Goal: Task Accomplishment & Management: Use online tool/utility

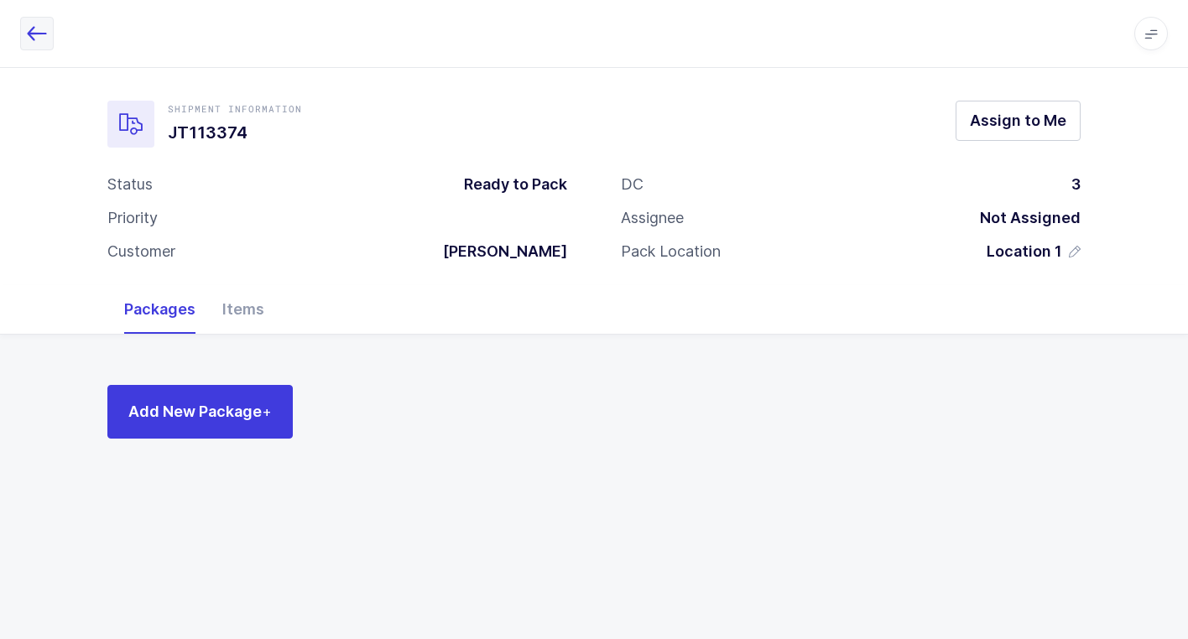
click at [30, 37] on icon "button" at bounding box center [37, 33] width 20 height 20
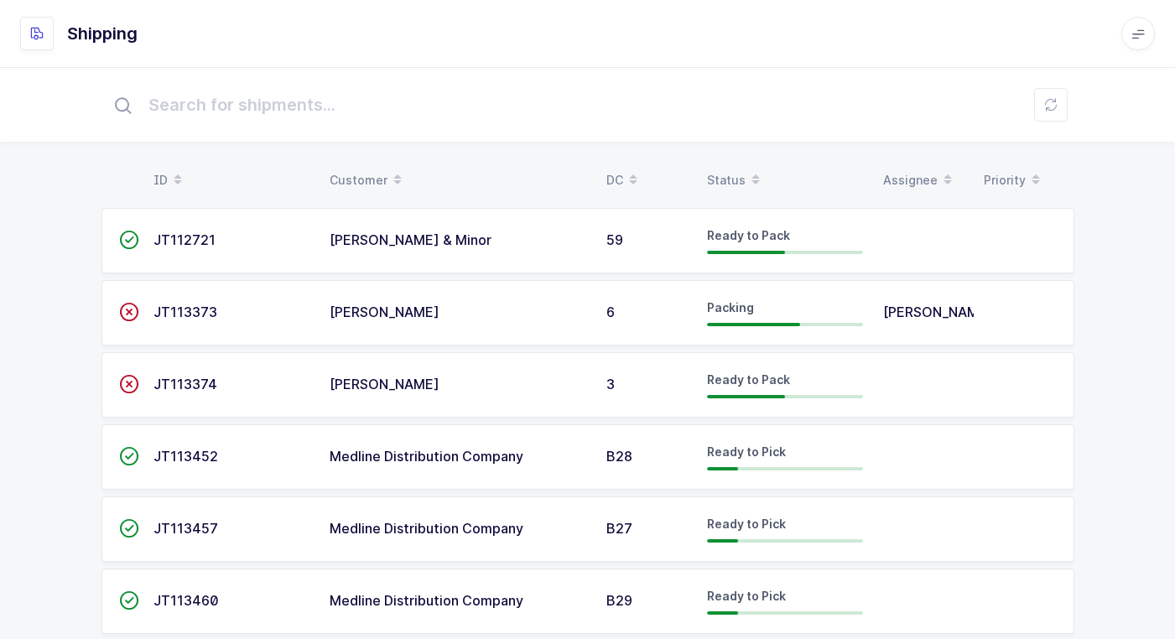
click at [627, 309] on div "6" at bounding box center [646, 312] width 81 height 15
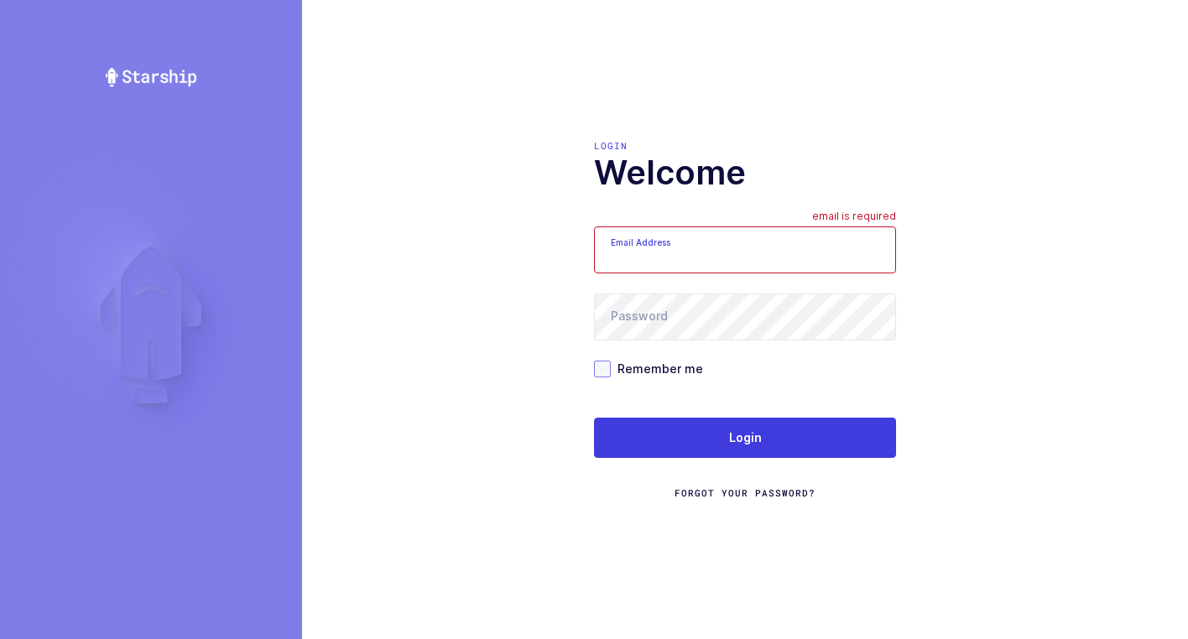
type input "[EMAIL_ADDRESS][DOMAIN_NAME]"
click at [599, 371] on span at bounding box center [602, 369] width 17 height 17
click at [611, 361] on input "Remember me" at bounding box center [611, 361] width 0 height 0
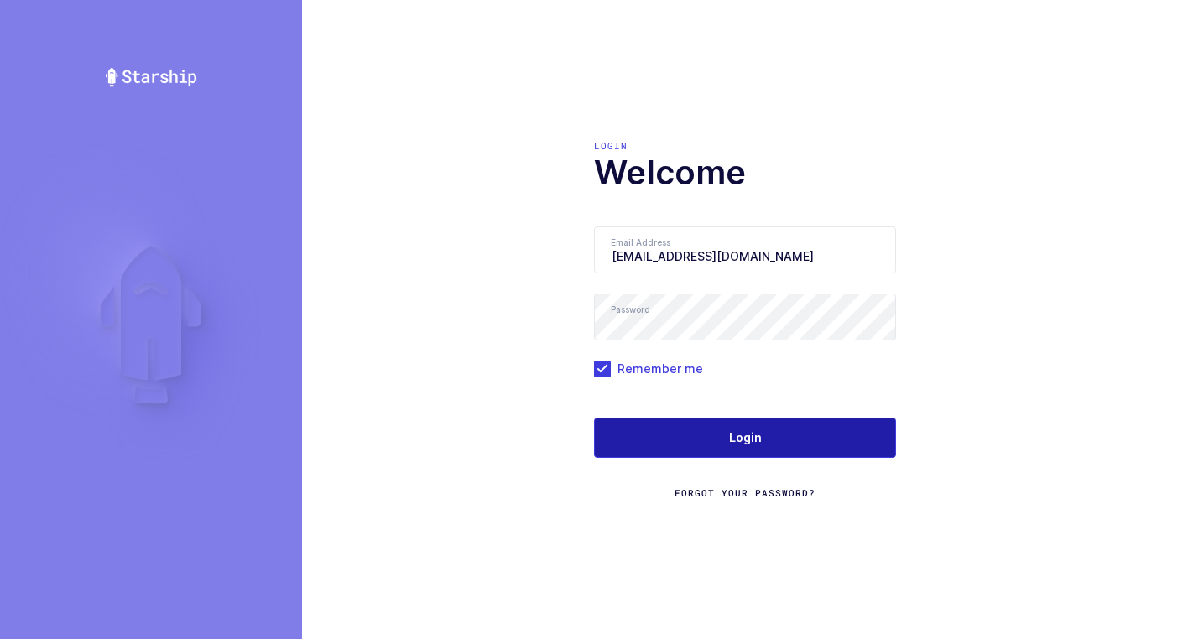
click at [669, 432] on button "Login" at bounding box center [745, 438] width 302 height 40
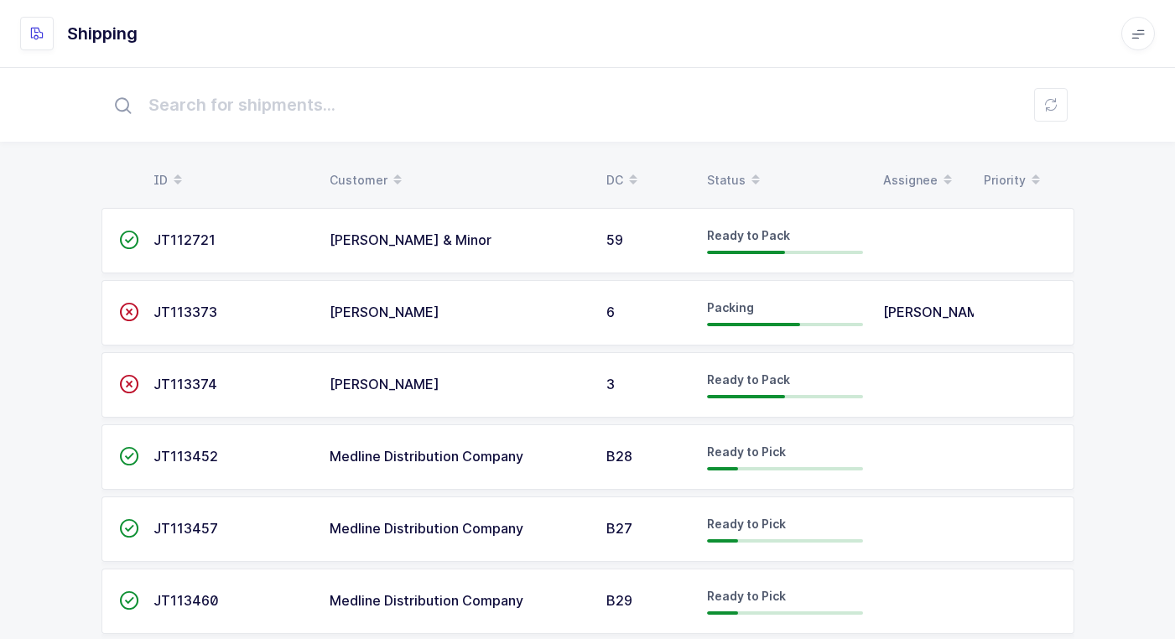
click at [540, 309] on div "[PERSON_NAME]" at bounding box center [458, 312] width 257 height 15
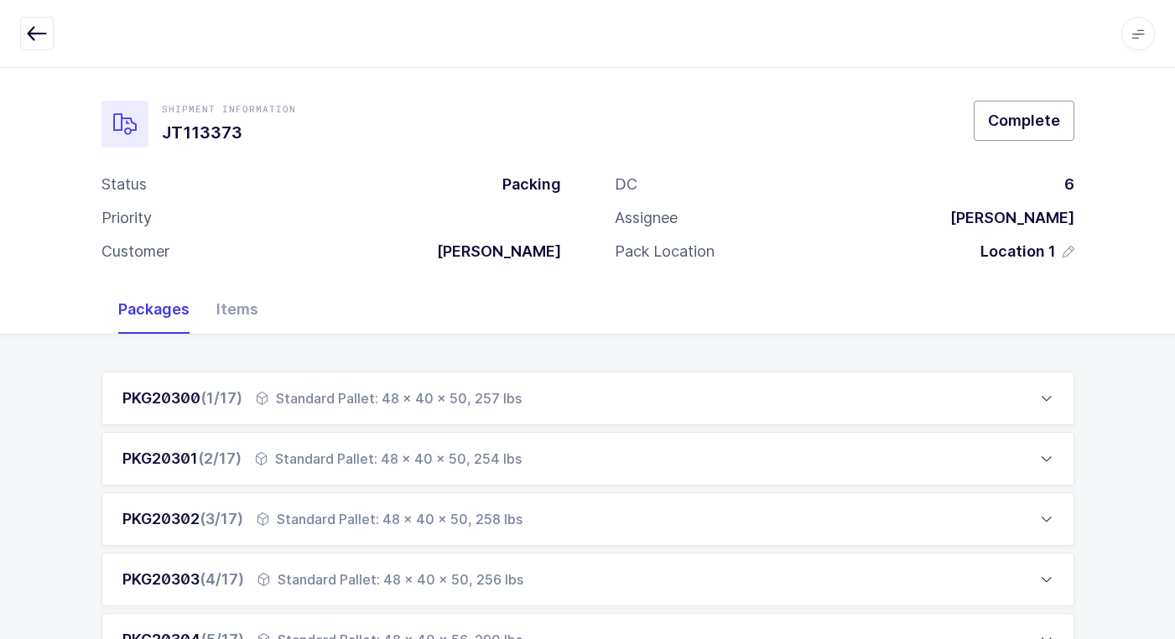
click at [1030, 115] on span "Complete" at bounding box center [1024, 120] width 72 height 21
click at [35, 34] on icon "button" at bounding box center [37, 33] width 20 height 20
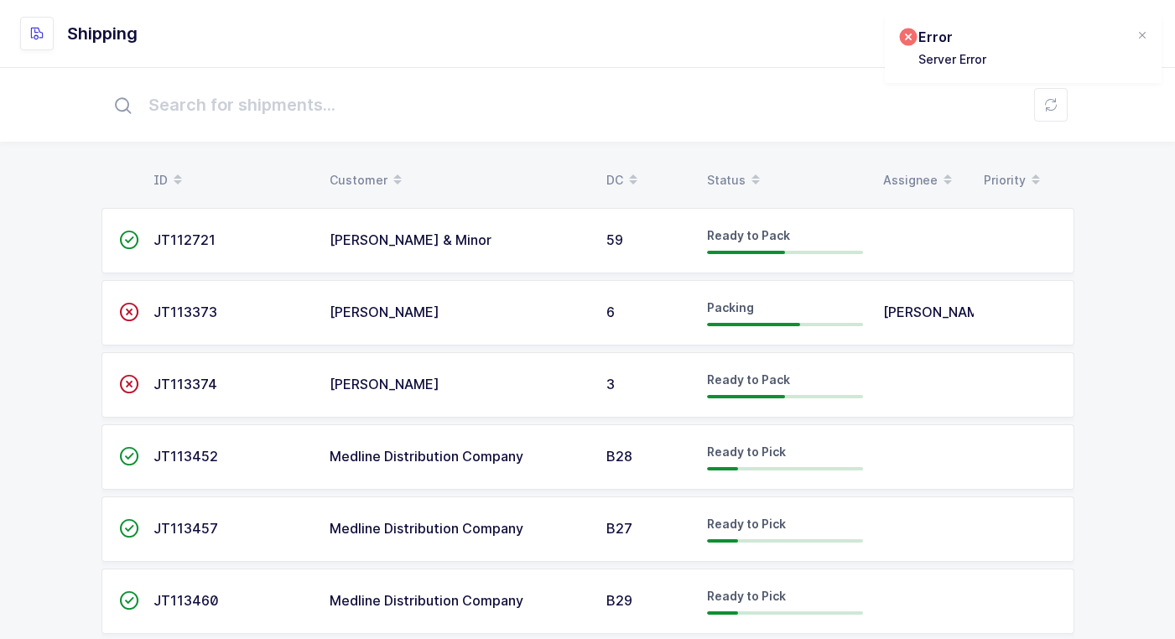
click at [481, 375] on td "[PERSON_NAME]" at bounding box center [458, 384] width 277 height 65
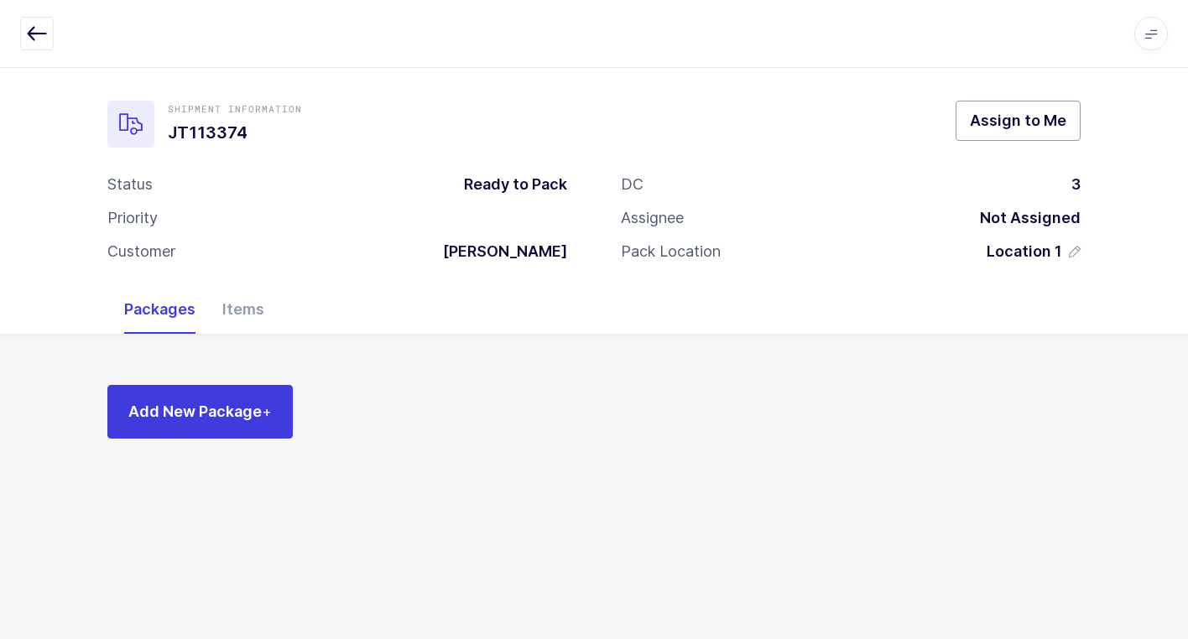
click at [1027, 127] on span "Assign to Me" at bounding box center [1018, 120] width 96 height 21
click at [37, 27] on icon "button" at bounding box center [37, 33] width 20 height 20
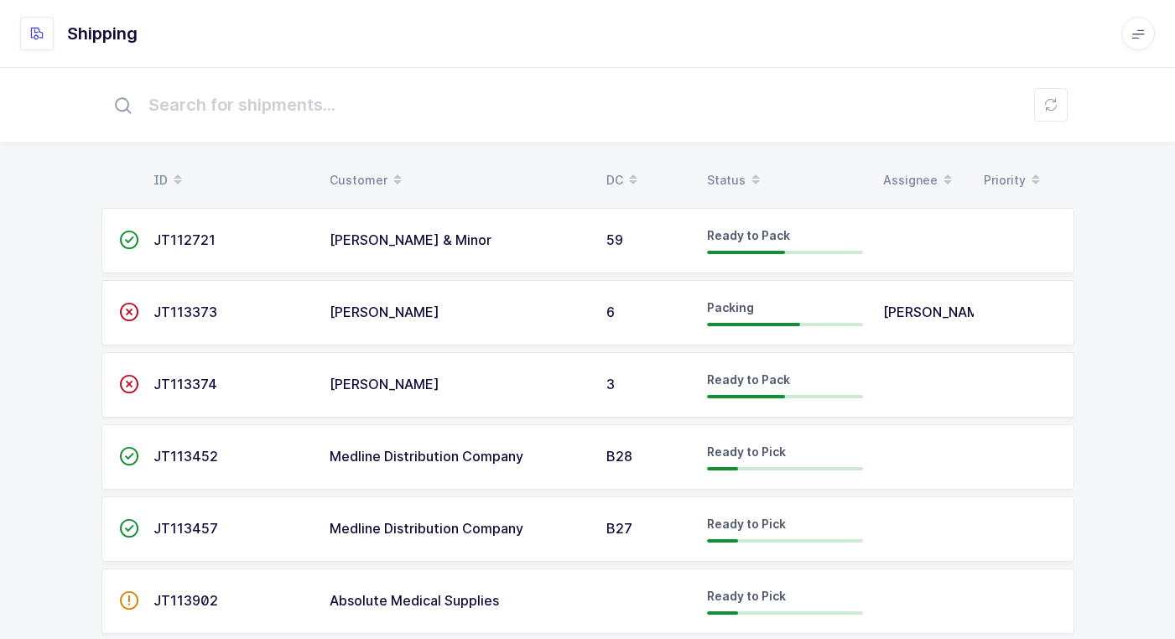
click at [426, 253] on td "[PERSON_NAME] & Minor" at bounding box center [458, 240] width 277 height 65
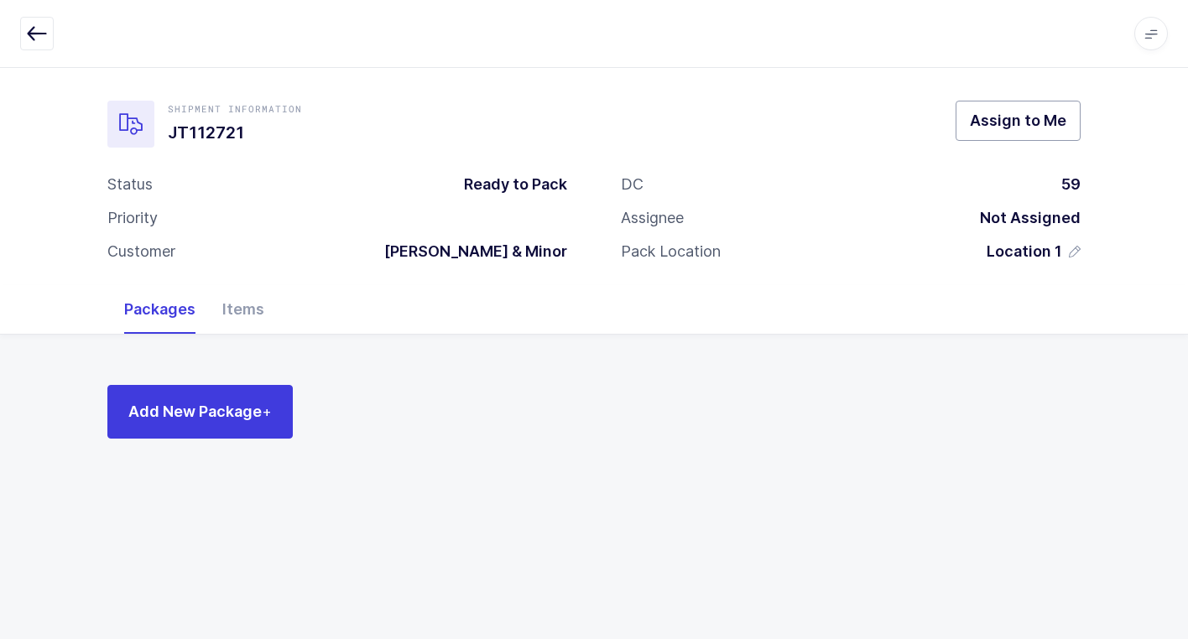
drag, startPoint x: 995, startPoint y: 126, endPoint x: 980, endPoint y: 126, distance: 14.3
click at [992, 126] on span "Assign to Me" at bounding box center [1018, 120] width 96 height 21
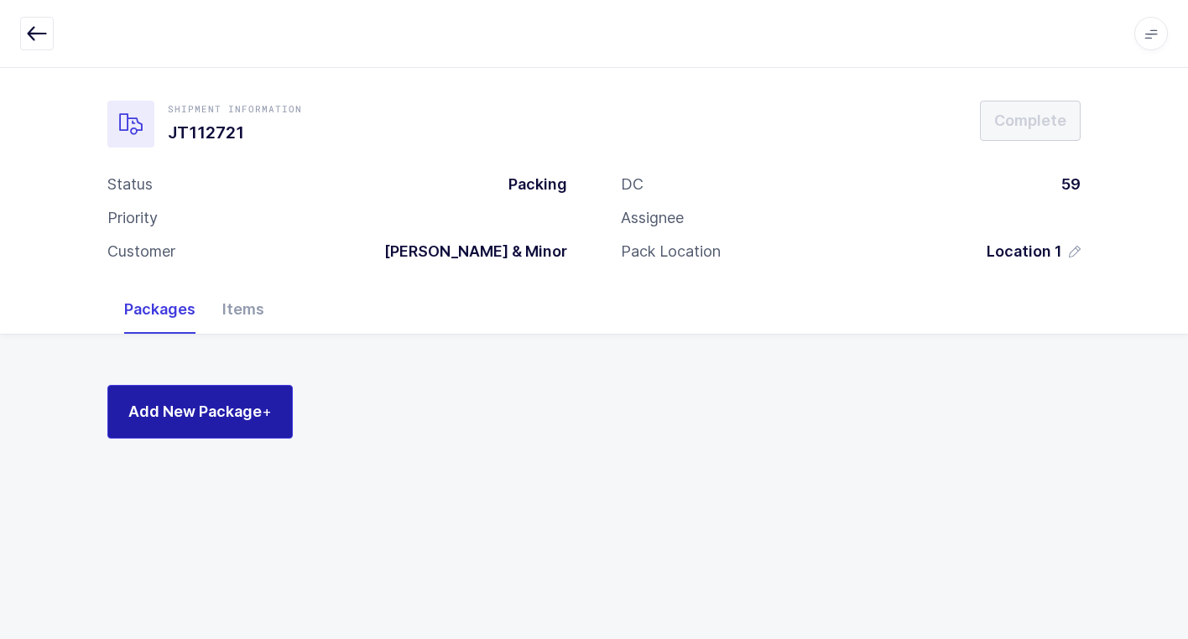
click at [228, 413] on span "Add New Package +" at bounding box center [199, 411] width 143 height 21
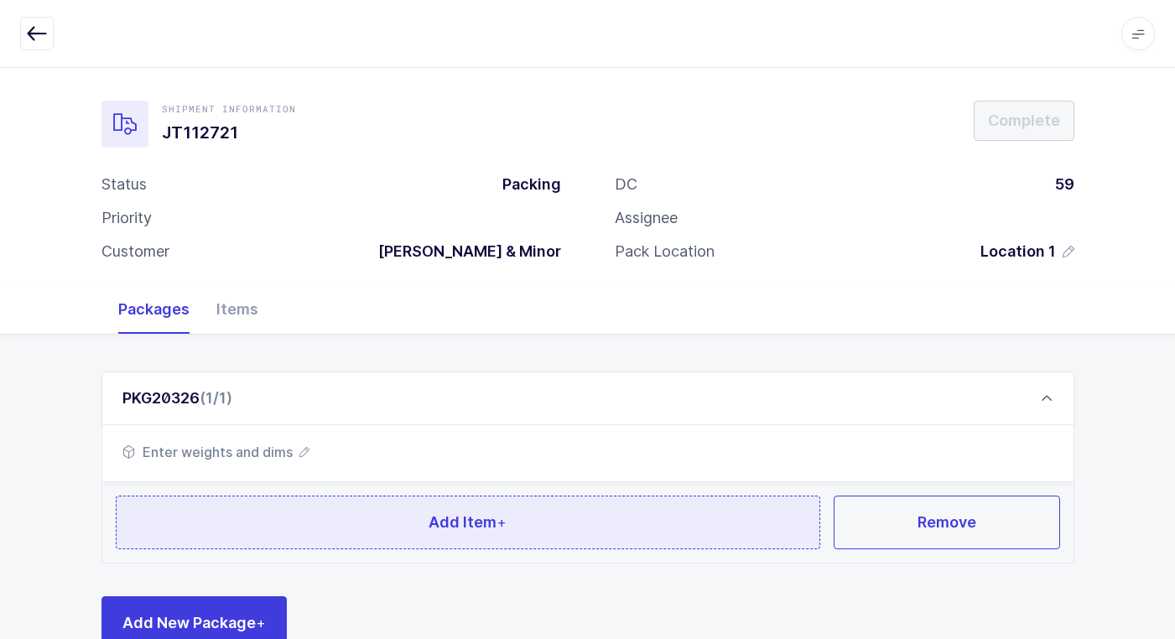
click at [439, 507] on button "Add Item +" at bounding box center [468, 523] width 705 height 54
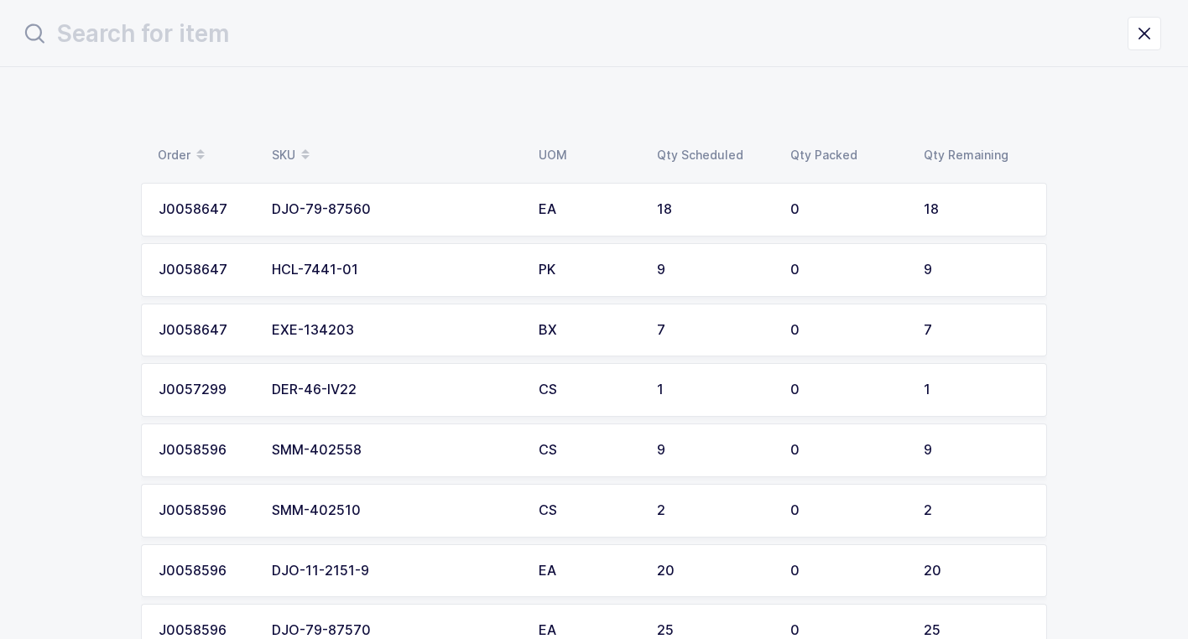
click at [408, 339] on td "EXE-134203" at bounding box center [395, 331] width 267 height 54
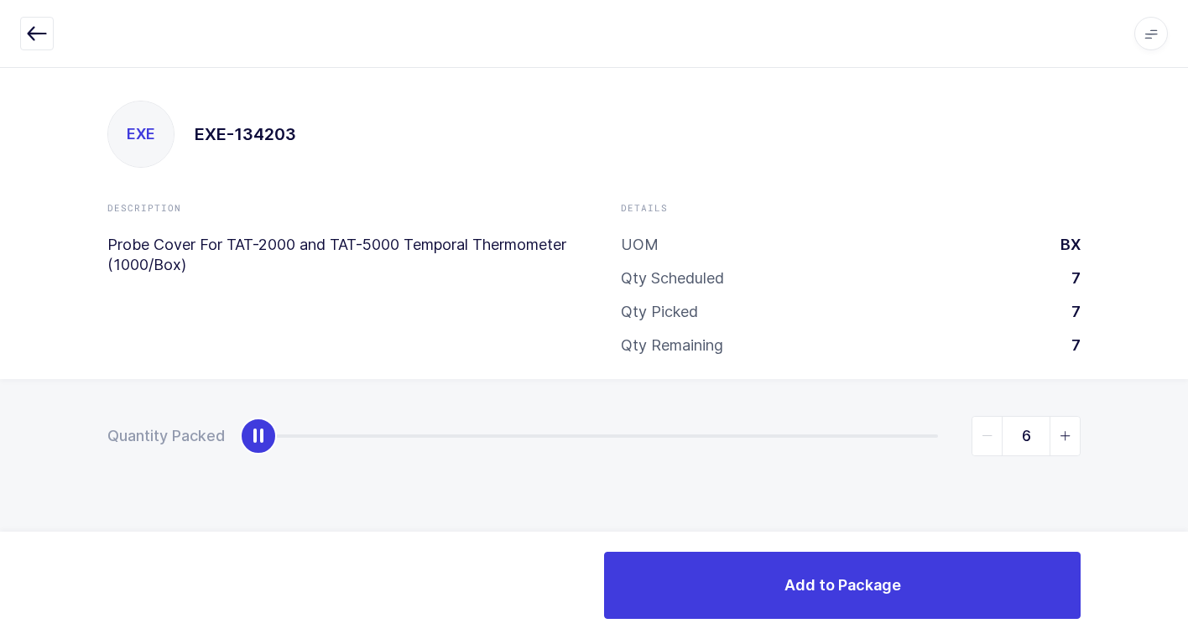
type input "7"
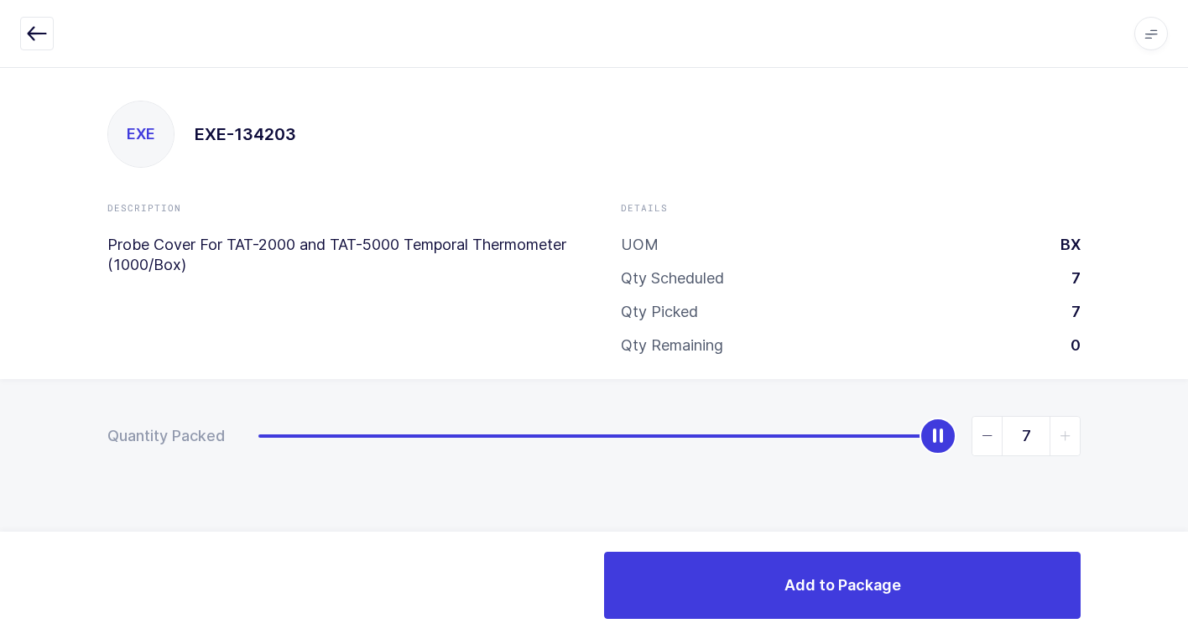
drag, startPoint x: 259, startPoint y: 430, endPoint x: 907, endPoint y: 520, distance: 653.7
click at [1007, 502] on div "Quantity Packed 7" at bounding box center [594, 494] width 1188 height 231
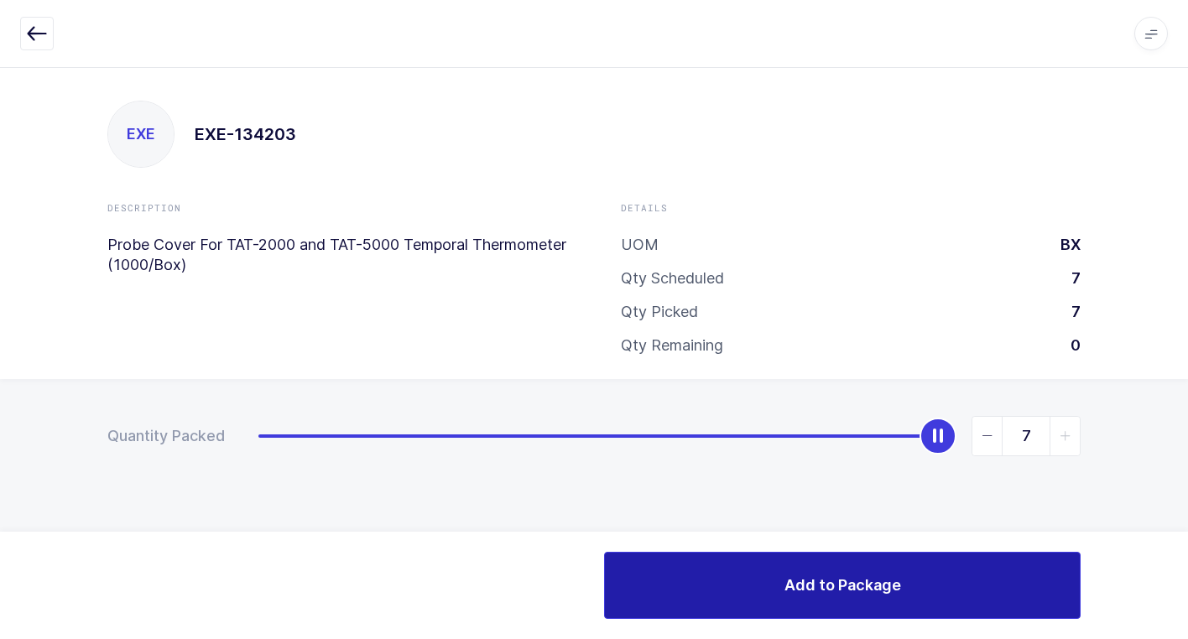
click at [747, 594] on button "Add to Package" at bounding box center [842, 585] width 476 height 67
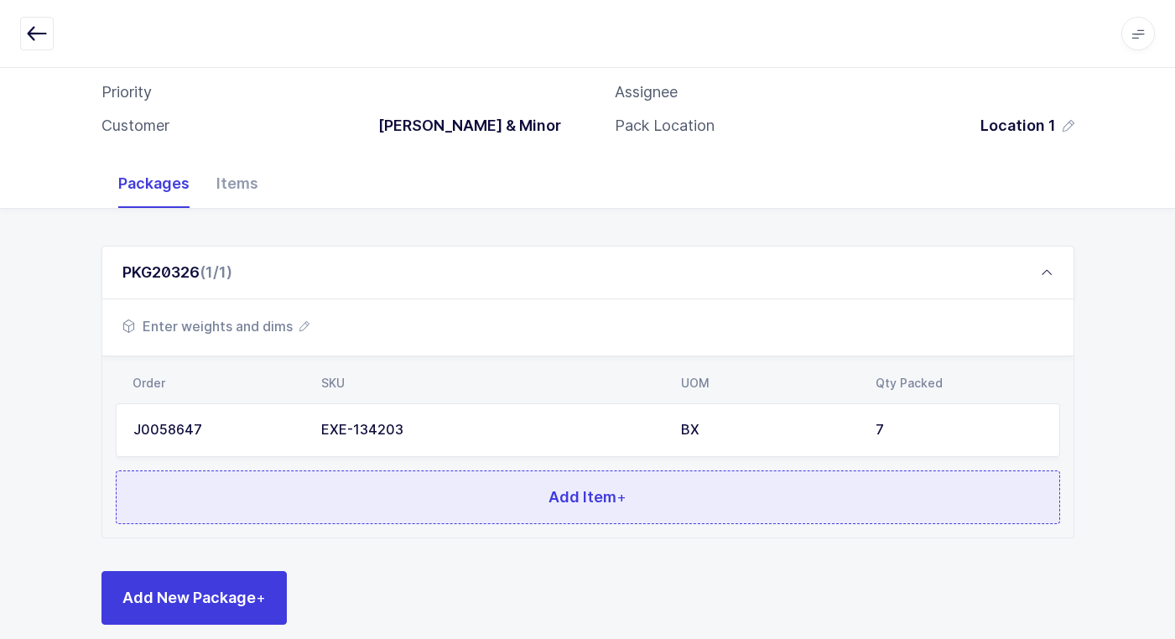
scroll to position [145, 0]
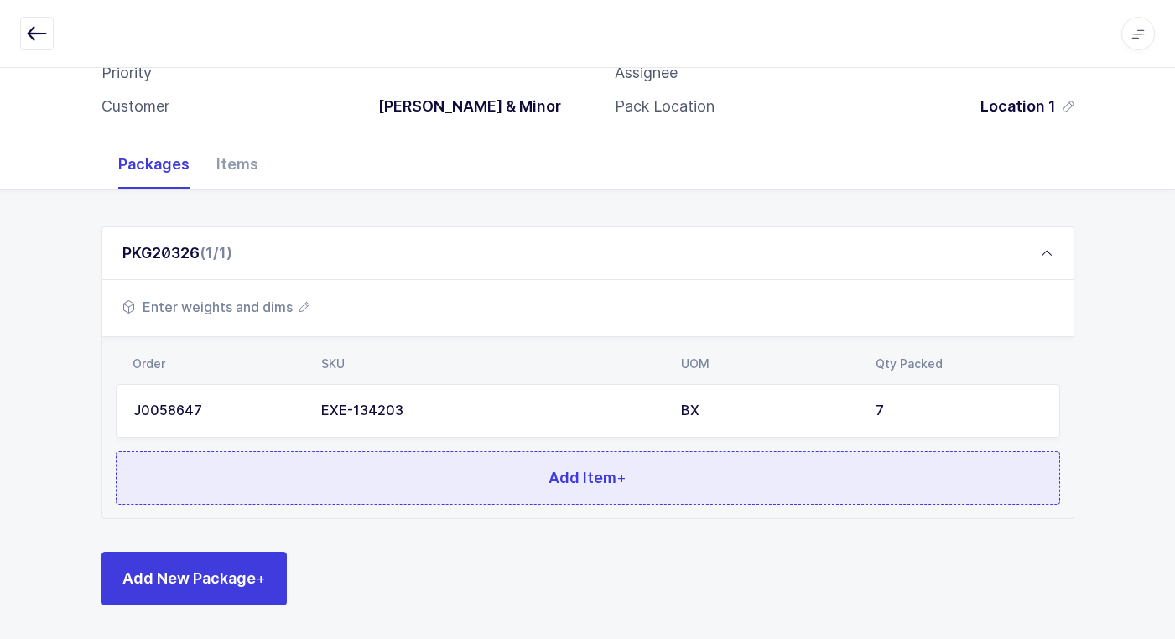
drag, startPoint x: 413, startPoint y: 481, endPoint x: 414, endPoint y: 491, distance: 10.1
click at [414, 491] on button "Add Item +" at bounding box center [588, 478] width 944 height 54
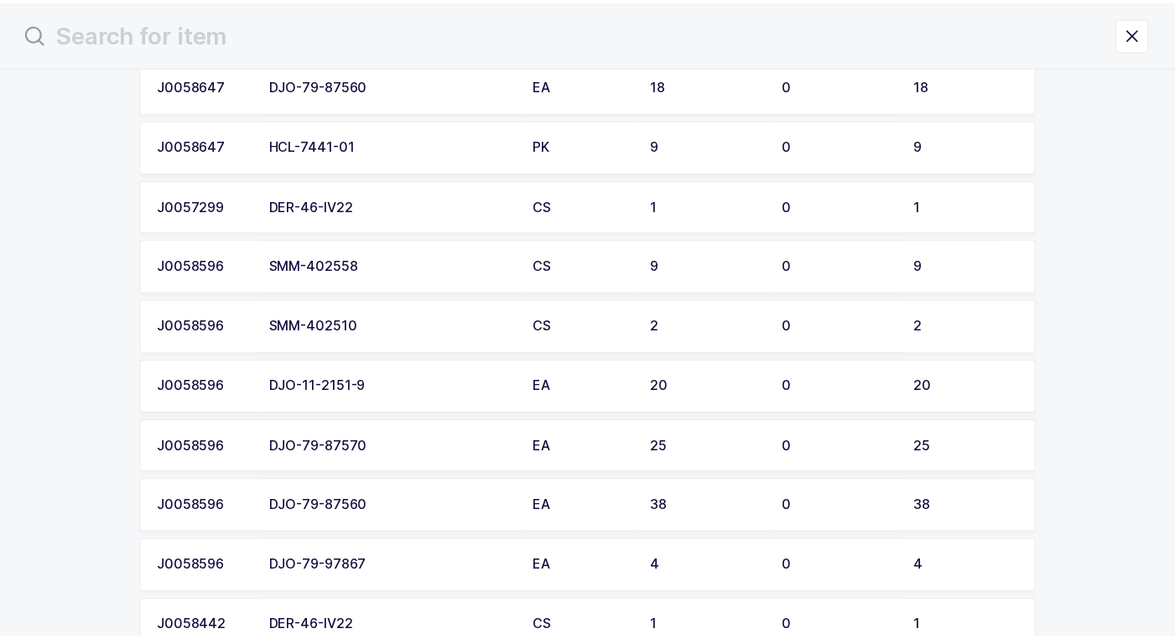
scroll to position [168, 0]
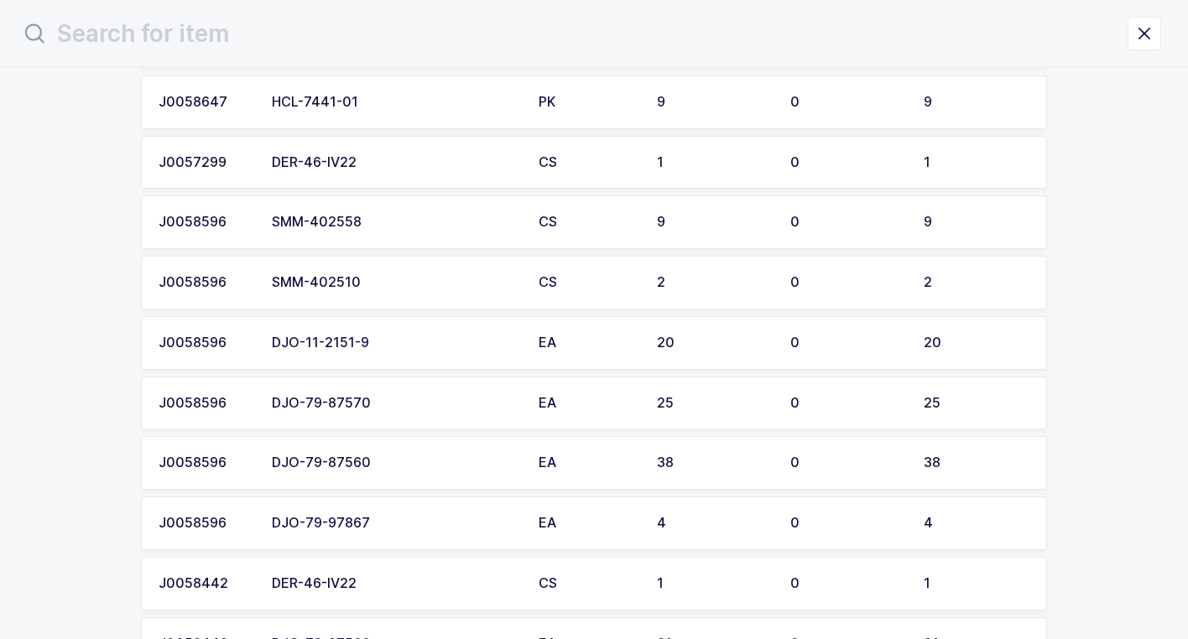
click at [423, 413] on td "DJO-79-87570" at bounding box center [395, 404] width 267 height 54
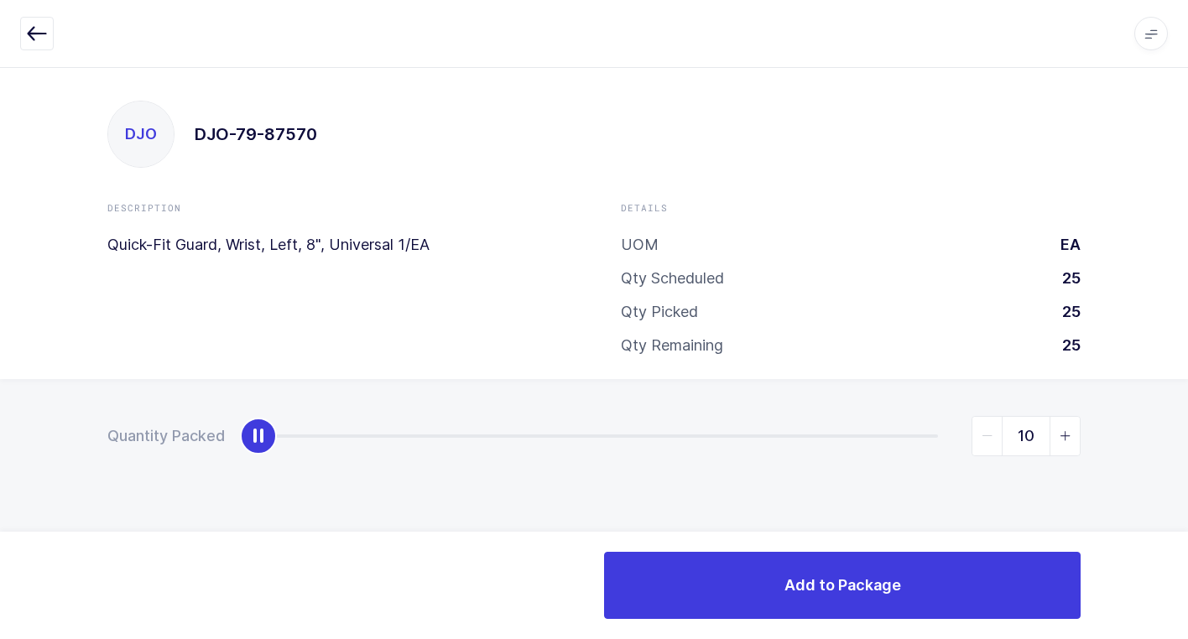
type input "25"
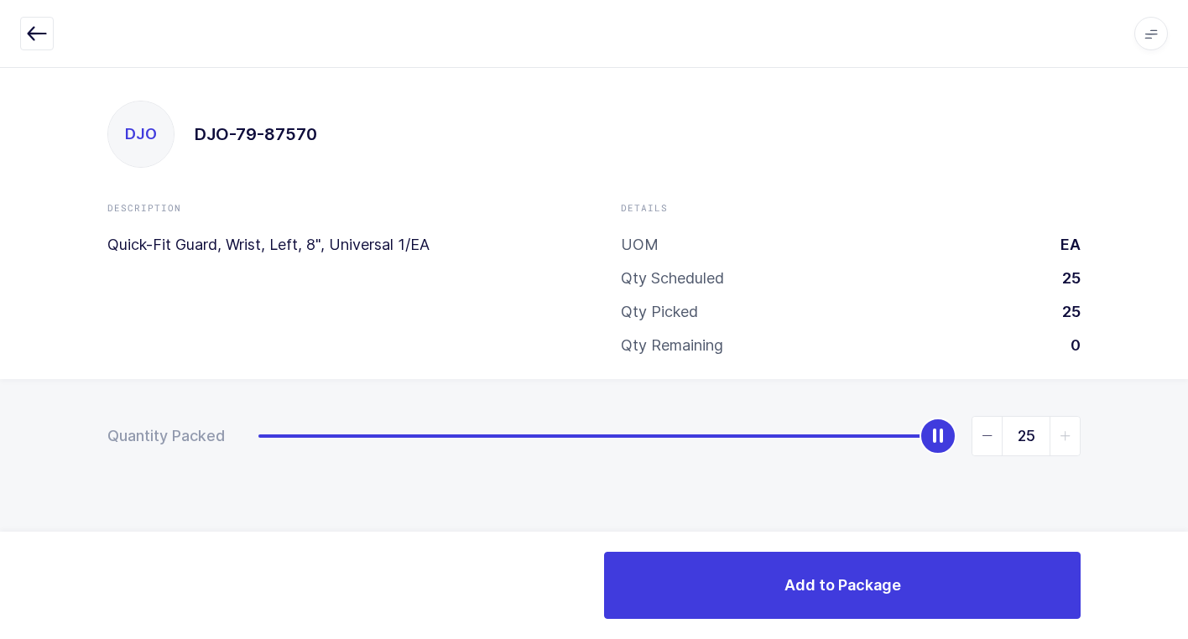
drag, startPoint x: 261, startPoint y: 439, endPoint x: 1070, endPoint y: 474, distance: 810.1
click at [1162, 458] on div "Quantity Packed 25" at bounding box center [594, 494] width 1188 height 231
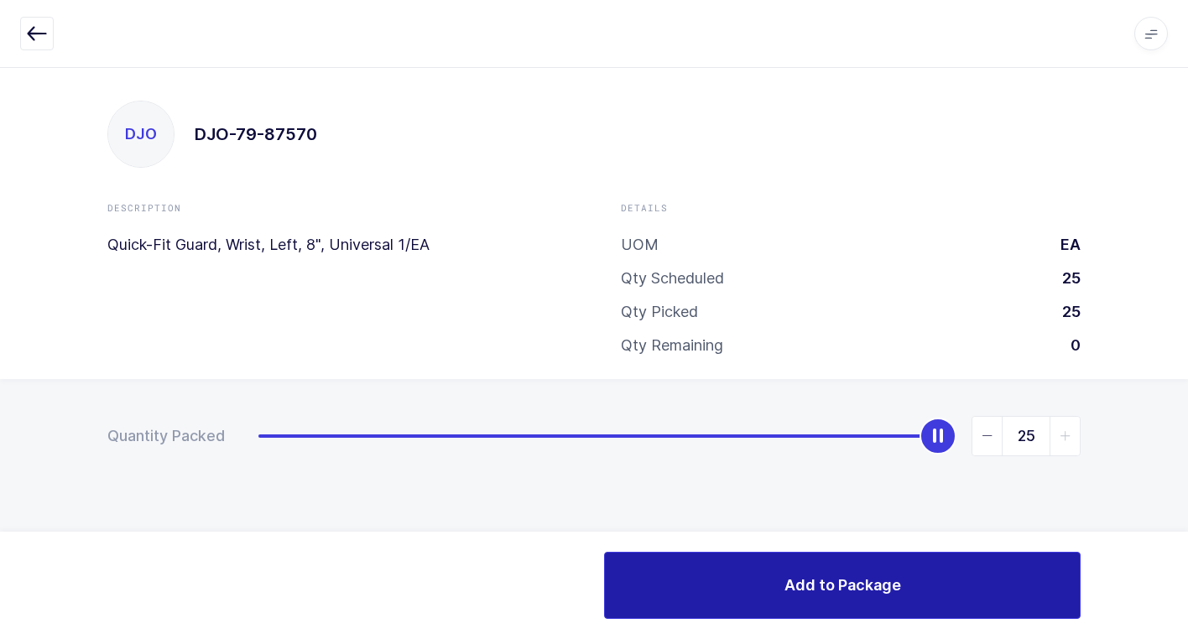
drag, startPoint x: 721, startPoint y: 603, endPoint x: 713, endPoint y: 596, distance: 10.7
click at [715, 599] on button "Add to Package" at bounding box center [842, 585] width 476 height 67
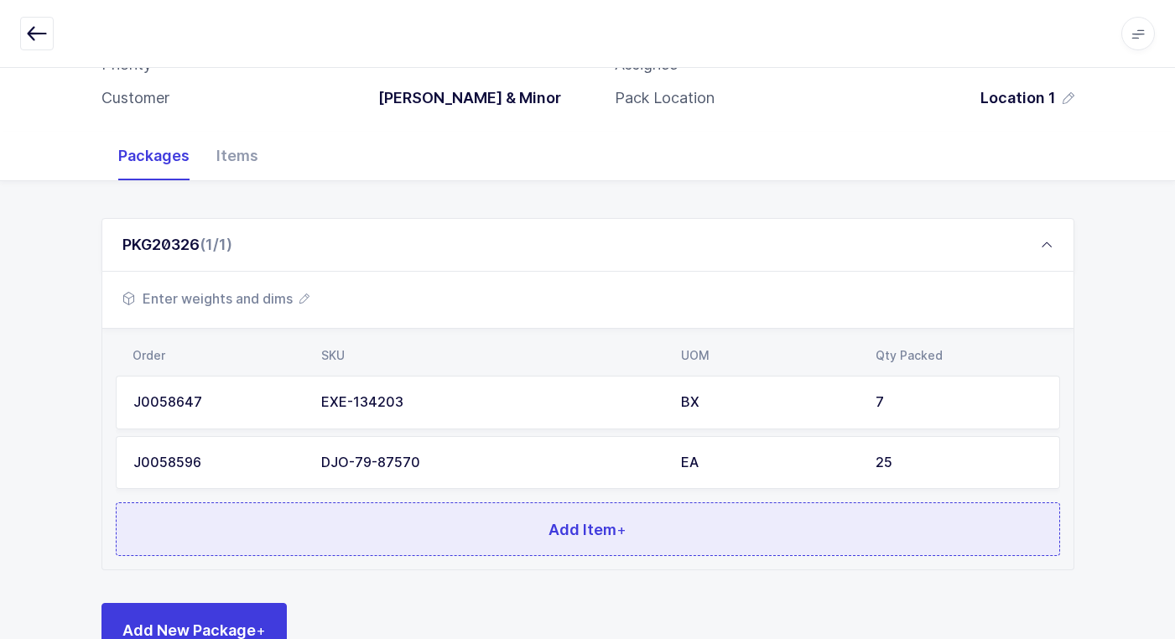
scroll to position [205, 0]
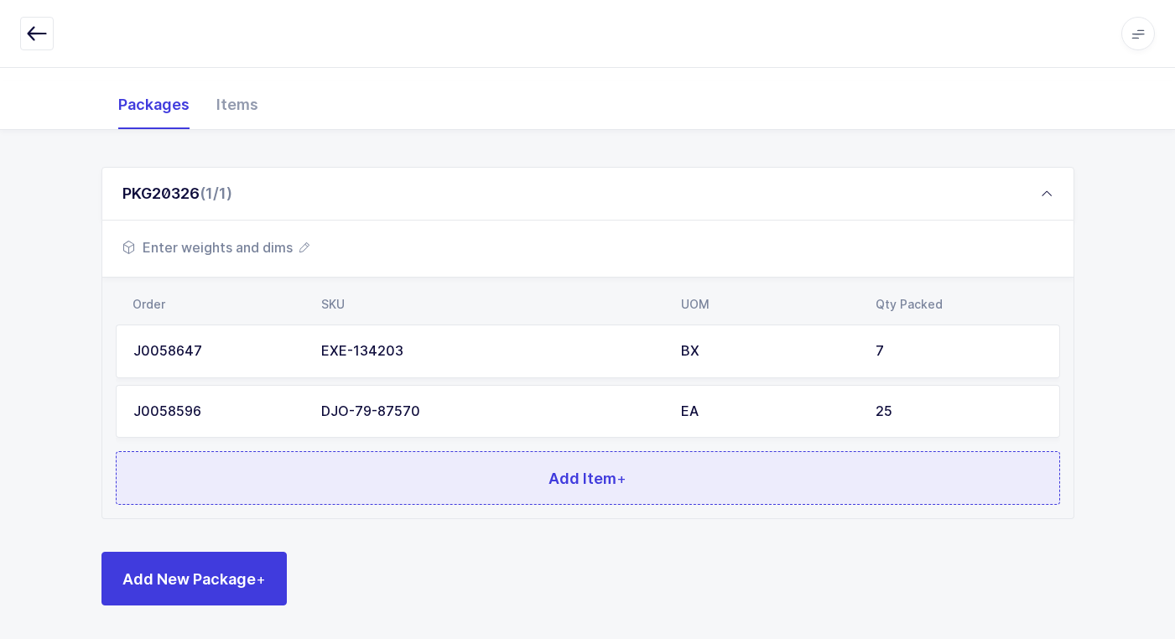
click at [335, 479] on button "Add Item +" at bounding box center [588, 478] width 944 height 54
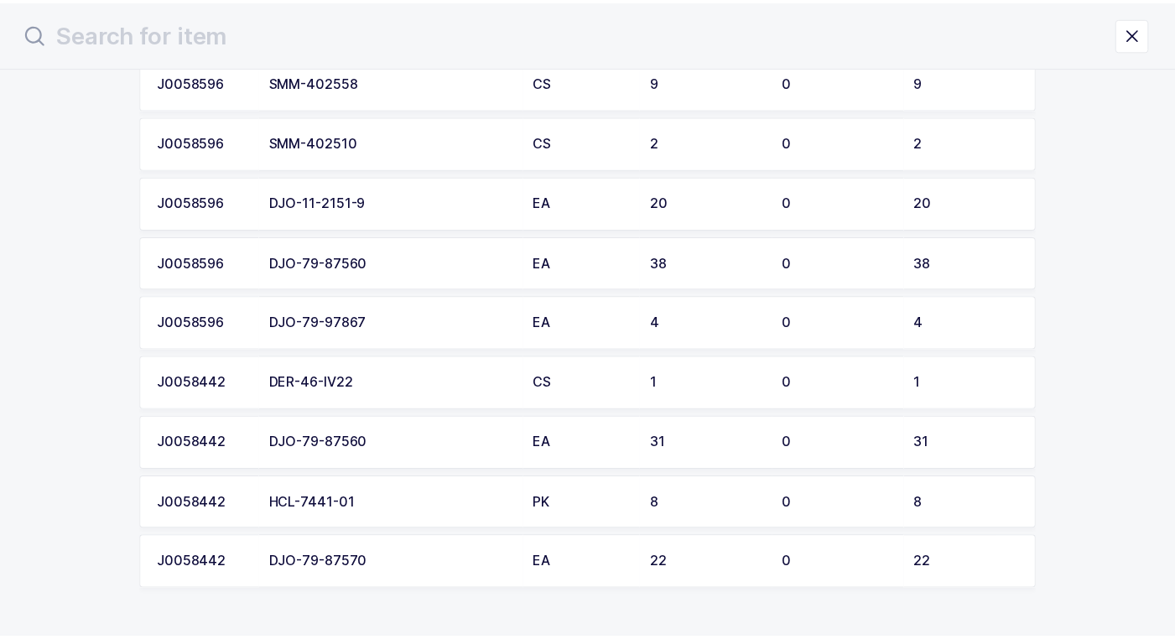
scroll to position [360, 0]
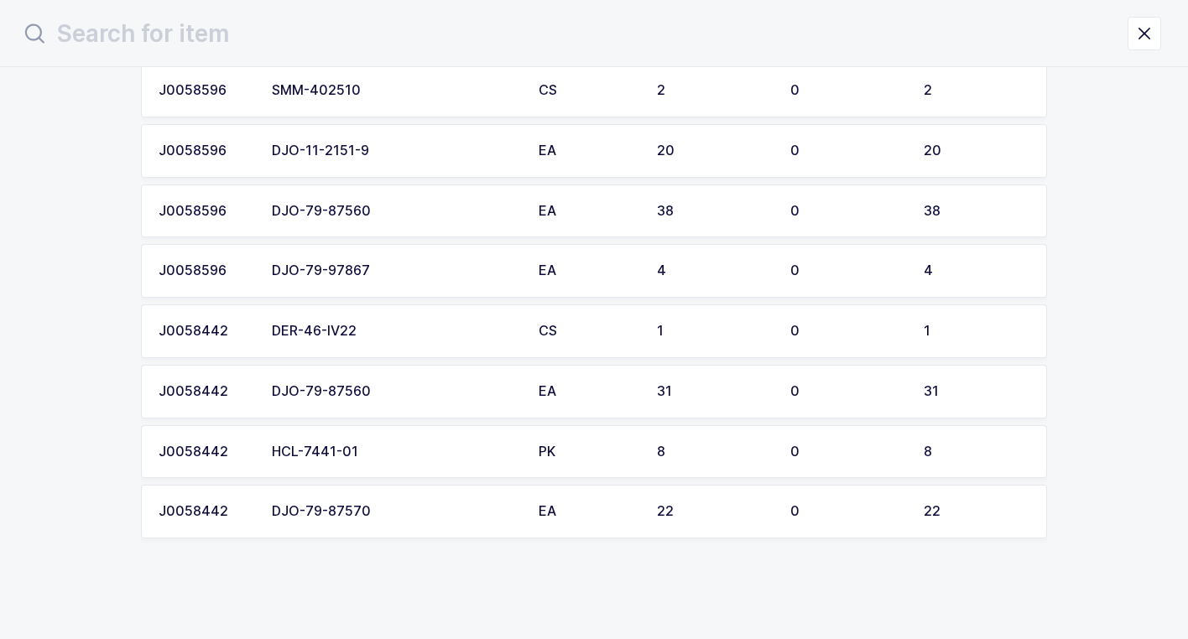
click at [346, 517] on div "DJO-79-87570" at bounding box center [395, 511] width 247 height 15
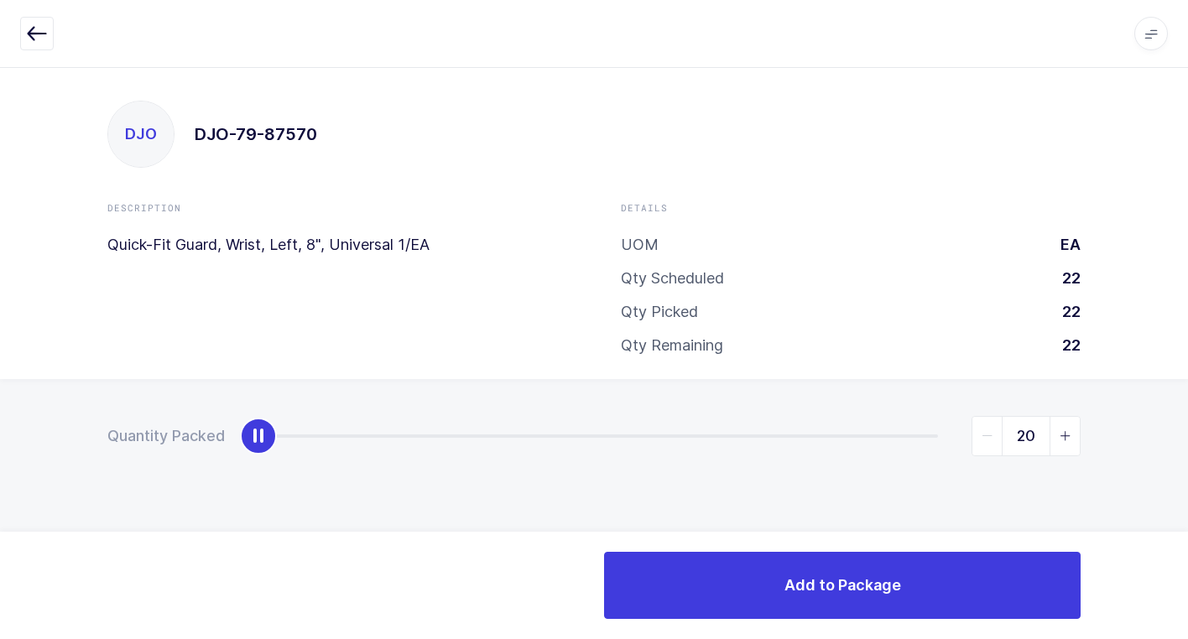
type input "22"
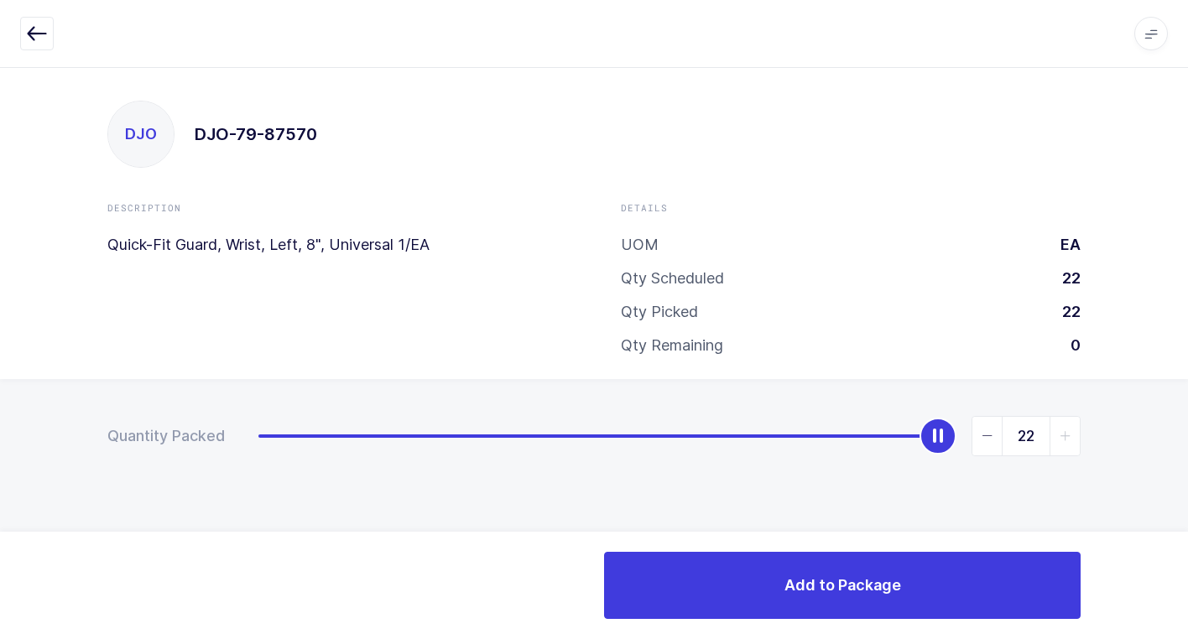
drag, startPoint x: 266, startPoint y: 445, endPoint x: 994, endPoint y: 636, distance: 752.7
click at [1149, 554] on div "Apps Core Warehouse Admin Mission Control Purchasing Juan W. Logout Account Jua…" at bounding box center [594, 353] width 1188 height 572
click at [845, 551] on div "Add to Package" at bounding box center [594, 585] width 1188 height 107
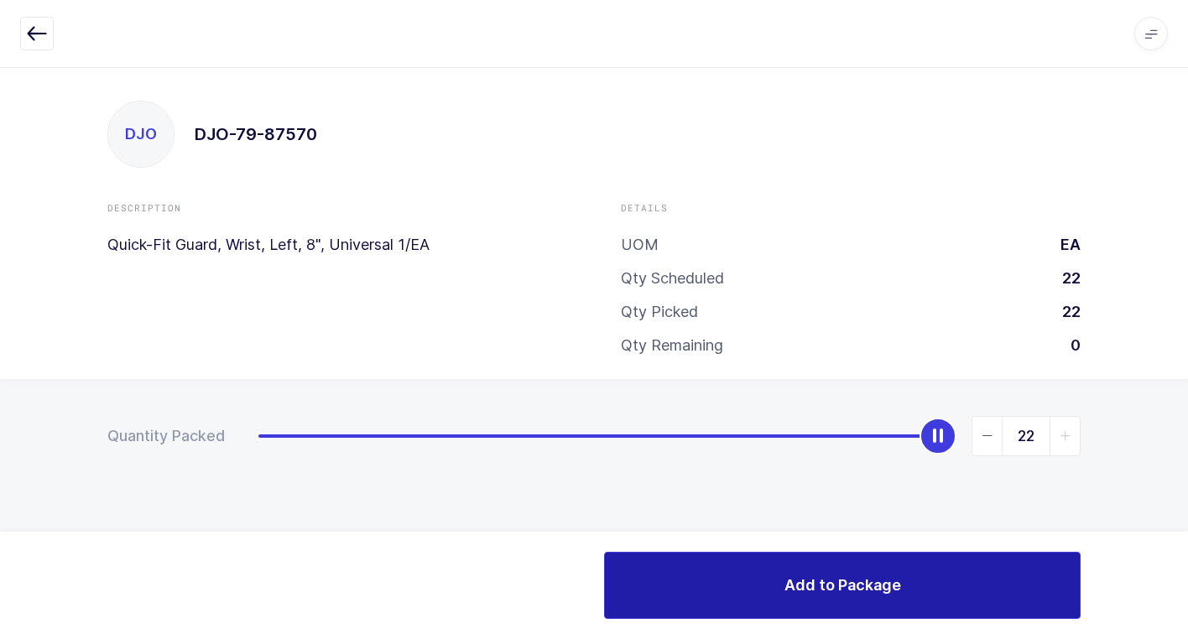
click at [778, 563] on button "Add to Package" at bounding box center [842, 585] width 476 height 67
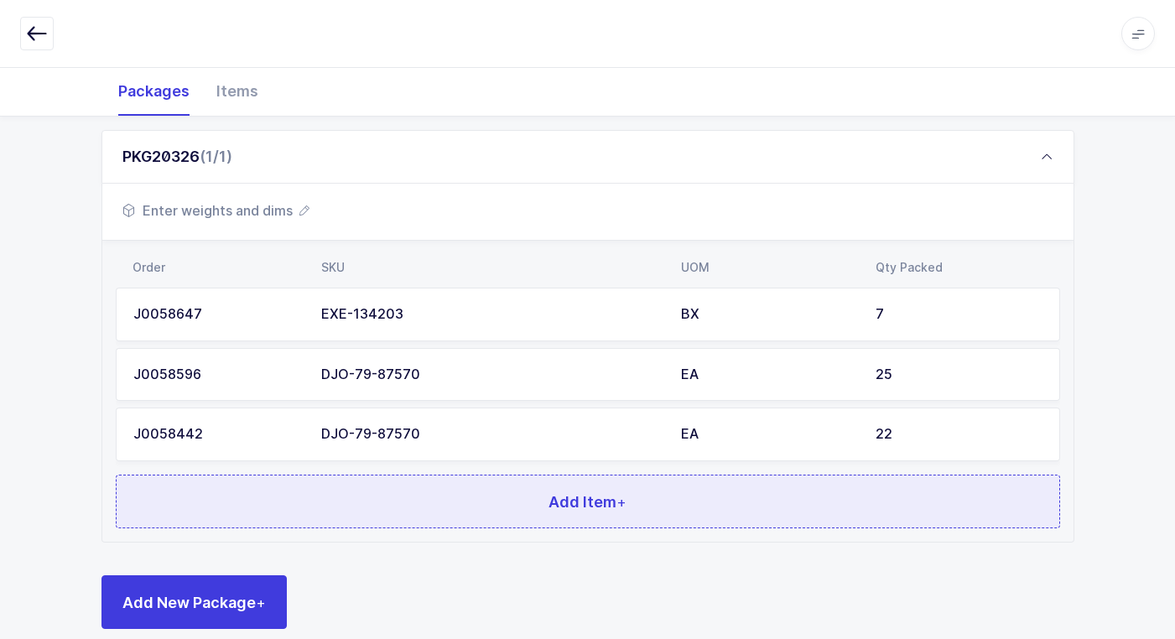
scroll to position [265, 0]
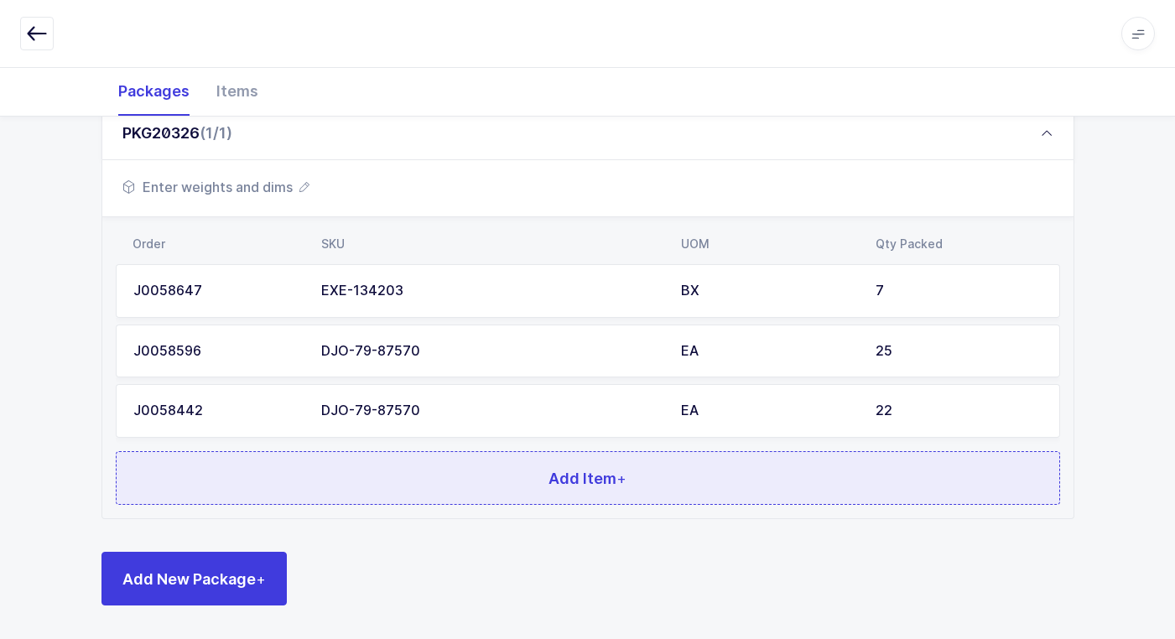
click at [416, 491] on button "Add Item +" at bounding box center [588, 478] width 944 height 54
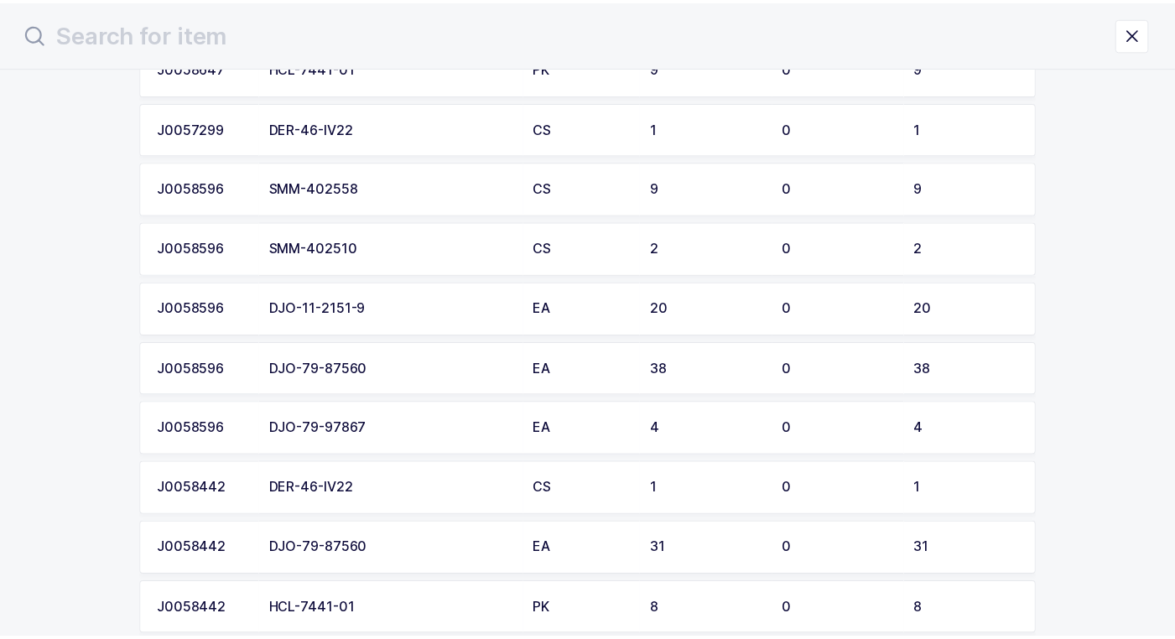
scroll to position [0, 0]
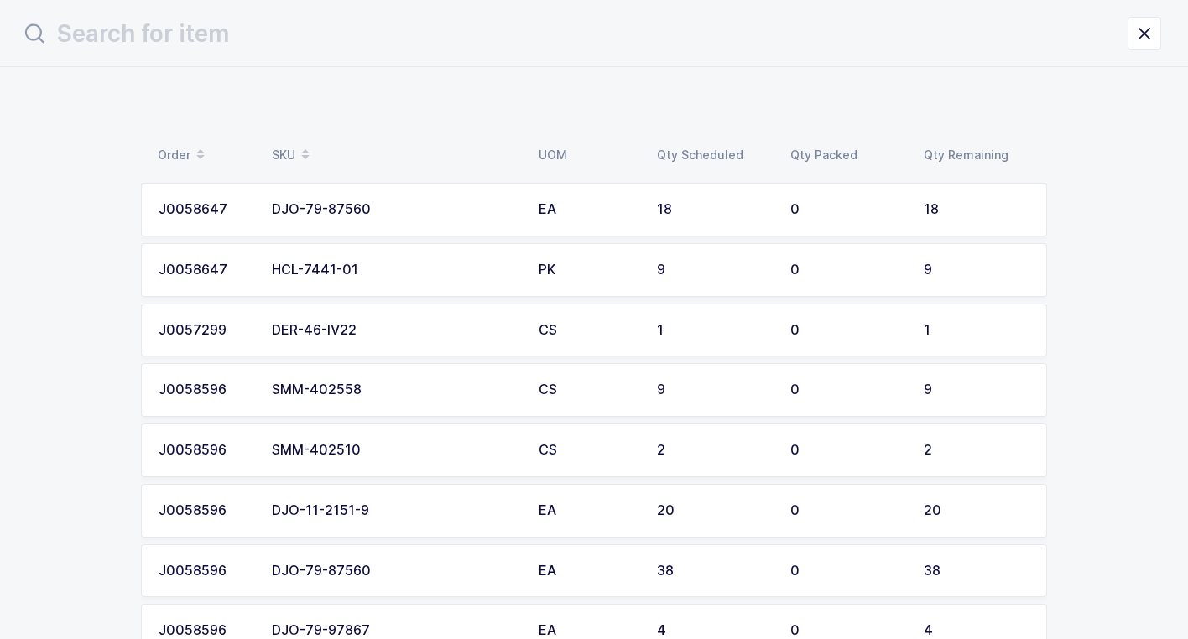
click at [473, 224] on td "DJO-79-87560" at bounding box center [395, 210] width 267 height 54
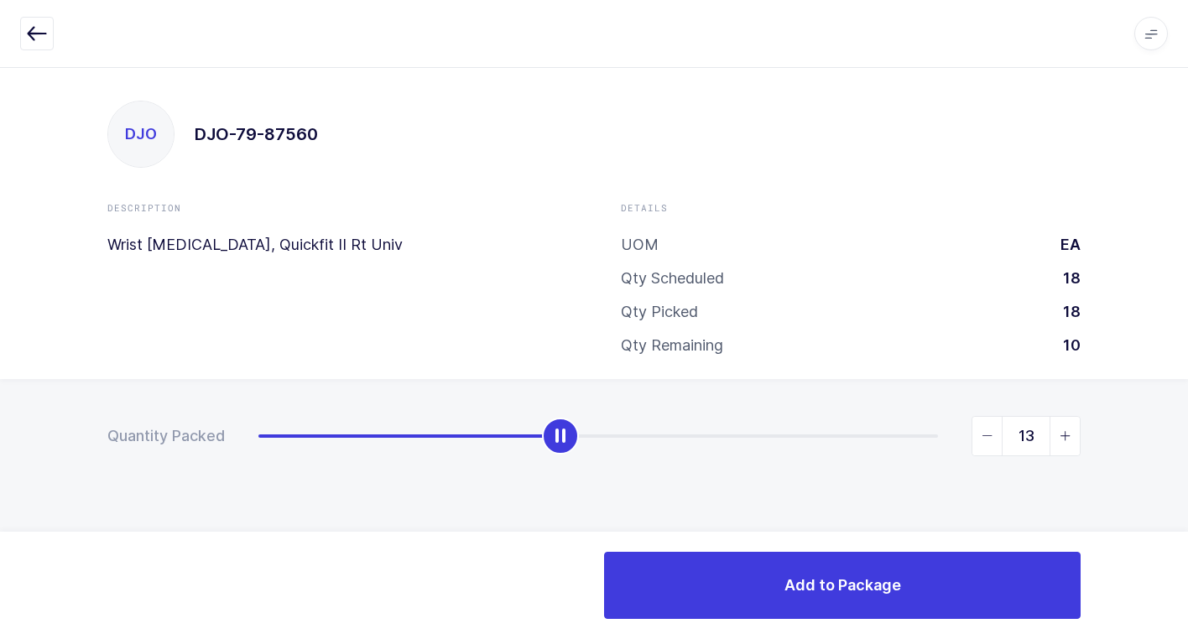
type input "18"
drag, startPoint x: 267, startPoint y: 443, endPoint x: 1169, endPoint y: 445, distance: 902.4
click at [1187, 415] on html "Apps Core Warehouse Admin Mission Control Purchasing Juan W. Logout Account Jua…" at bounding box center [594, 319] width 1188 height 639
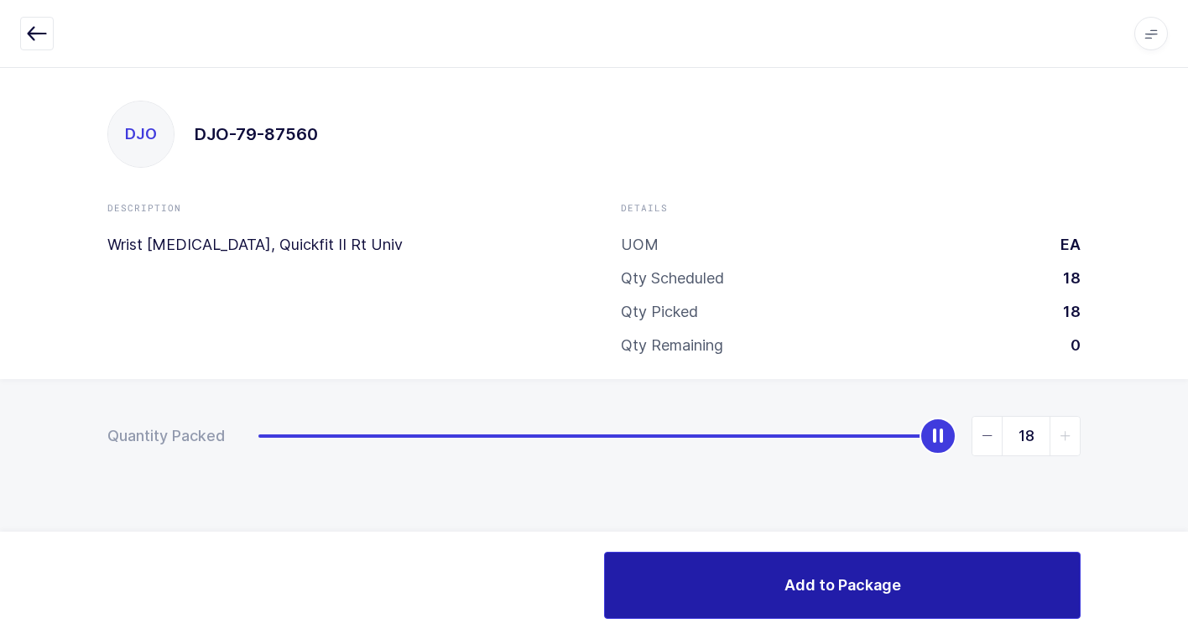
drag, startPoint x: 733, startPoint y: 592, endPoint x: 672, endPoint y: 574, distance: 63.9
click at [727, 592] on button "Add to Package" at bounding box center [842, 585] width 476 height 67
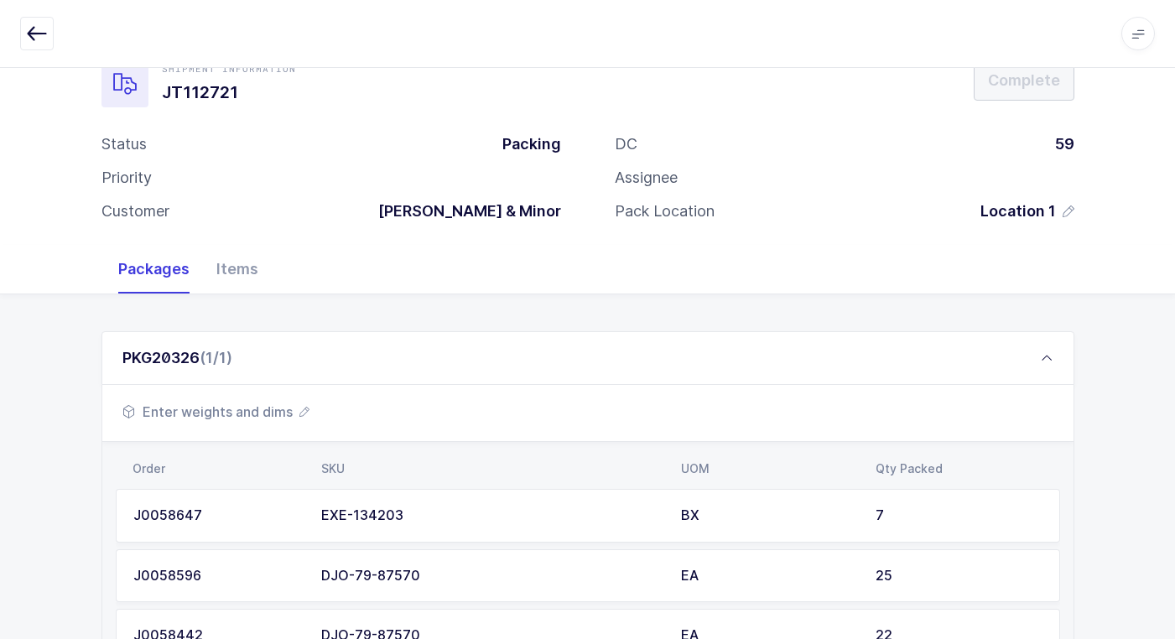
scroll to position [325, 0]
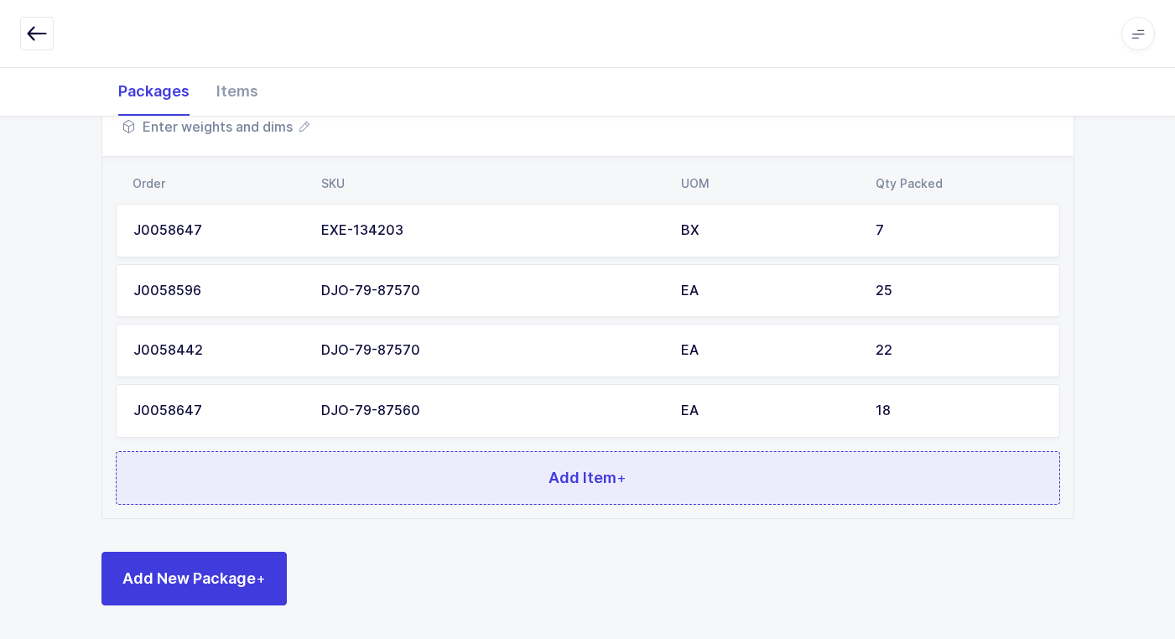
click at [335, 476] on button "Add Item +" at bounding box center [588, 478] width 944 height 54
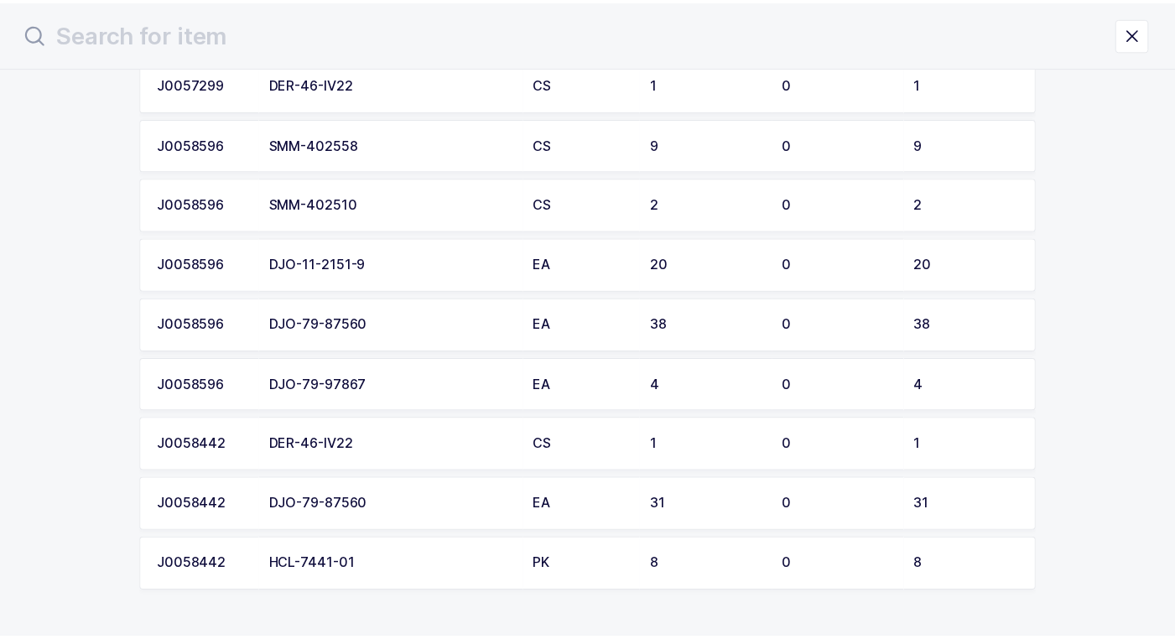
scroll to position [240, 0]
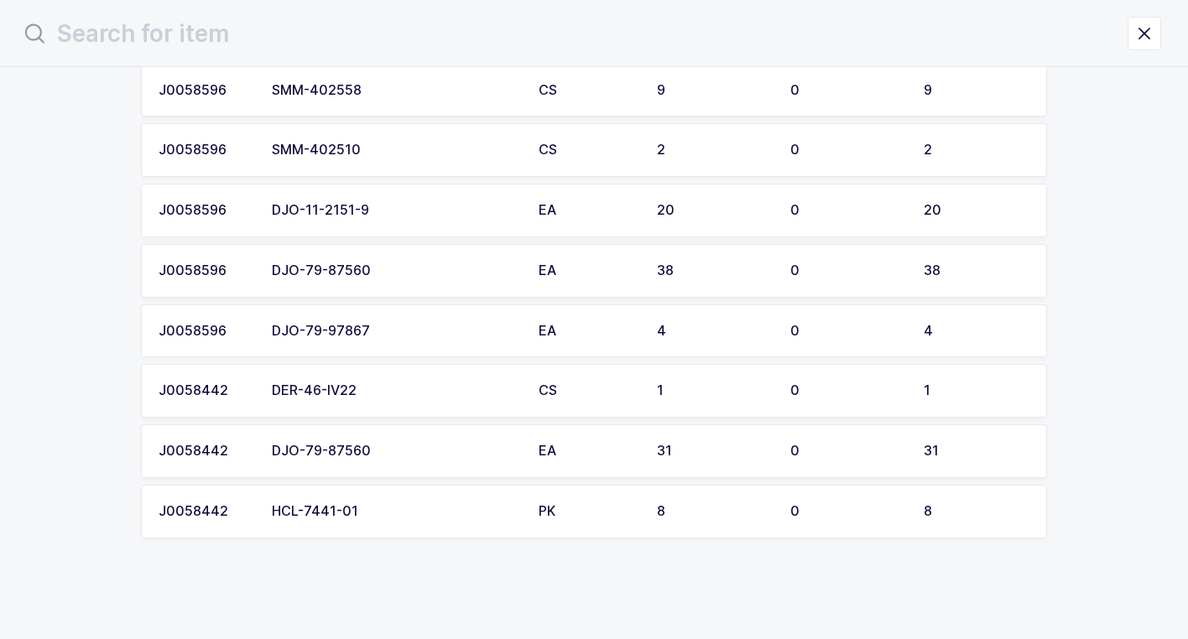
click at [379, 332] on div "DJO-79-97867" at bounding box center [395, 331] width 247 height 15
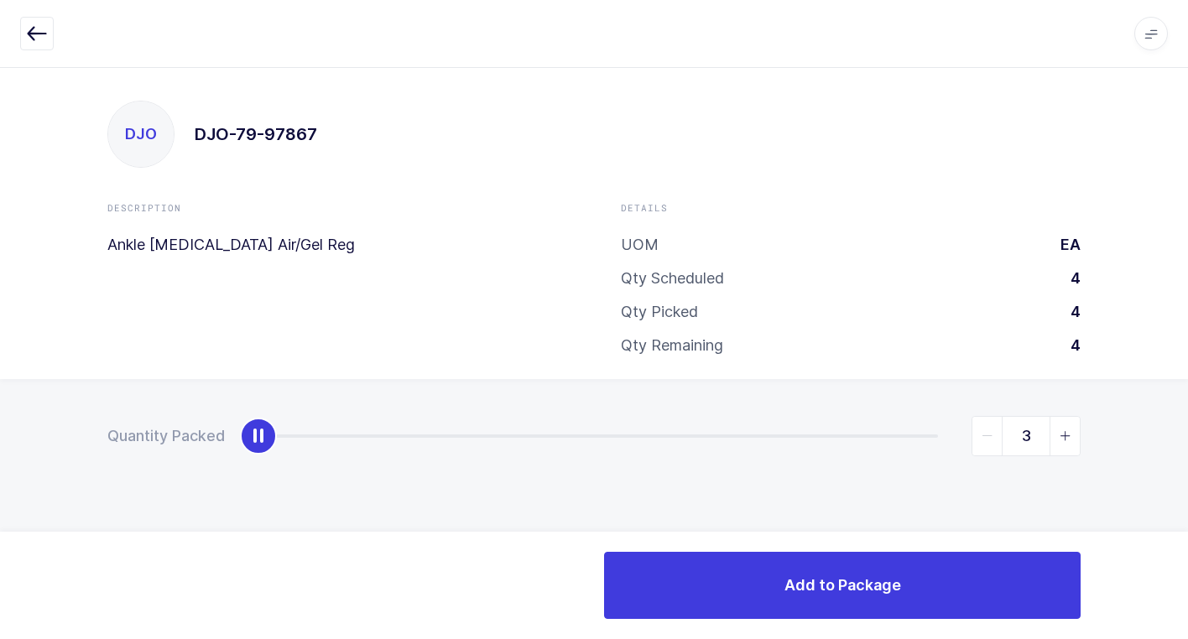
type input "4"
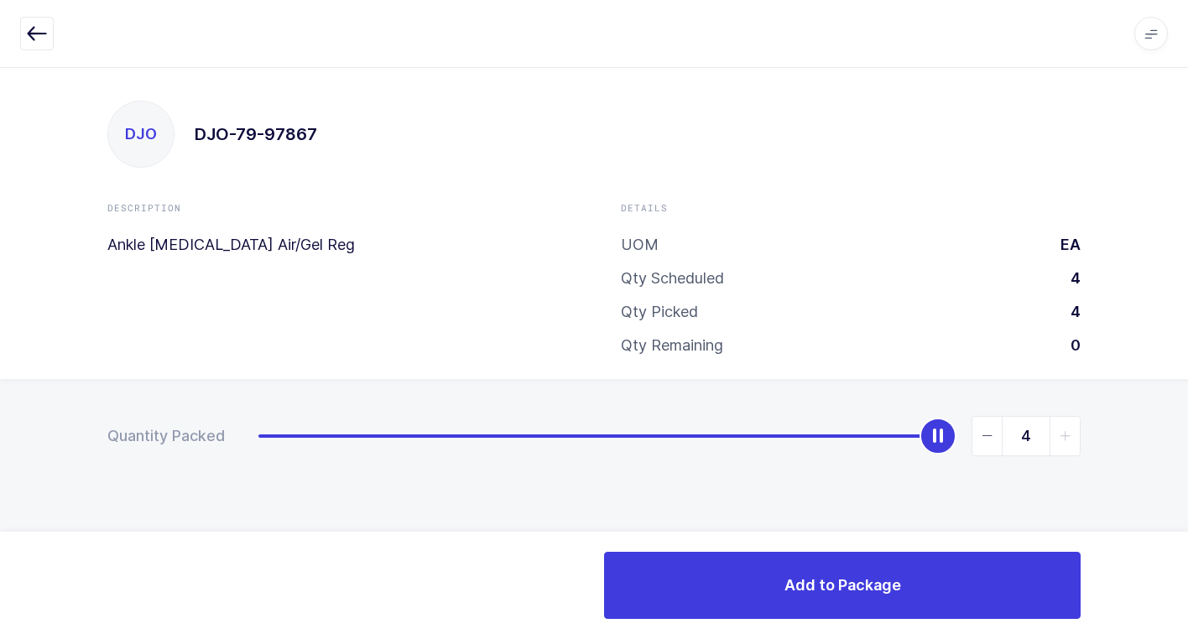
drag, startPoint x: 263, startPoint y: 440, endPoint x: 1158, endPoint y: 486, distance: 896.9
click at [1187, 428] on html "Apps Core Warehouse Admin Mission Control Purchasing Juan W. Logout Account Jua…" at bounding box center [594, 319] width 1188 height 639
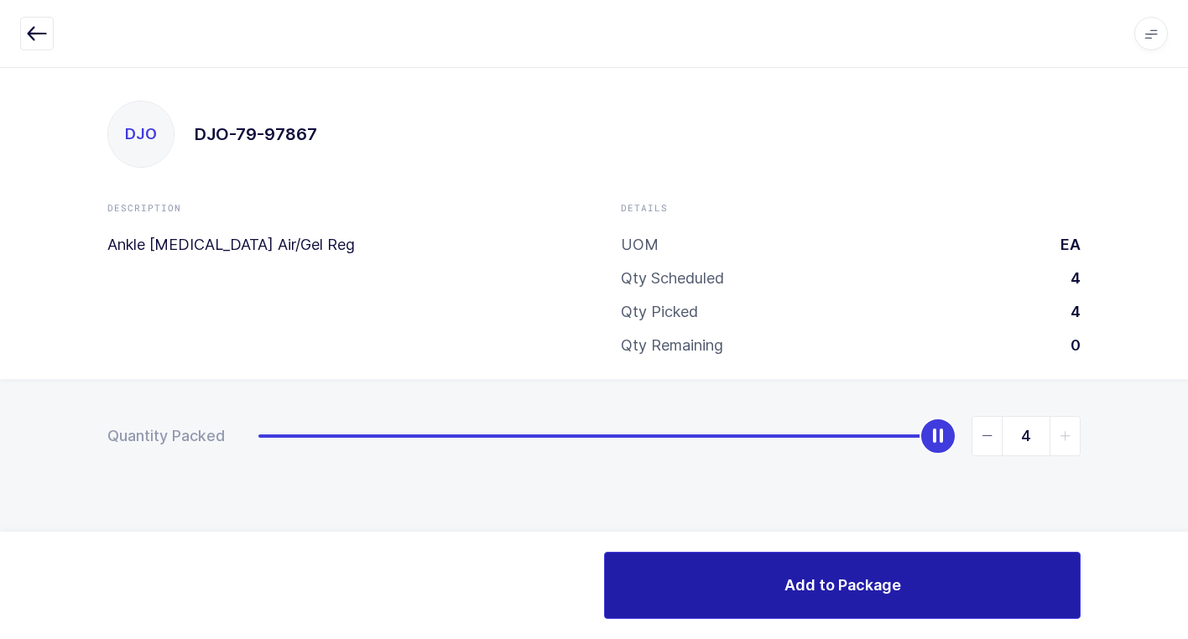
drag, startPoint x: 819, startPoint y: 587, endPoint x: 776, endPoint y: 589, distance: 43.6
click at [791, 588] on span "Add to Package" at bounding box center [842, 585] width 117 height 21
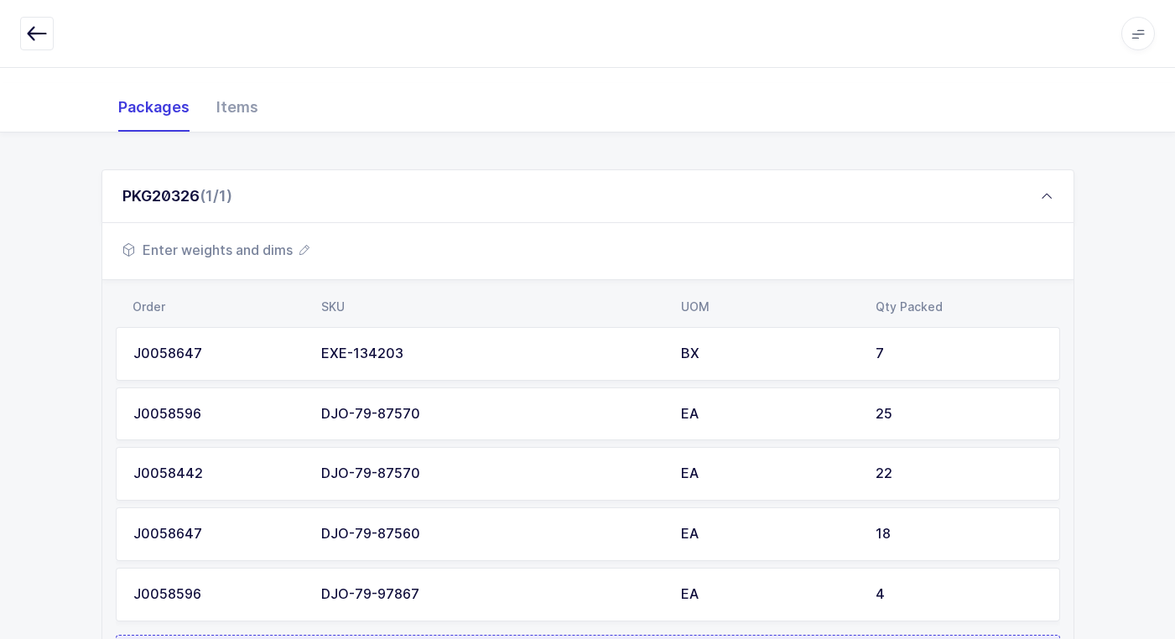
scroll to position [386, 0]
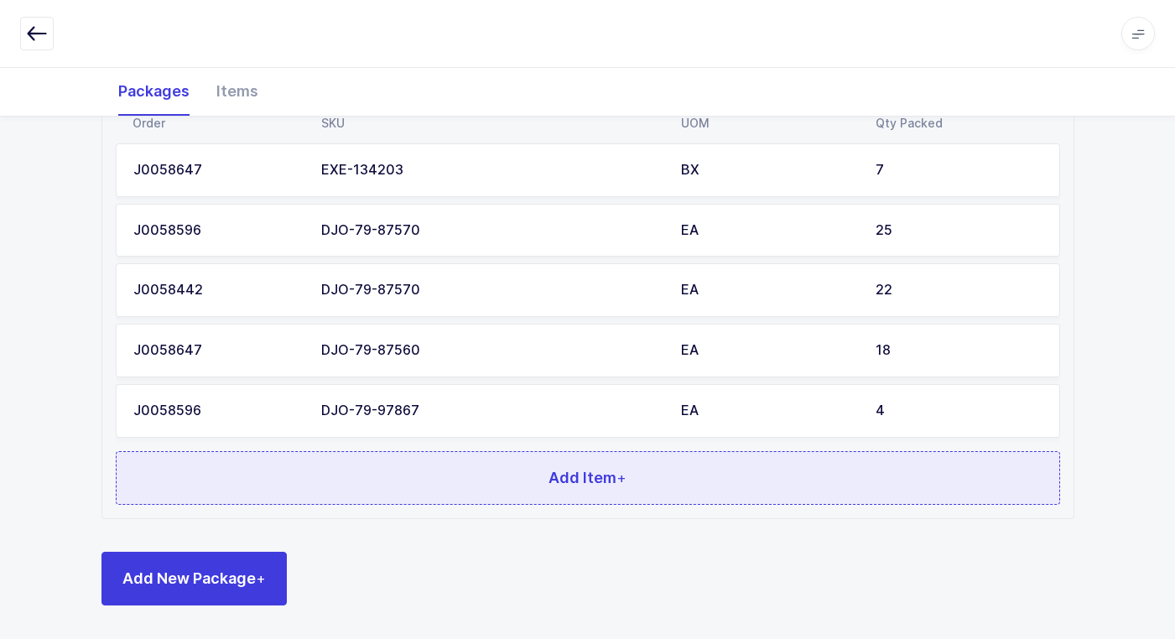
click at [453, 478] on button "Add Item +" at bounding box center [588, 478] width 944 height 54
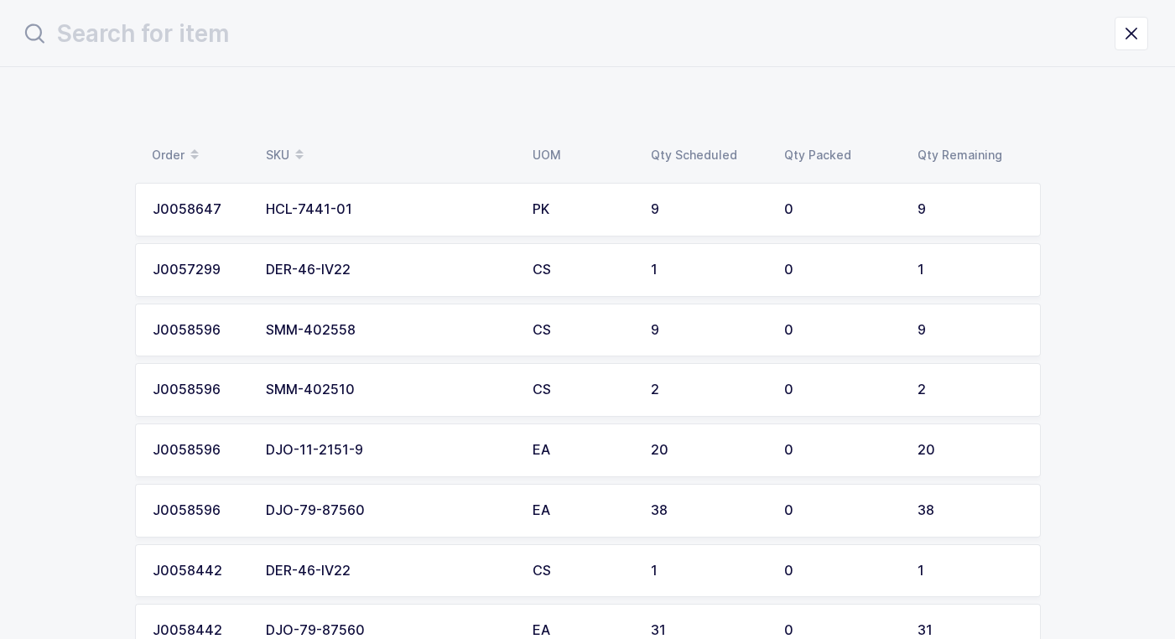
scroll to position [0, 0]
click at [369, 205] on div "HCL-7441-01" at bounding box center [395, 209] width 247 height 15
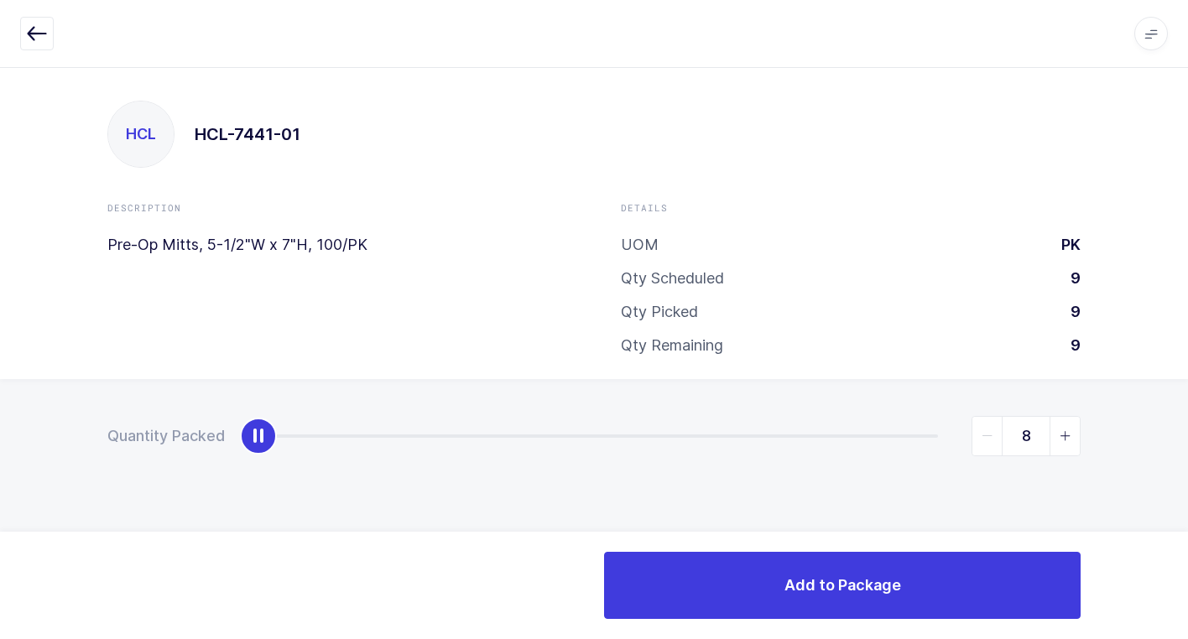
type input "9"
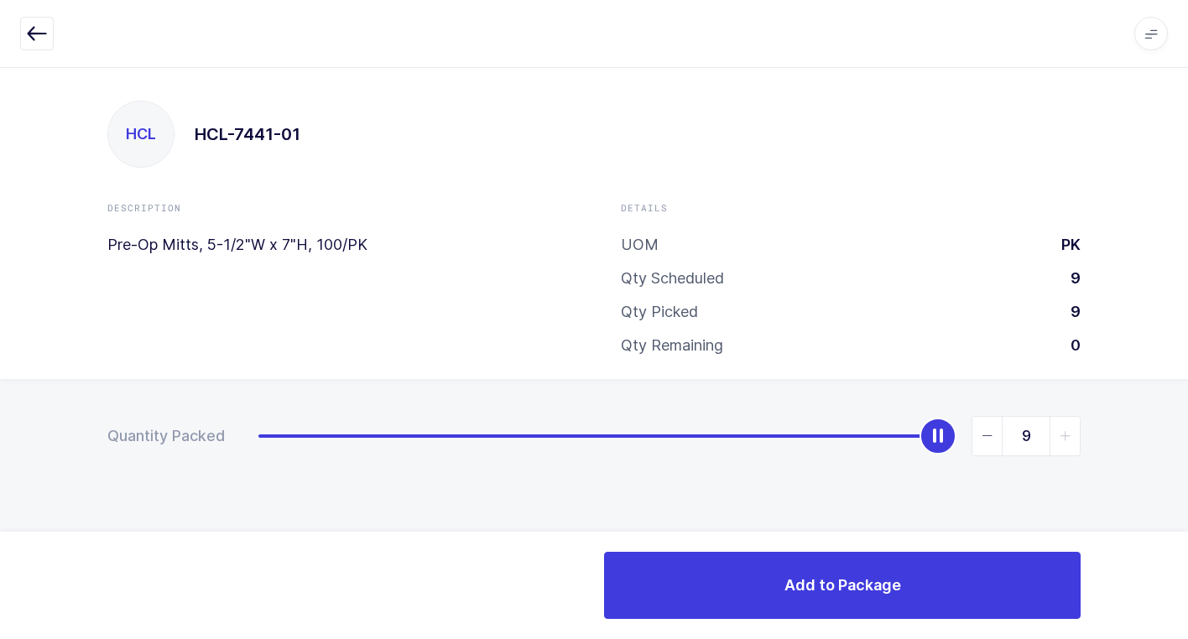
drag, startPoint x: 263, startPoint y: 439, endPoint x: 1125, endPoint y: 560, distance: 869.8
click at [1187, 510] on html "Apps Core Warehouse Admin Mission Control Purchasing Juan W. Logout Account Jua…" at bounding box center [594, 319] width 1188 height 639
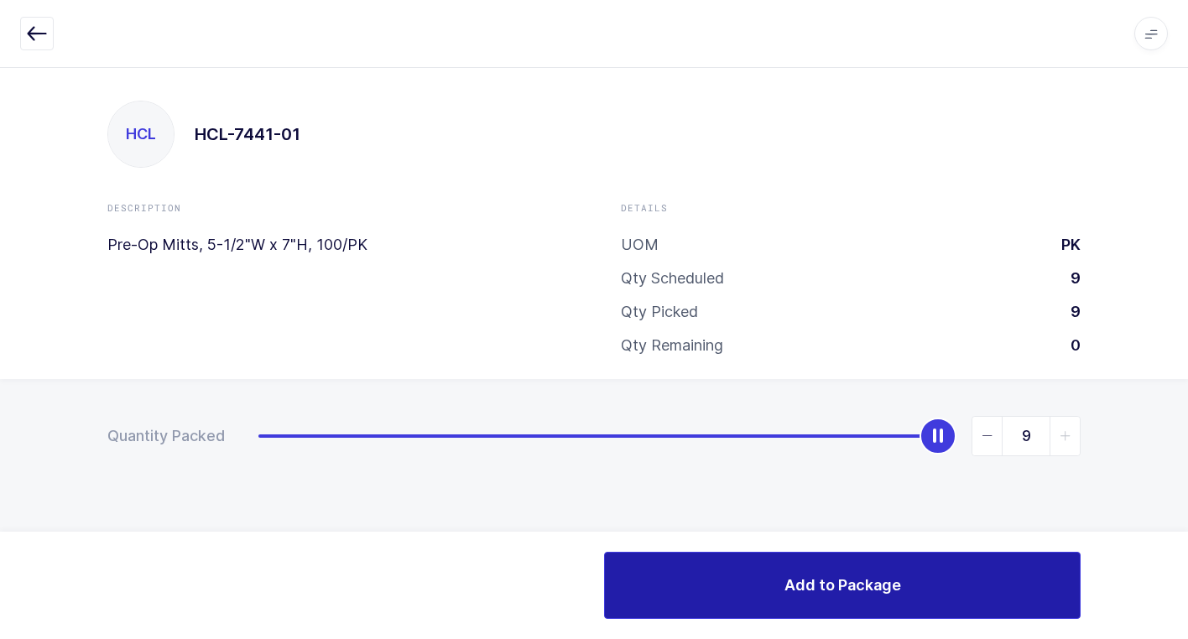
click at [729, 564] on button "Add to Package" at bounding box center [842, 585] width 476 height 67
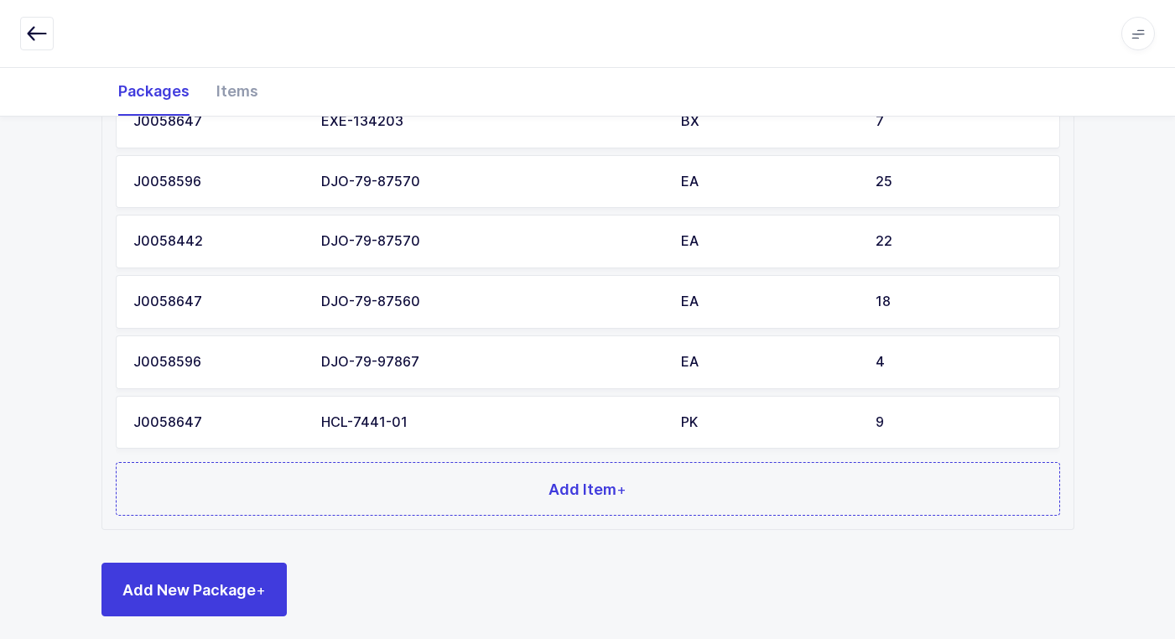
scroll to position [445, 0]
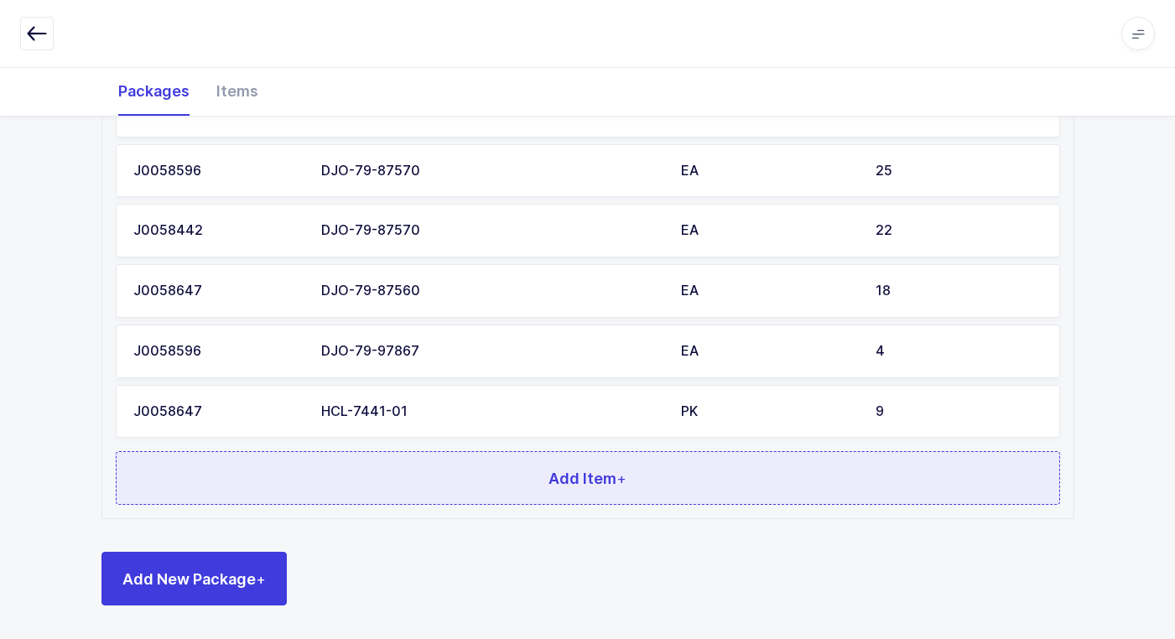
click at [432, 460] on button "Add Item +" at bounding box center [588, 478] width 944 height 54
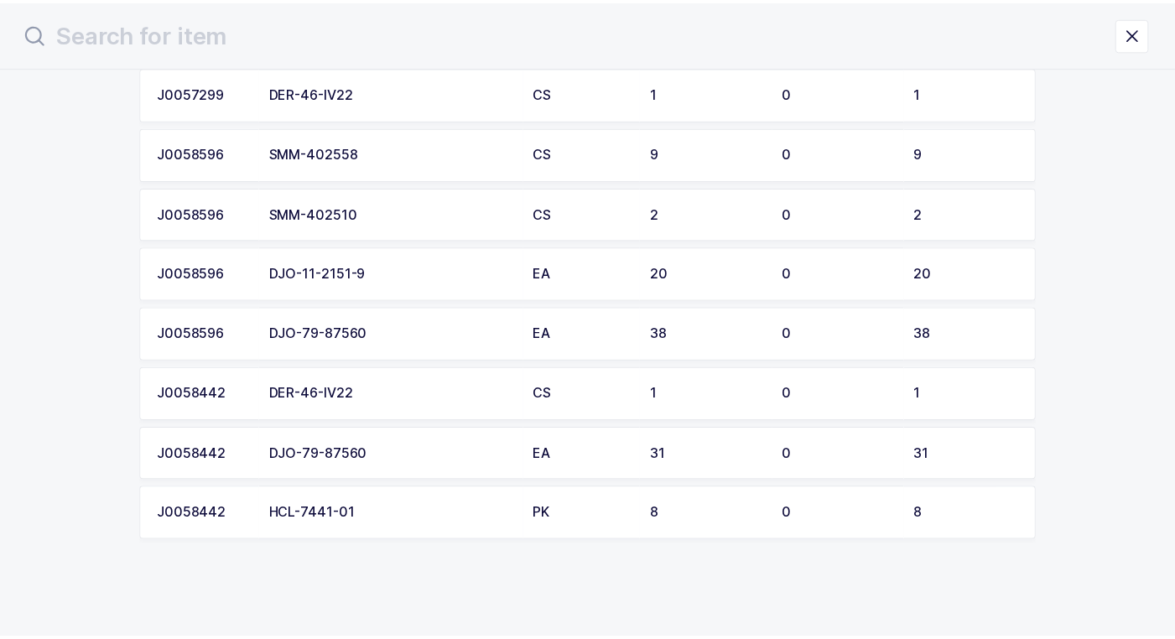
scroll to position [119, 0]
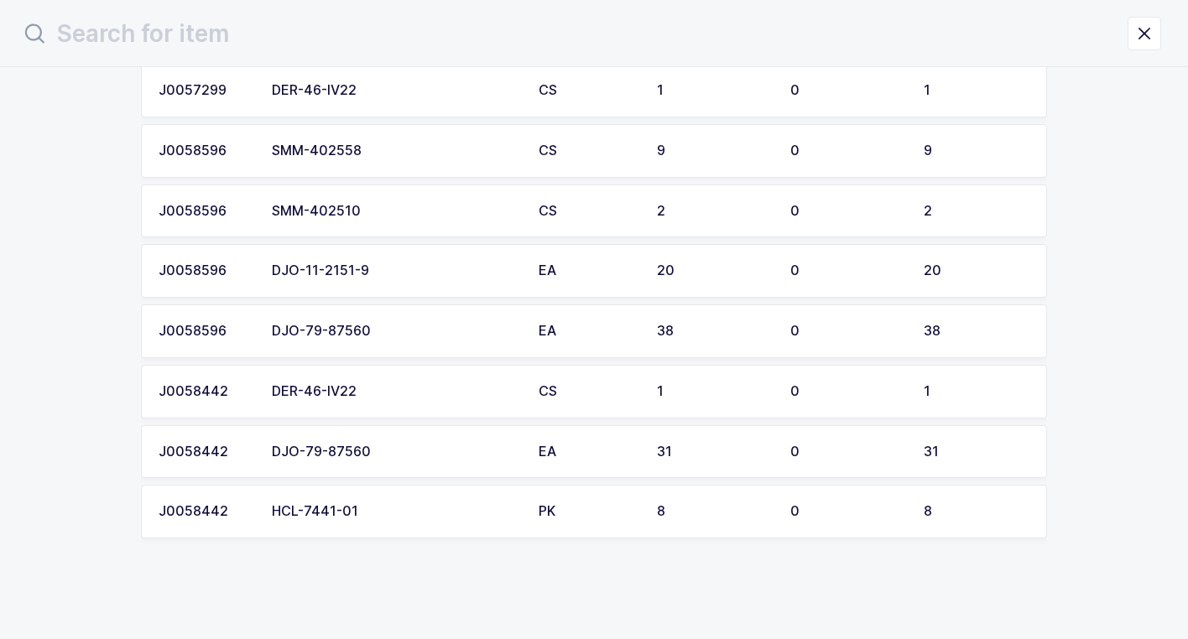
click at [376, 519] on td "HCL-7441-01" at bounding box center [395, 512] width 267 height 54
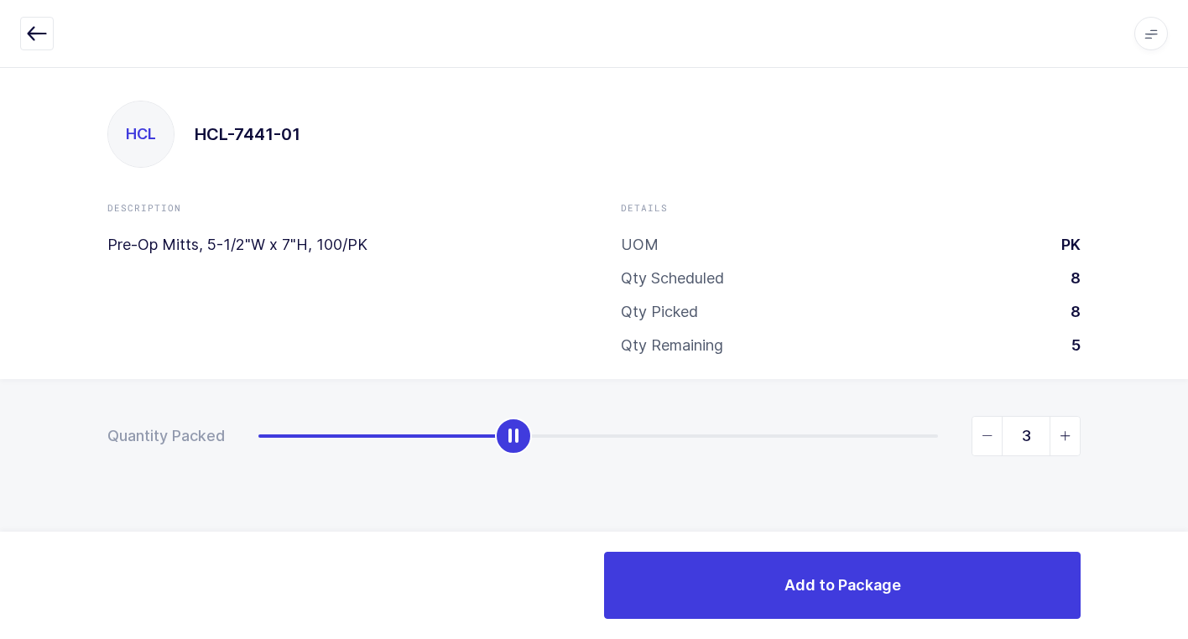
type input "8"
drag, startPoint x: 262, startPoint y: 439, endPoint x: 874, endPoint y: 421, distance: 612.5
click at [1184, 293] on div "HCL HCL-7441-01 Description Pre-Op Mitts, 5-1/2"W x 7"H, 100/PK Details UOM PK …" at bounding box center [594, 353] width 1188 height 572
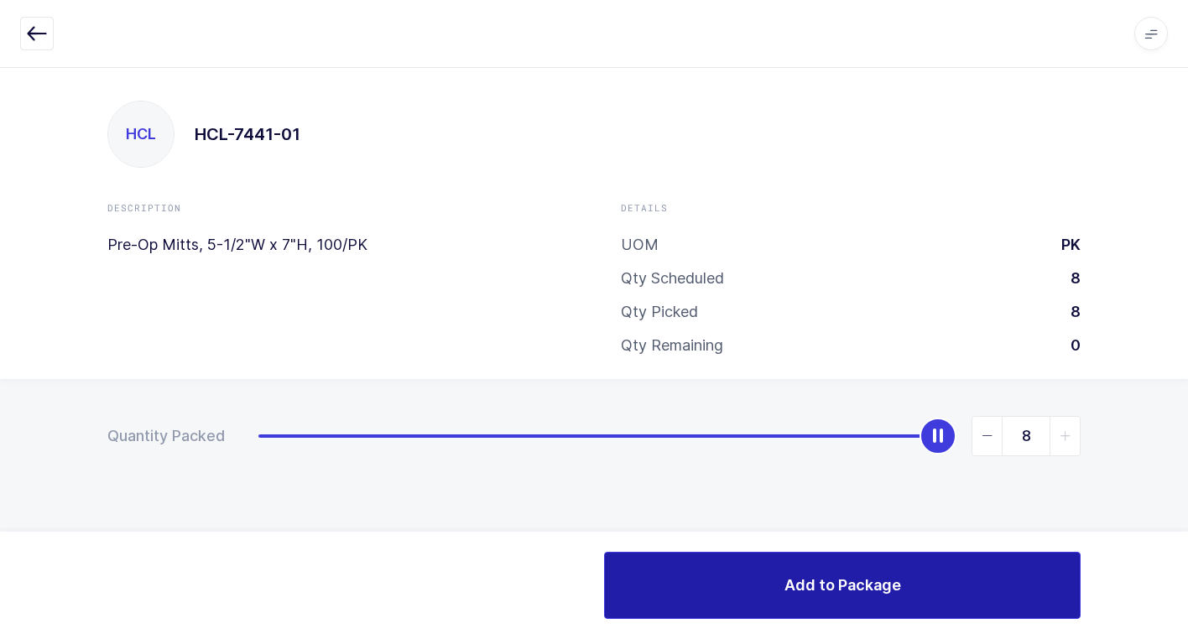
click at [723, 601] on button "Add to Package" at bounding box center [842, 585] width 476 height 67
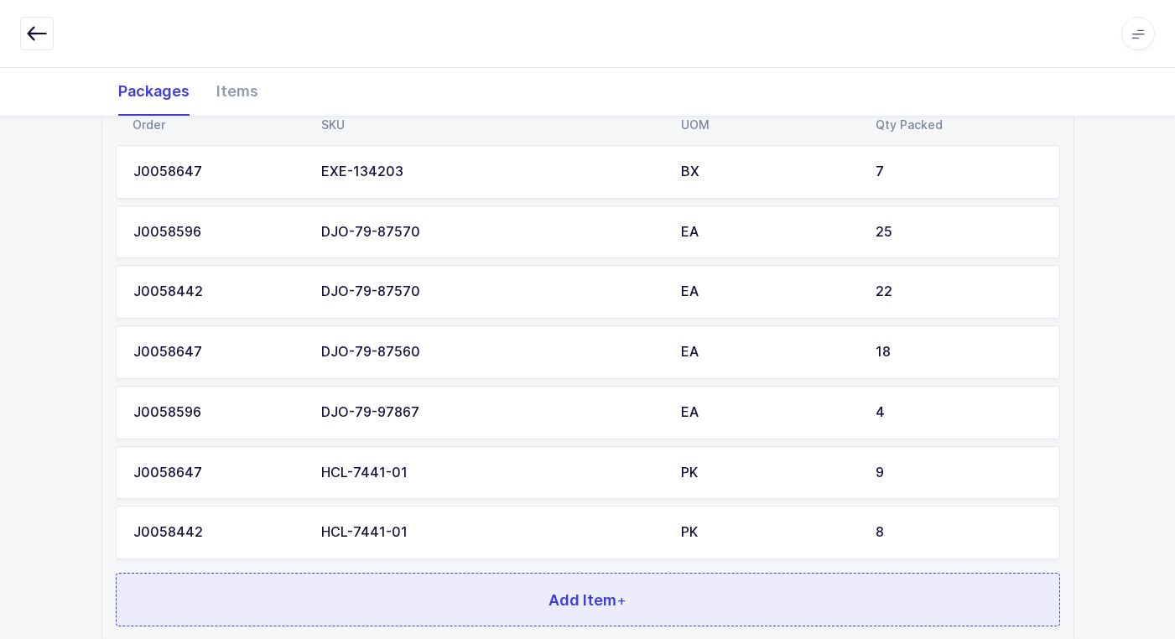
scroll to position [506, 0]
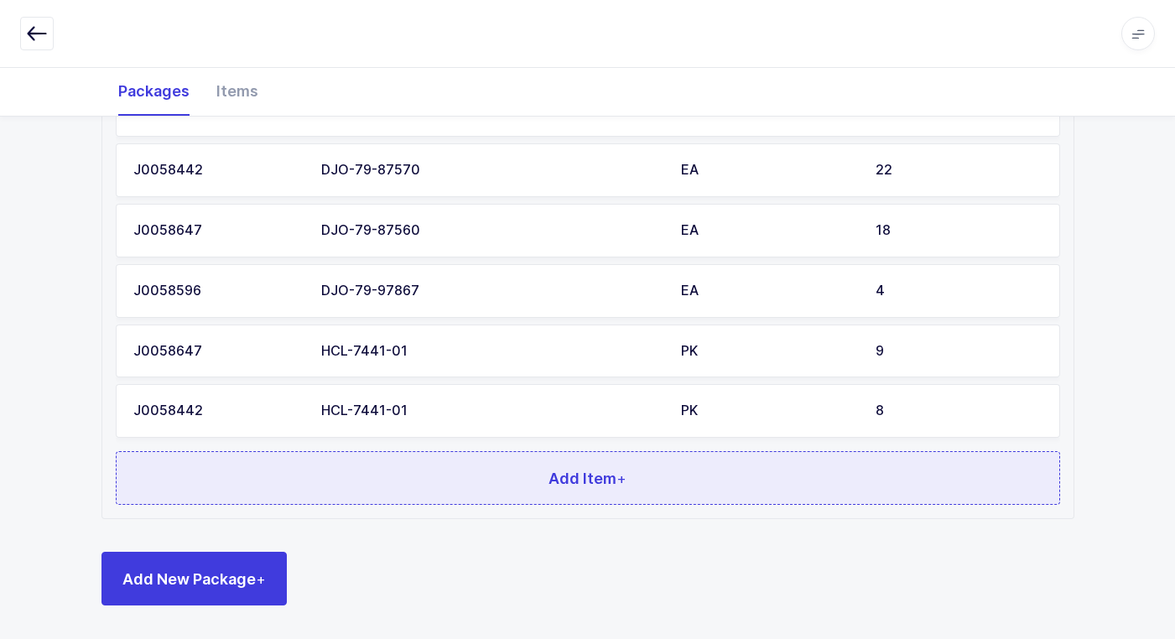
click at [494, 485] on button "Add Item +" at bounding box center [588, 478] width 944 height 54
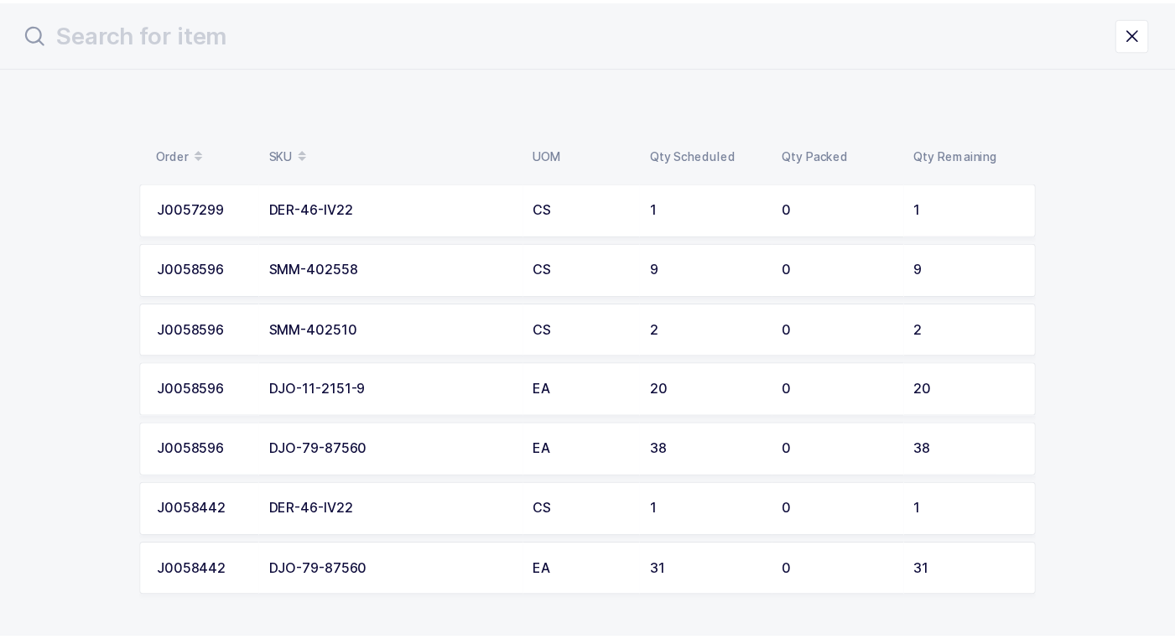
scroll to position [59, 0]
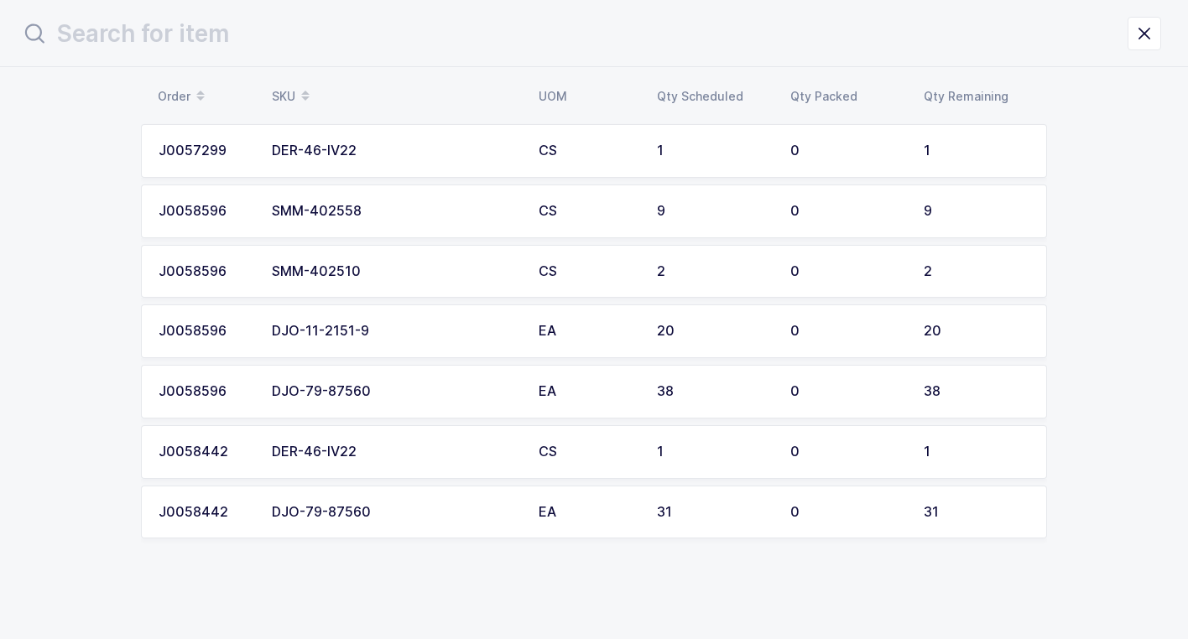
click at [512, 383] on td "DJO-79-87560" at bounding box center [395, 392] width 267 height 54
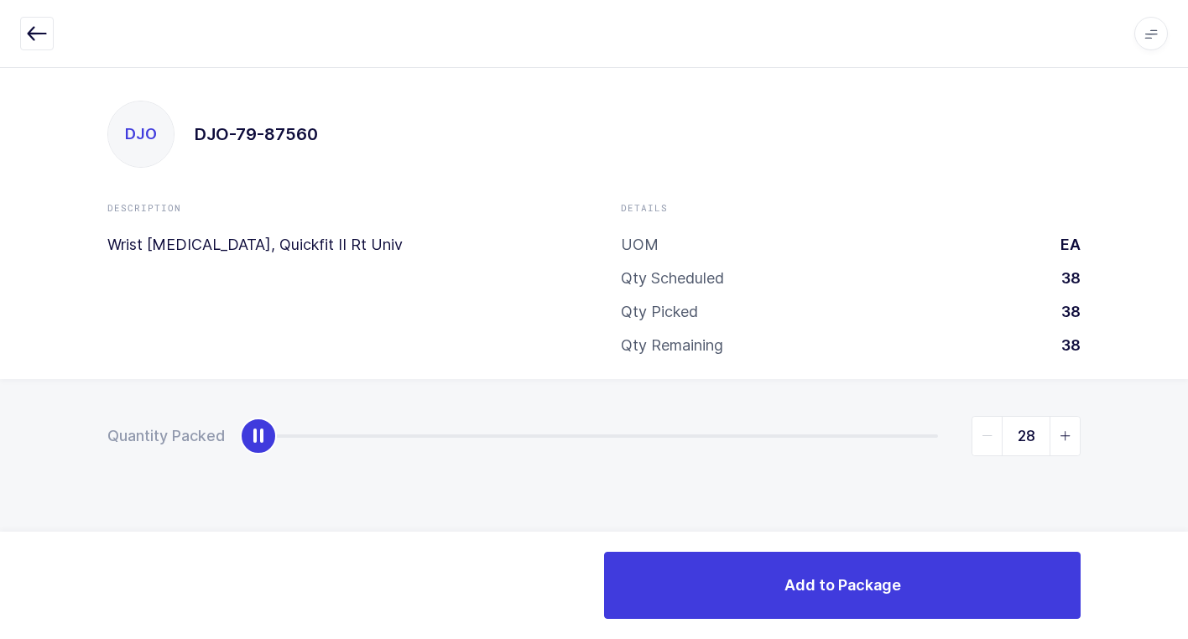
type input "38"
drag, startPoint x: 262, startPoint y: 446, endPoint x: 1197, endPoint y: 405, distance: 936.0
click at [1187, 405] on html "Apps Core Warehouse Admin Mission Control Purchasing Juan W. Logout Account Jua…" at bounding box center [594, 319] width 1188 height 639
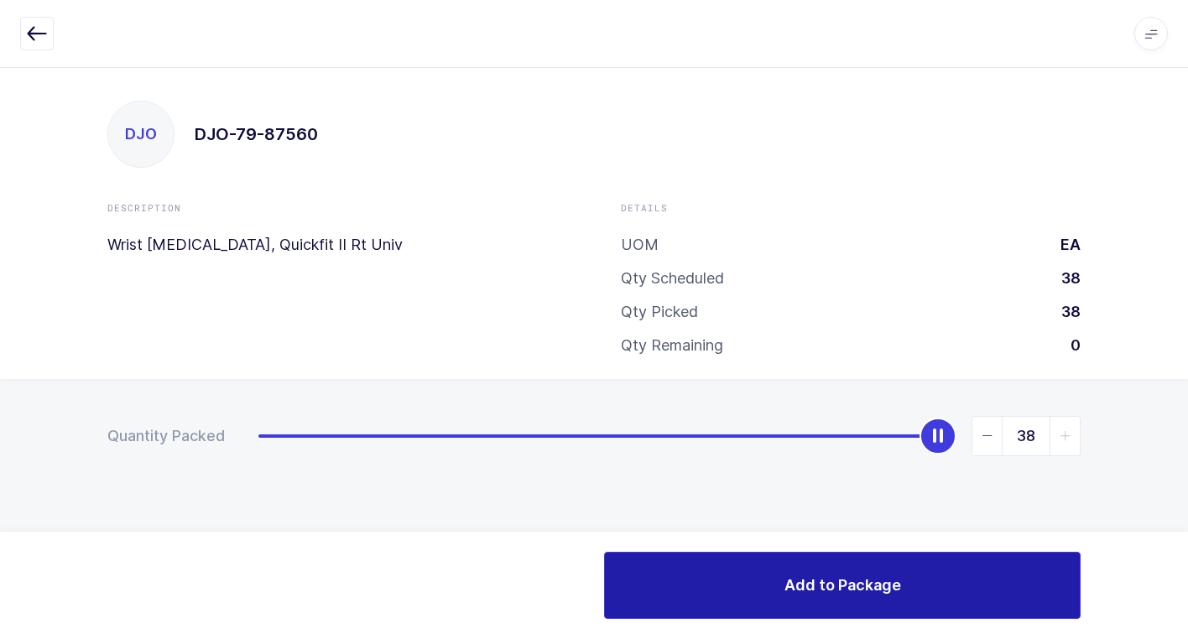
drag, startPoint x: 766, startPoint y: 608, endPoint x: 756, endPoint y: 601, distance: 11.9
click at [762, 605] on button "Add to Package" at bounding box center [842, 585] width 476 height 67
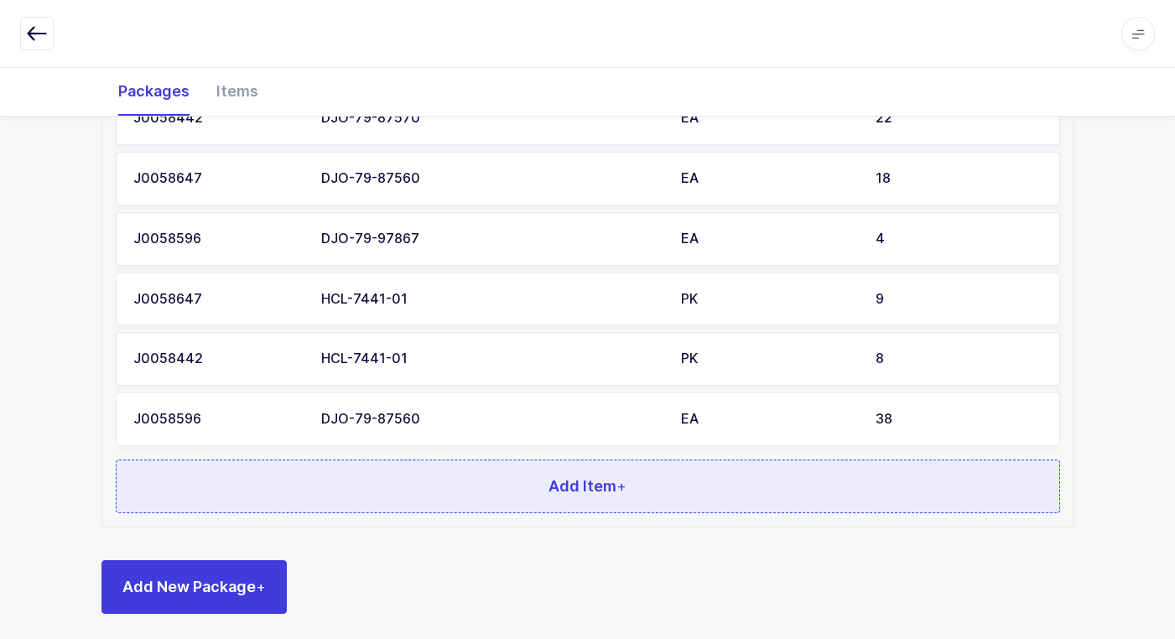
scroll to position [566, 0]
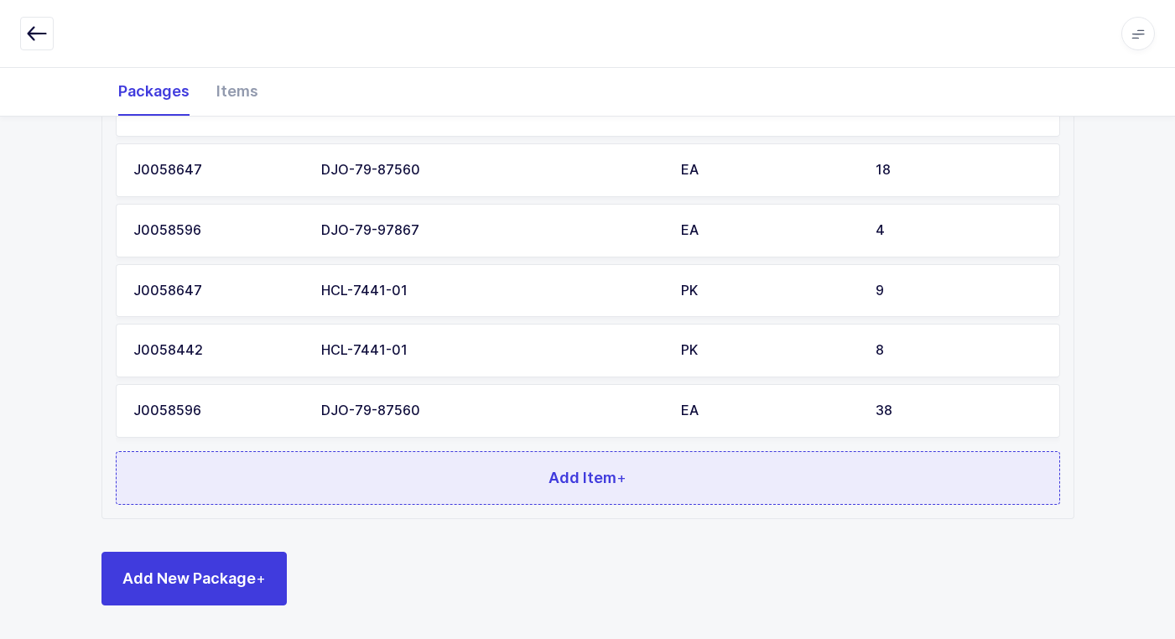
click at [407, 491] on button "Add Item +" at bounding box center [588, 478] width 944 height 54
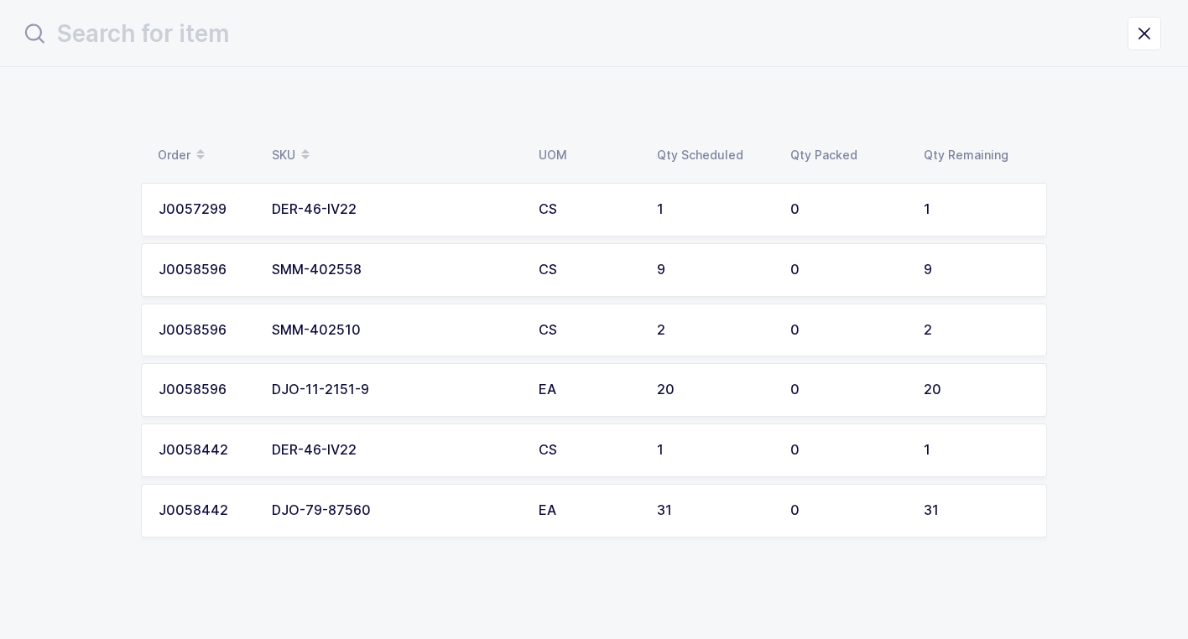
click at [407, 530] on td "DJO-79-87560" at bounding box center [395, 511] width 267 height 54
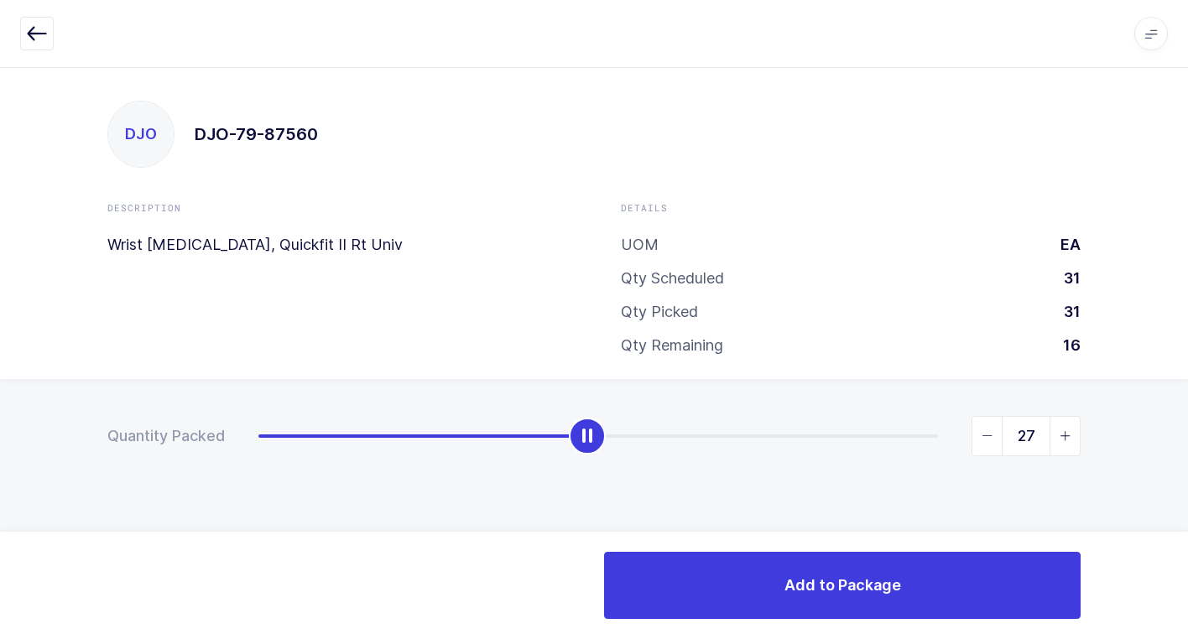
type input "31"
drag, startPoint x: 261, startPoint y: 449, endPoint x: 1197, endPoint y: 437, distance: 936.1
click at [1187, 437] on html "Apps Core Warehouse Admin Mission Control Purchasing Juan W. Logout Account Jua…" at bounding box center [594, 319] width 1188 height 639
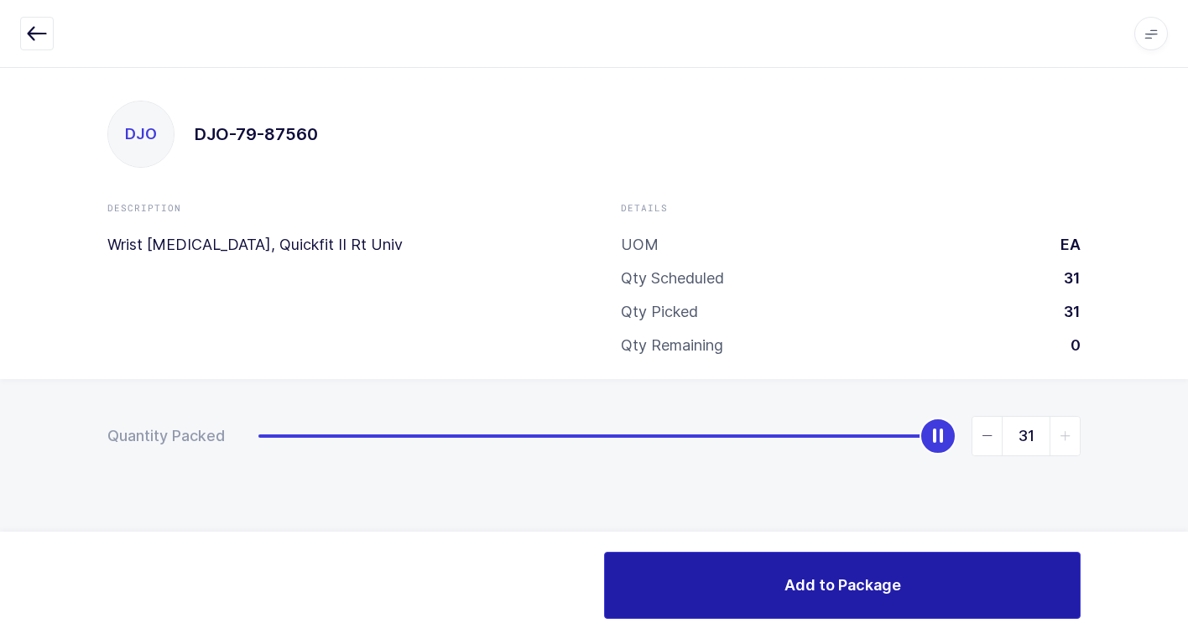
click at [690, 566] on button "Add to Package" at bounding box center [842, 585] width 476 height 67
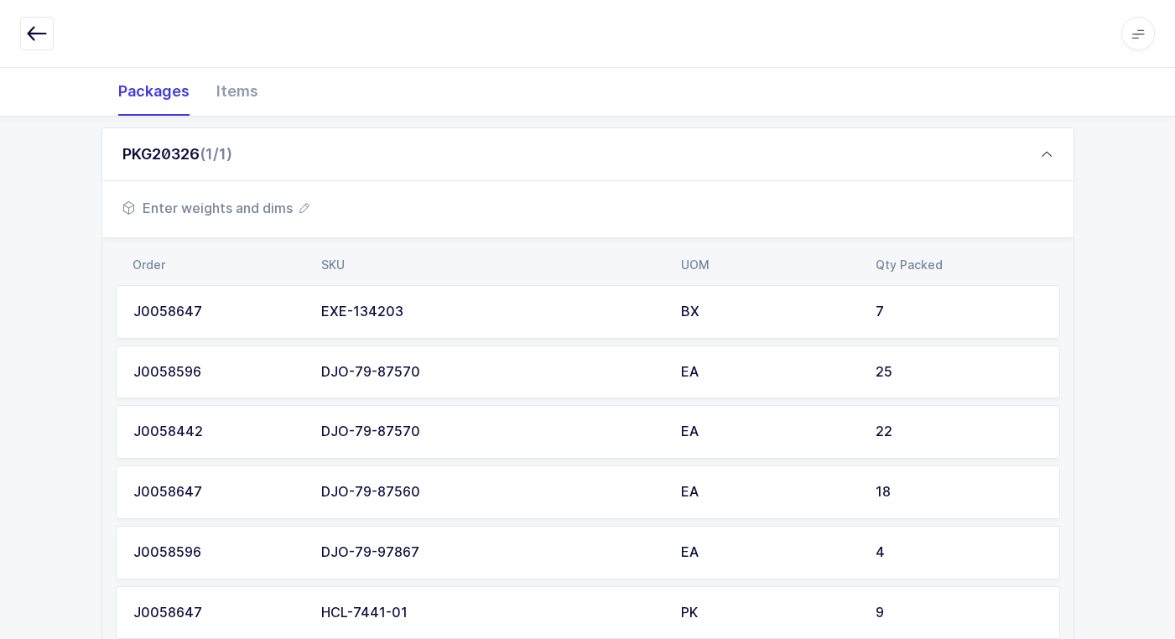
scroll to position [587, 0]
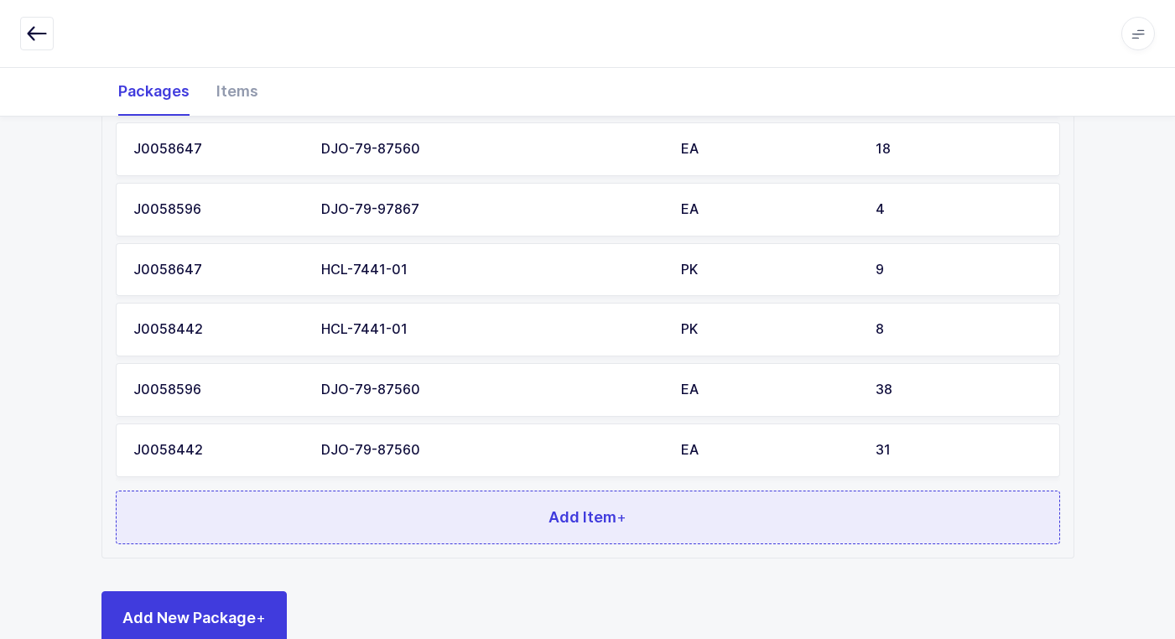
click at [427, 512] on button "Add Item +" at bounding box center [588, 518] width 944 height 54
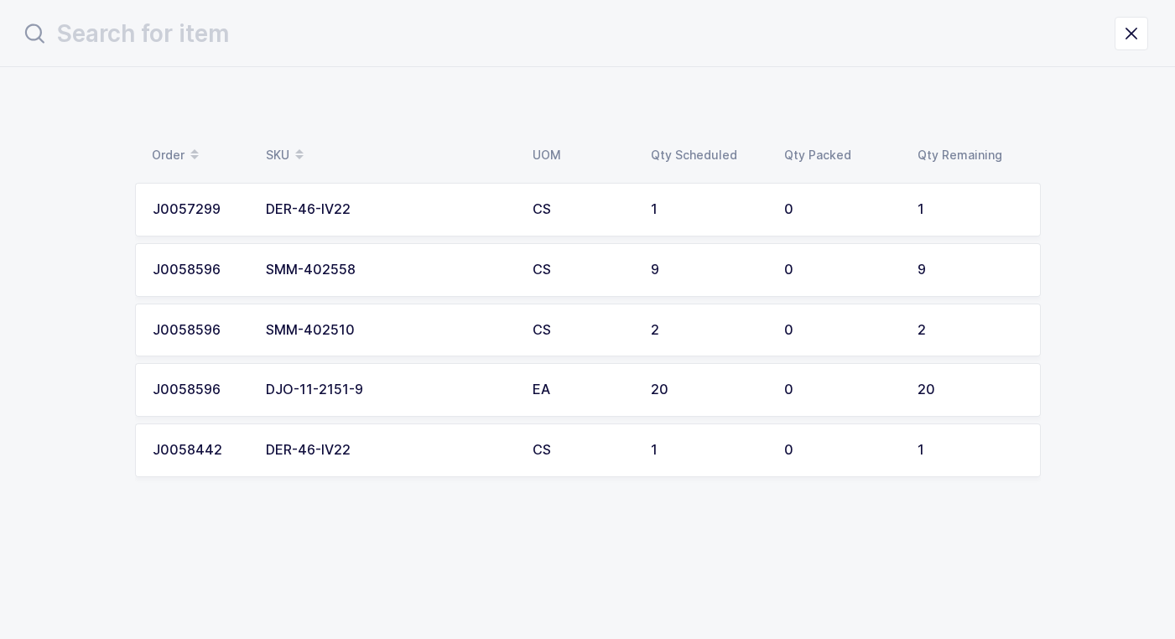
scroll to position [0, 0]
click at [354, 455] on td "DER-46-IV22" at bounding box center [395, 451] width 267 height 54
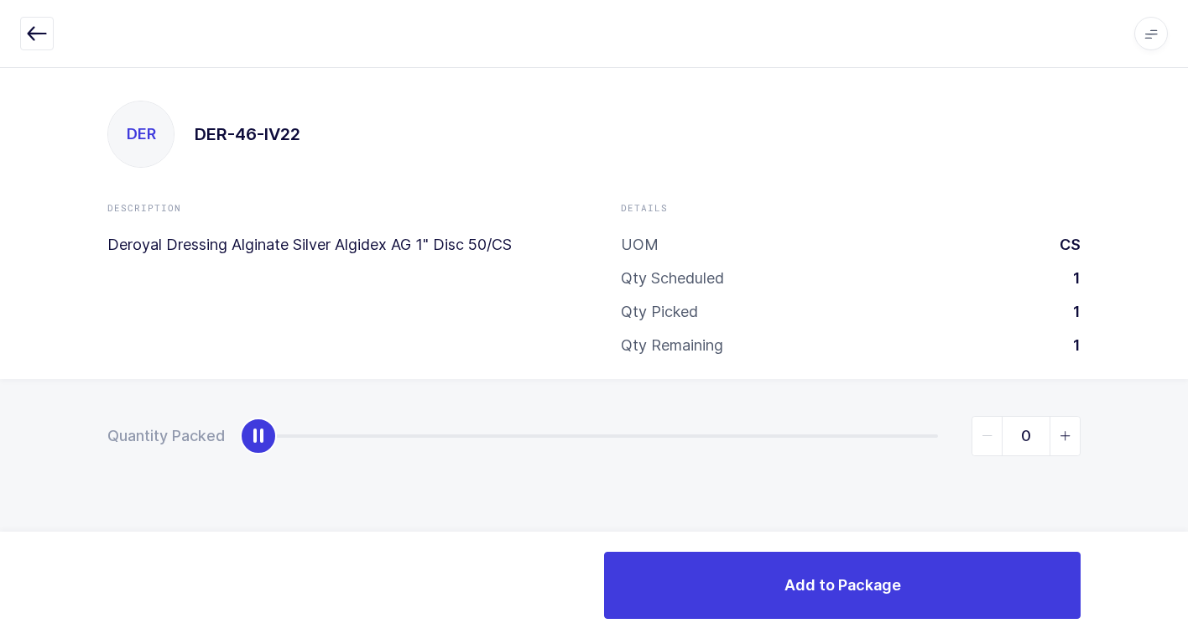
type input "1"
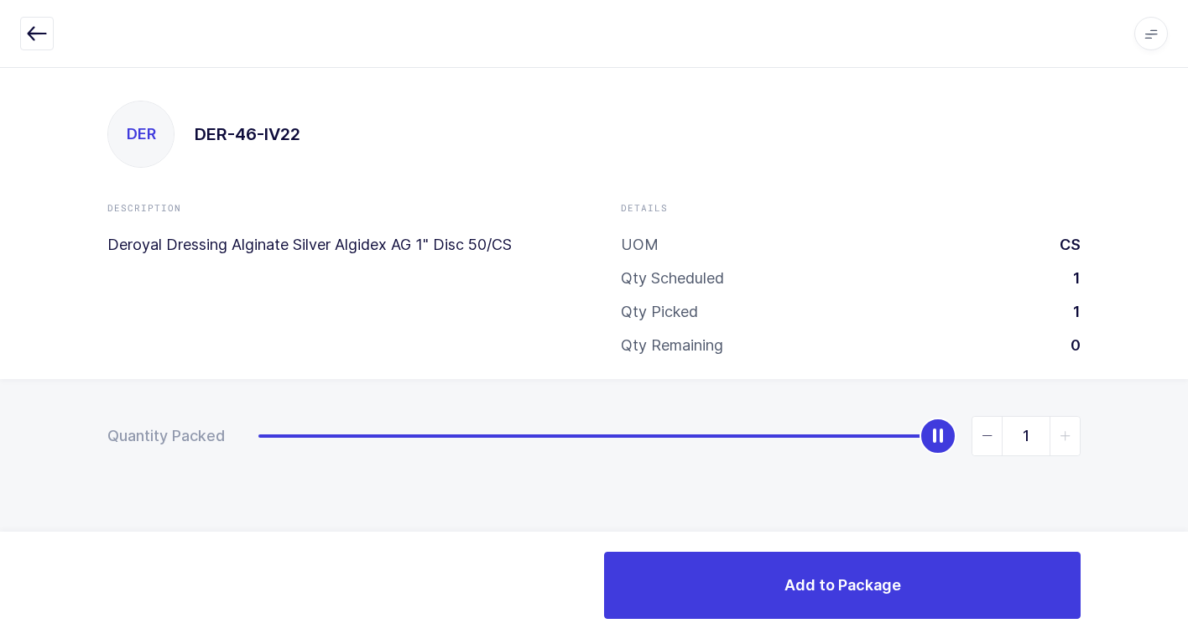
drag, startPoint x: 260, startPoint y: 436, endPoint x: 1130, endPoint y: 455, distance: 869.9
click at [1187, 412] on html "Apps Core Warehouse Admin Mission Control Purchasing Juan W. Logout Account Jua…" at bounding box center [594, 319] width 1188 height 639
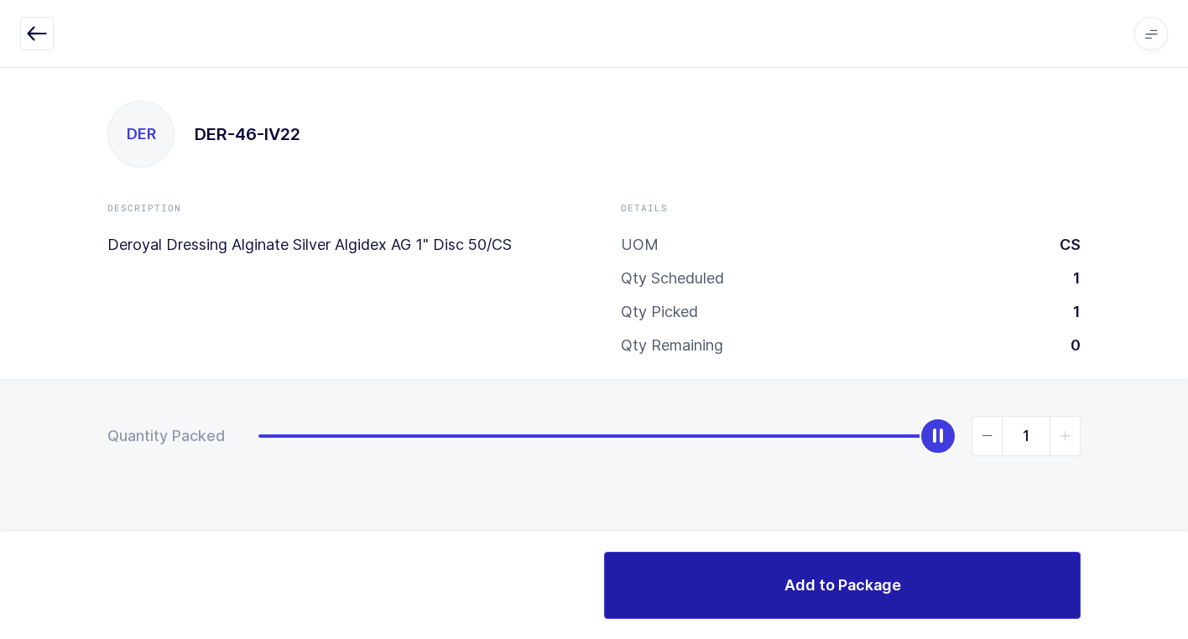
drag, startPoint x: 636, startPoint y: 595, endPoint x: 636, endPoint y: 585, distance: 9.2
click at [635, 595] on button "Add to Package" at bounding box center [842, 585] width 476 height 67
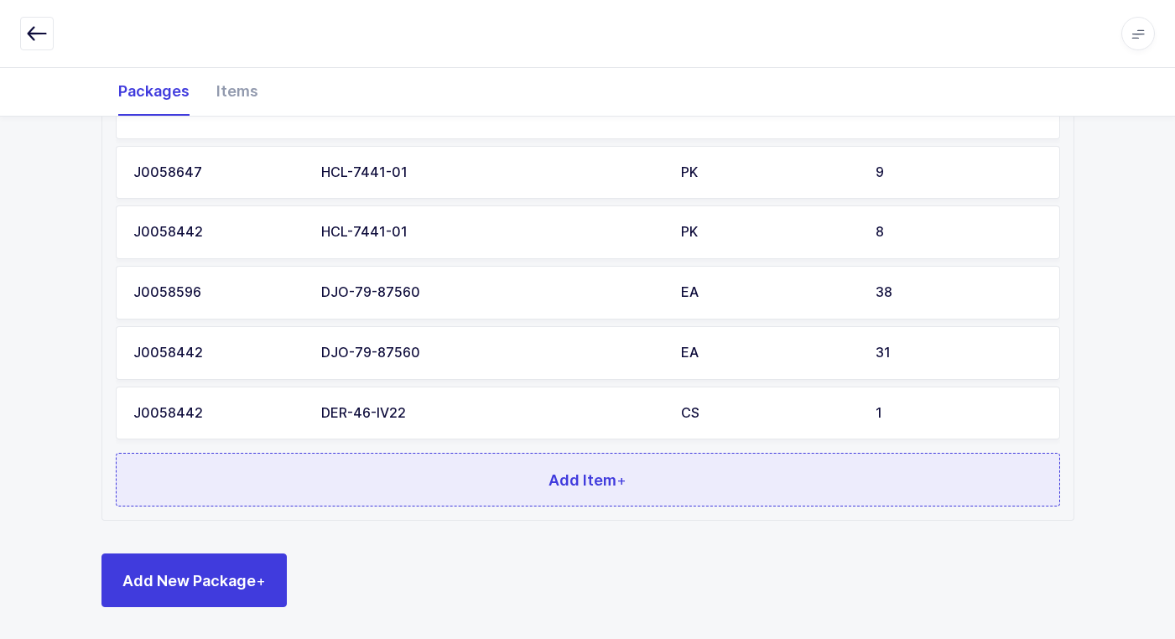
scroll to position [686, 0]
click at [459, 497] on button "Add Item +" at bounding box center [588, 478] width 944 height 54
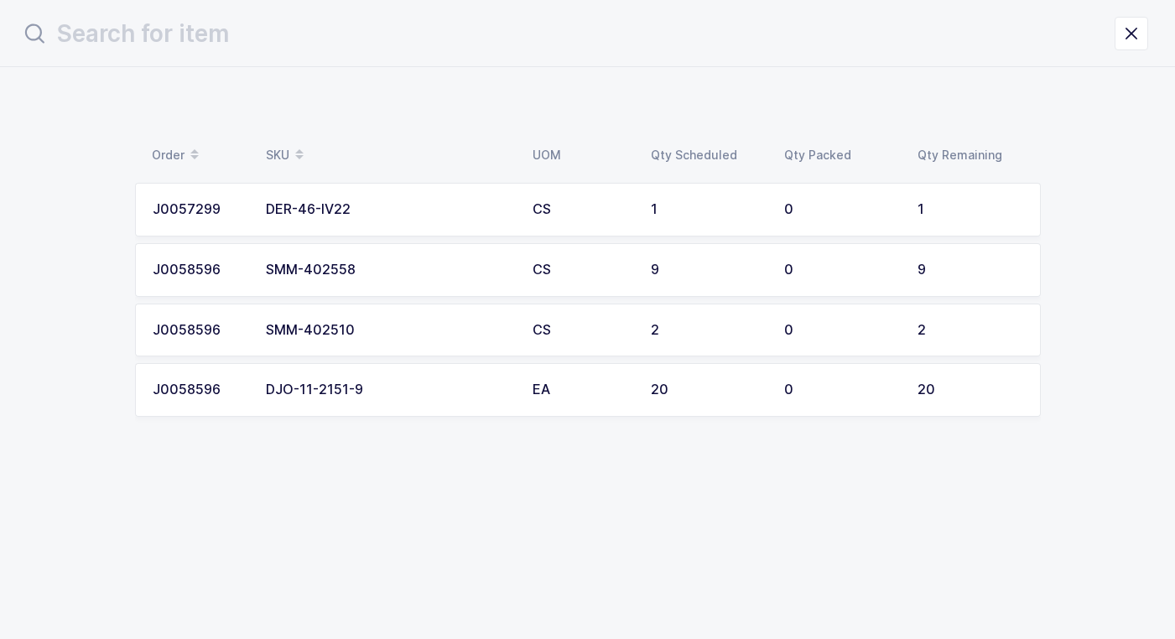
scroll to position [0, 0]
click at [405, 211] on div "DER-46-IV22" at bounding box center [395, 209] width 247 height 15
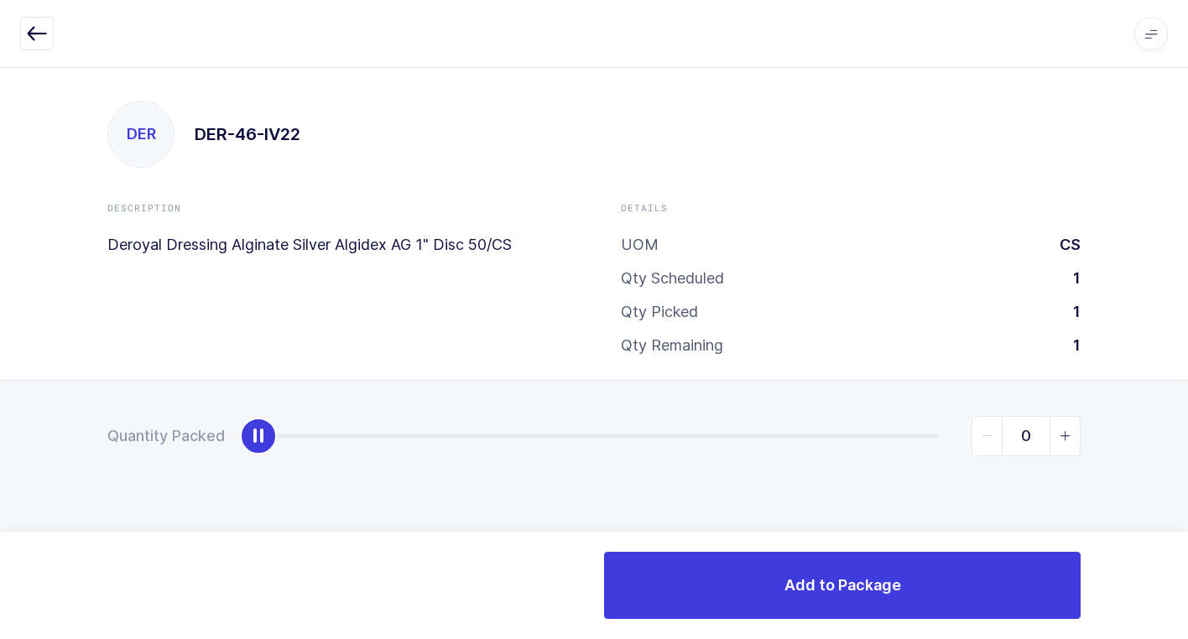
type input "1"
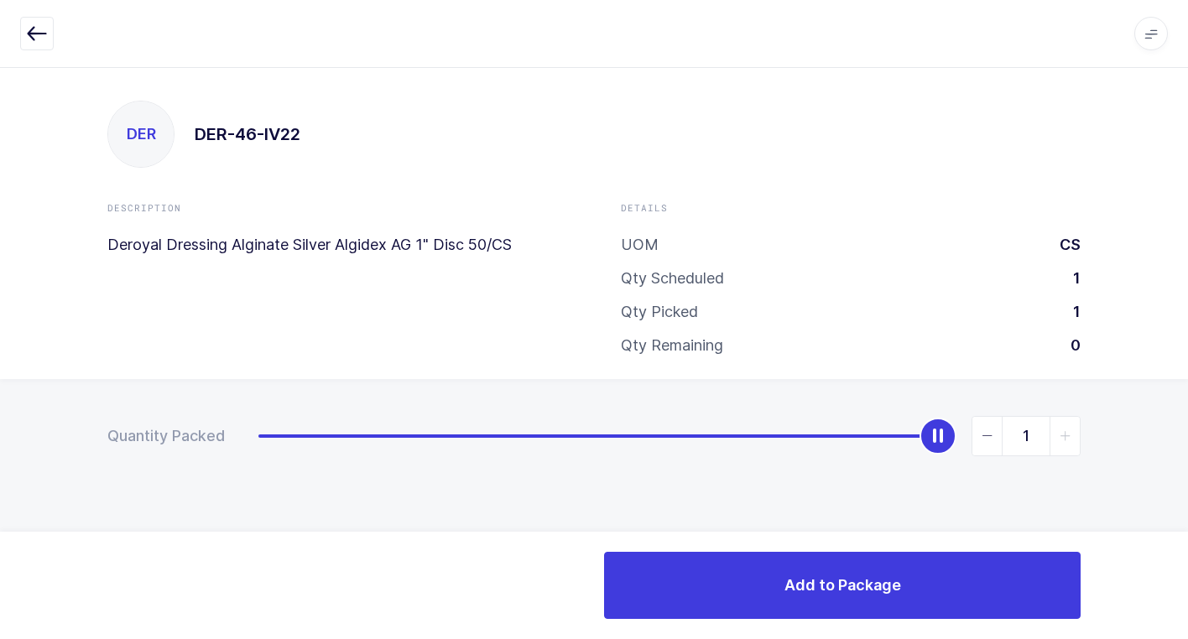
drag, startPoint x: 259, startPoint y: 436, endPoint x: 1137, endPoint y: 195, distance: 910.5
click at [1187, 129] on html "Apps Core Warehouse Admin Mission Control Purchasing Juan W. Logout Account Jua…" at bounding box center [594, 319] width 1188 height 639
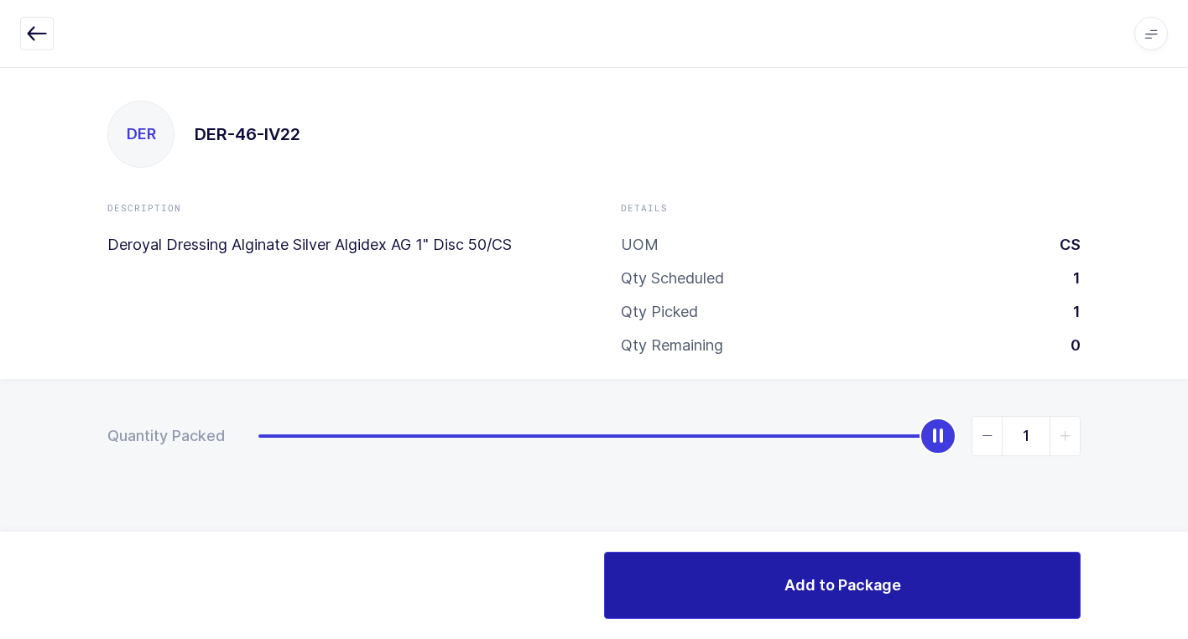
click at [658, 592] on button "Add to Package" at bounding box center [842, 585] width 476 height 67
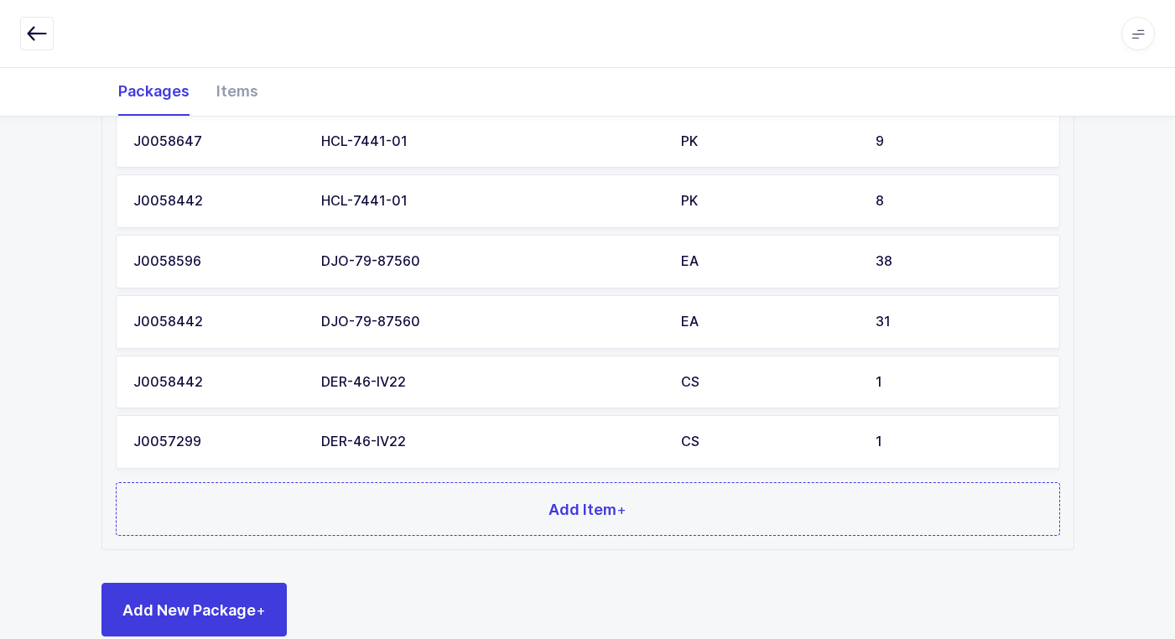
scroll to position [746, 0]
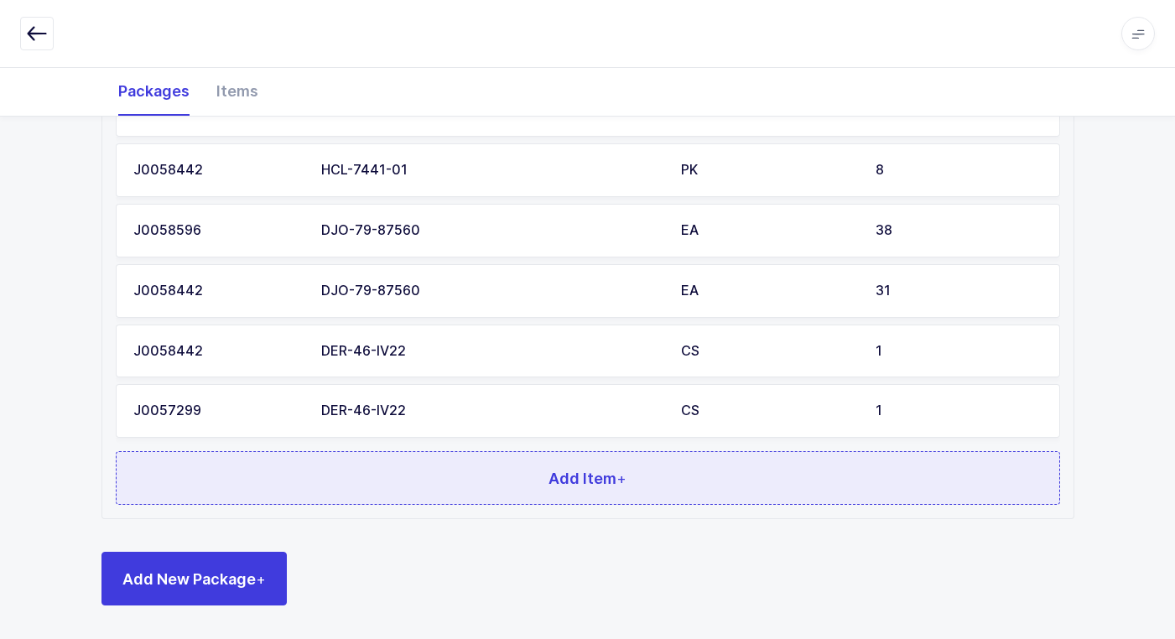
click at [442, 488] on button "Add Item +" at bounding box center [588, 478] width 944 height 54
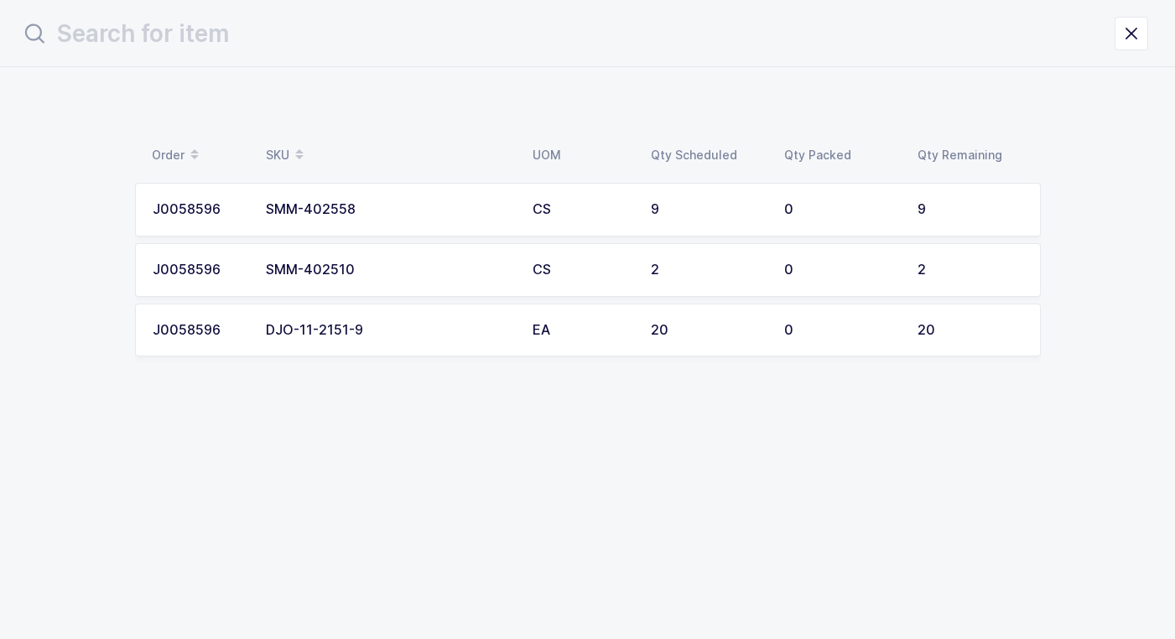
scroll to position [0, 0]
click at [418, 335] on div "DJO-11-2151-9" at bounding box center [395, 330] width 247 height 15
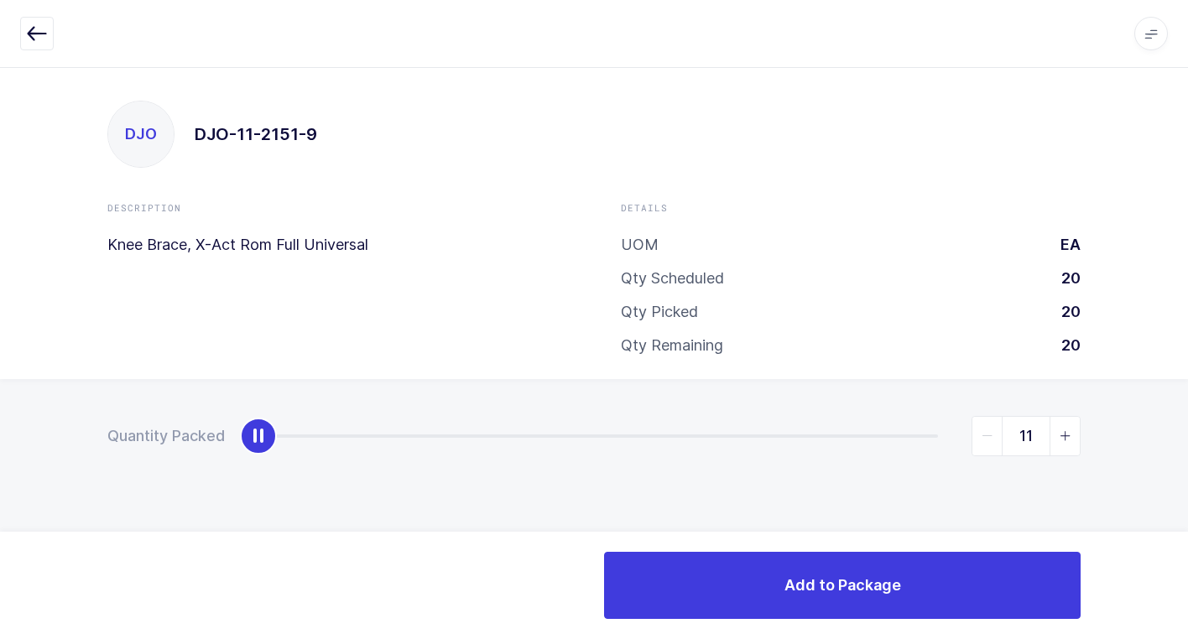
type input "20"
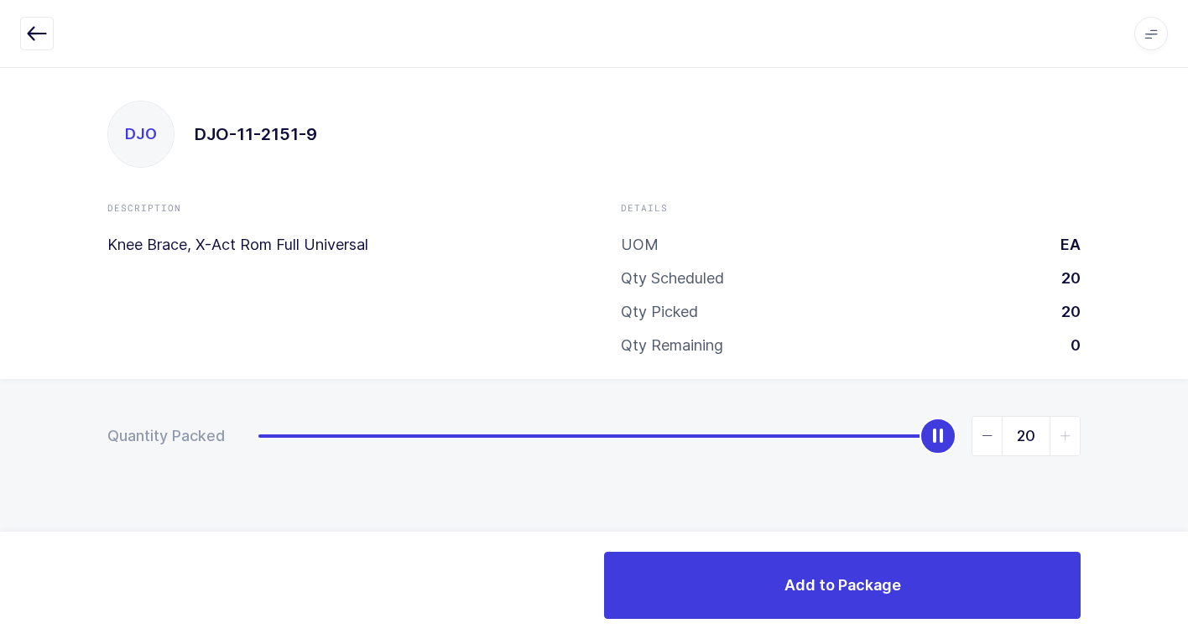
drag, startPoint x: 261, startPoint y: 434, endPoint x: 1102, endPoint y: 403, distance: 841.8
click at [1167, 336] on div "DJO DJO-11-2151-9 Description Knee Brace, X-Act Rom Full Universal Details UOM …" at bounding box center [594, 353] width 1188 height 572
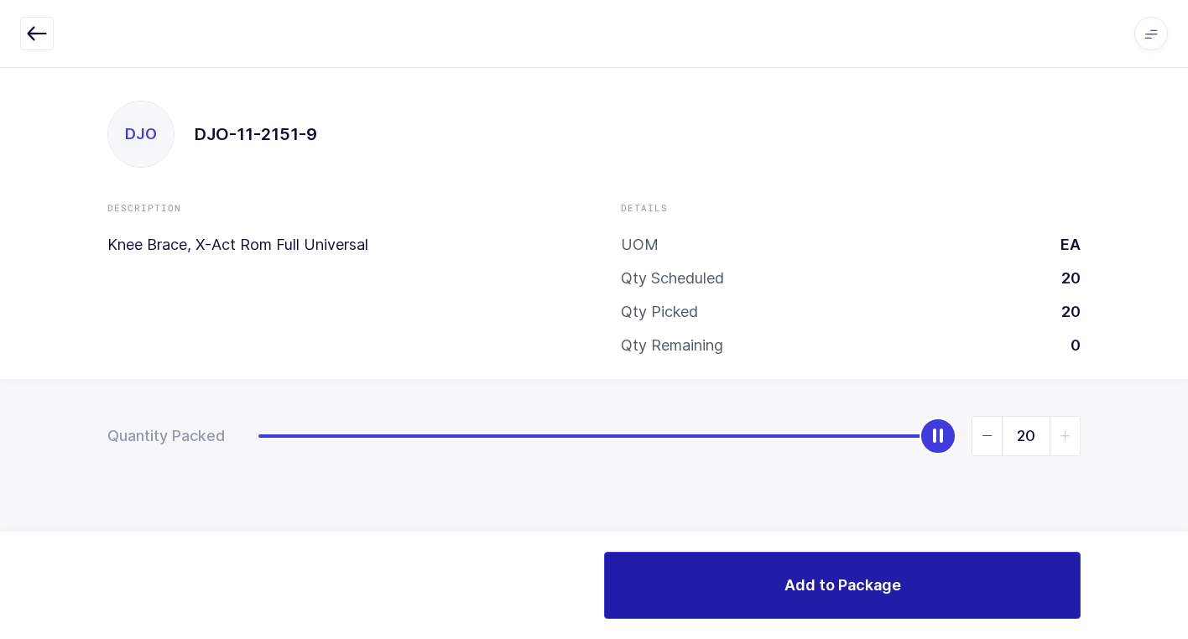
drag, startPoint x: 676, startPoint y: 592, endPoint x: 604, endPoint y: 562, distance: 78.2
click at [668, 591] on button "Add to Package" at bounding box center [842, 585] width 476 height 67
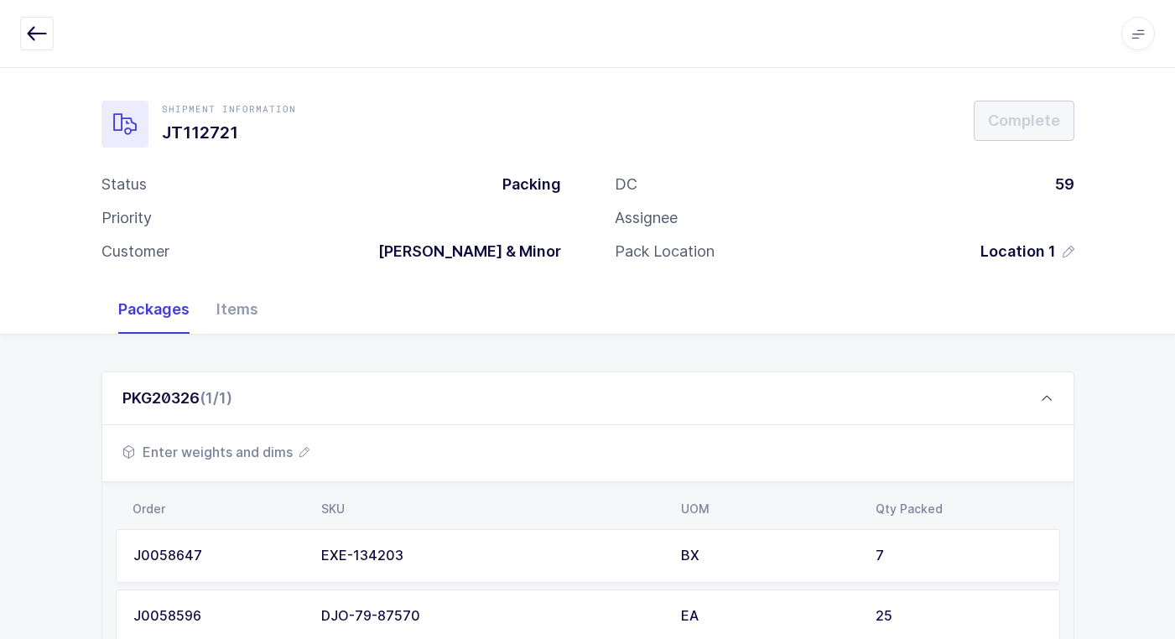
scroll to position [807, 0]
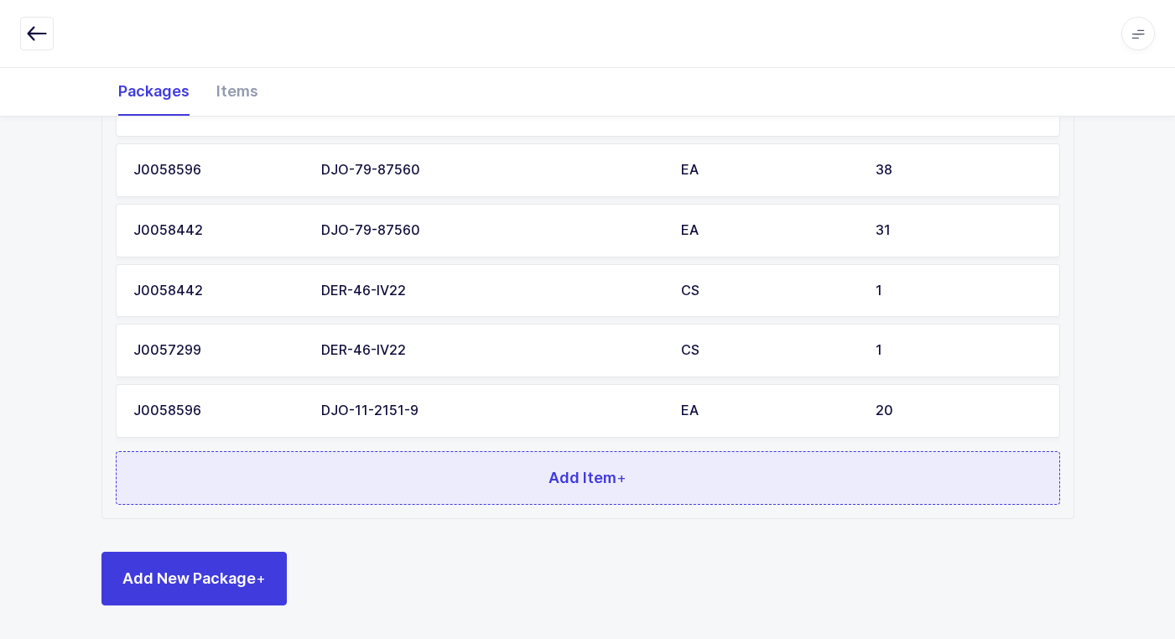
click at [413, 480] on button "Add Item +" at bounding box center [588, 478] width 944 height 54
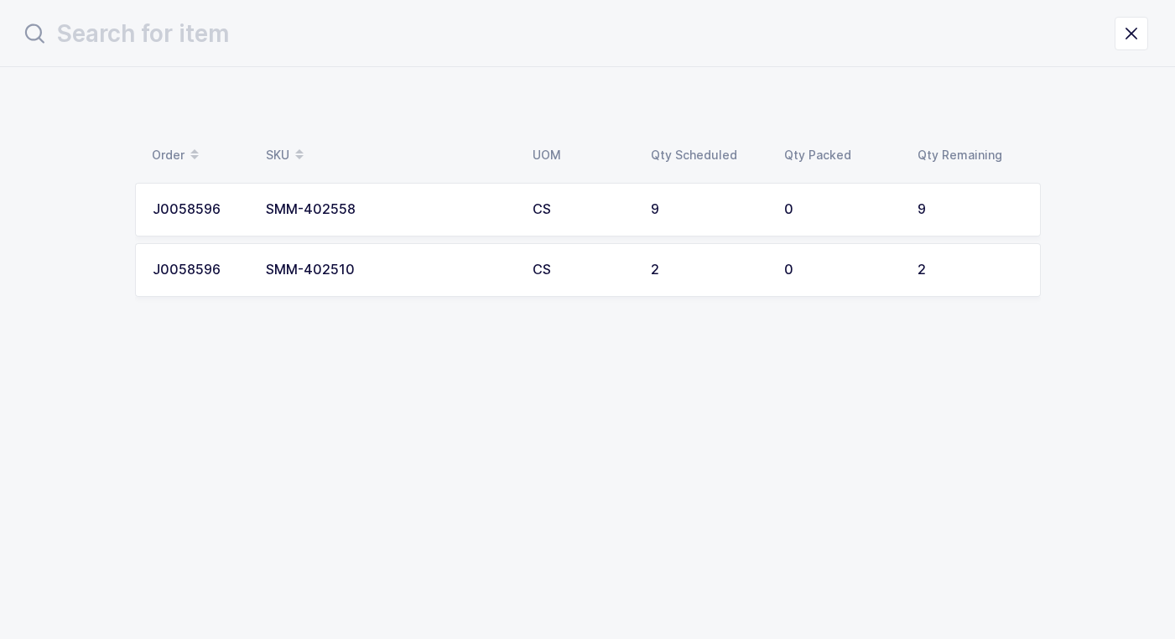
scroll to position [0, 0]
click at [434, 214] on div "SMM-402558" at bounding box center [395, 209] width 247 height 15
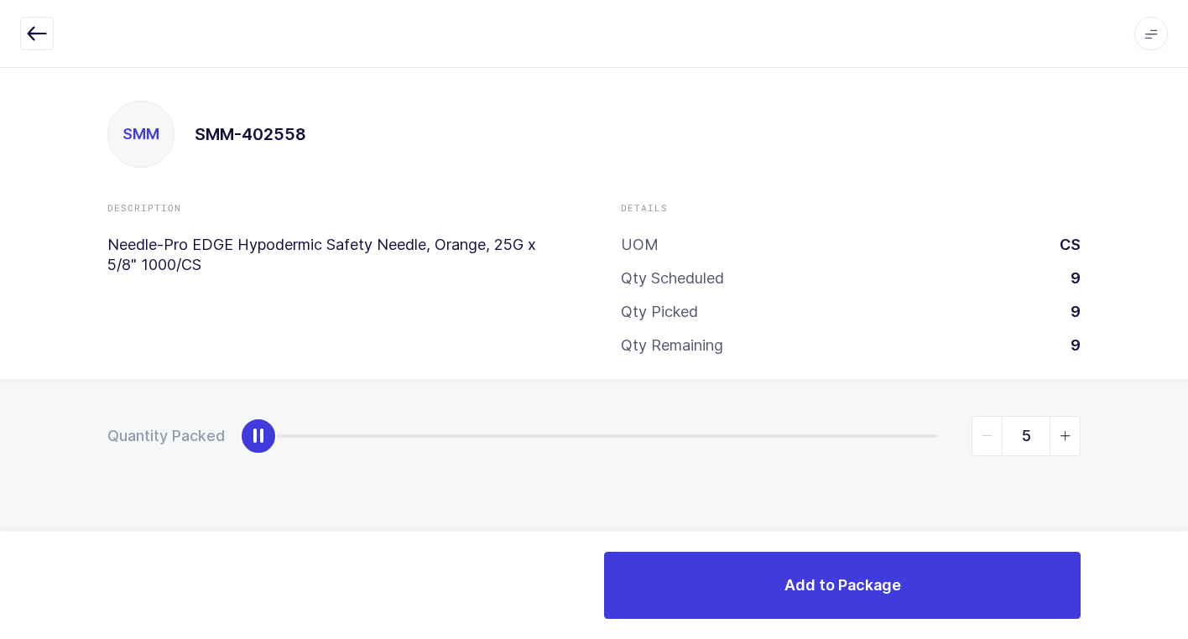
type input "9"
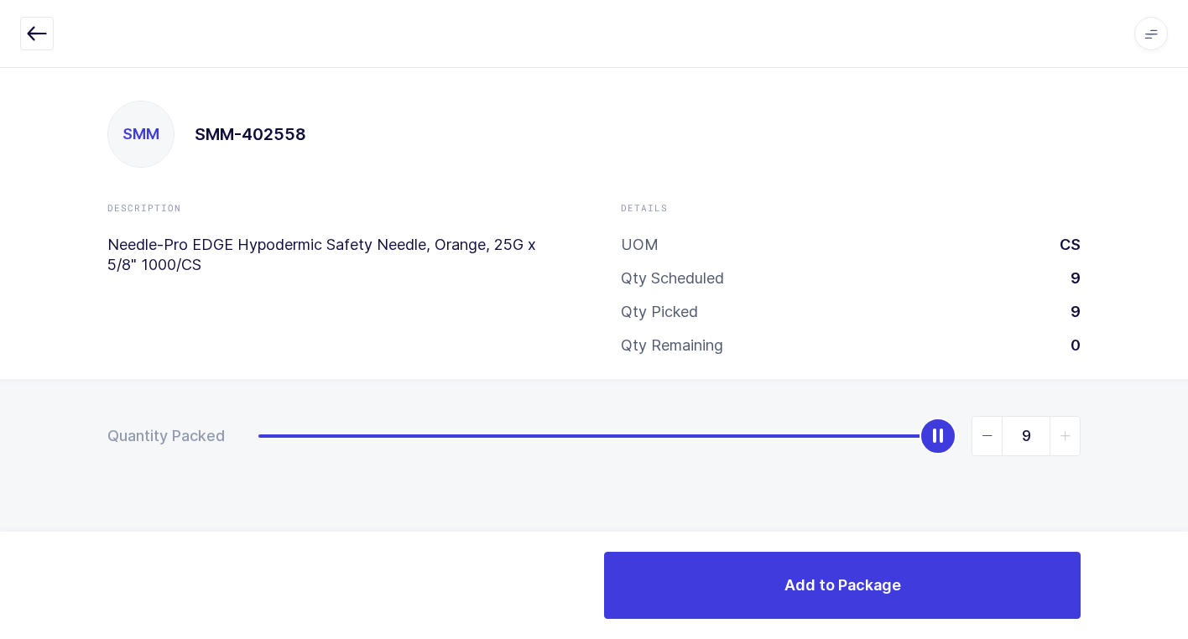
drag, startPoint x: 286, startPoint y: 437, endPoint x: 1169, endPoint y: 469, distance: 883.7
click at [1187, 439] on html "Apps Core Warehouse Admin Mission Control Purchasing Juan W. Logout Account Jua…" at bounding box center [594, 319] width 1188 height 639
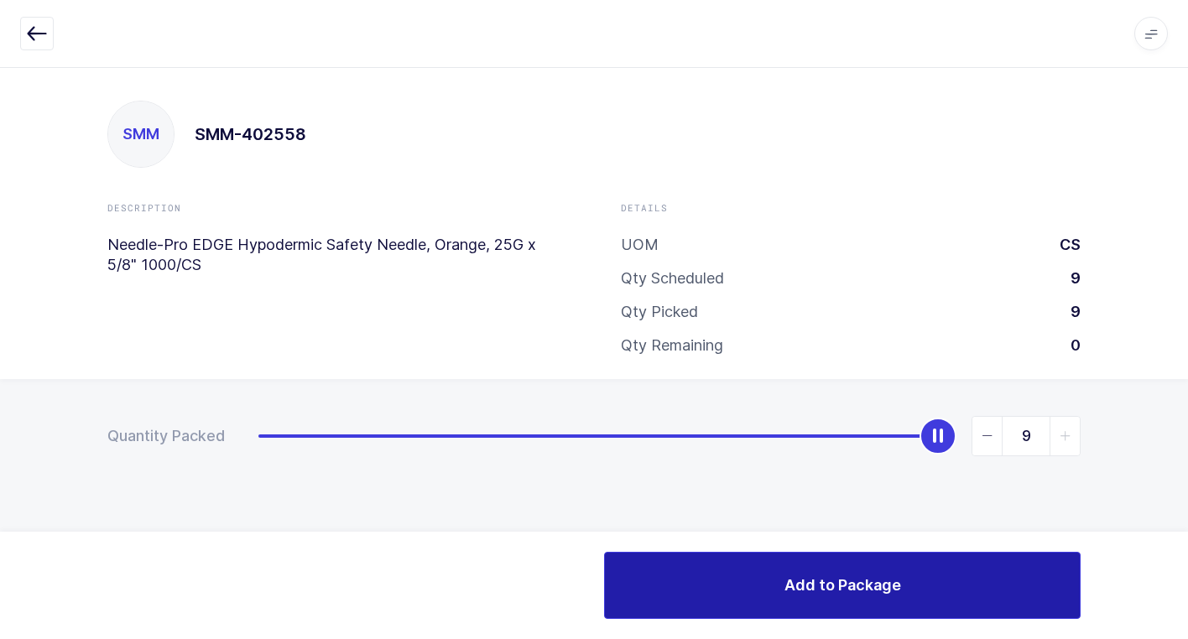
click at [666, 575] on button "Add to Package" at bounding box center [842, 585] width 476 height 67
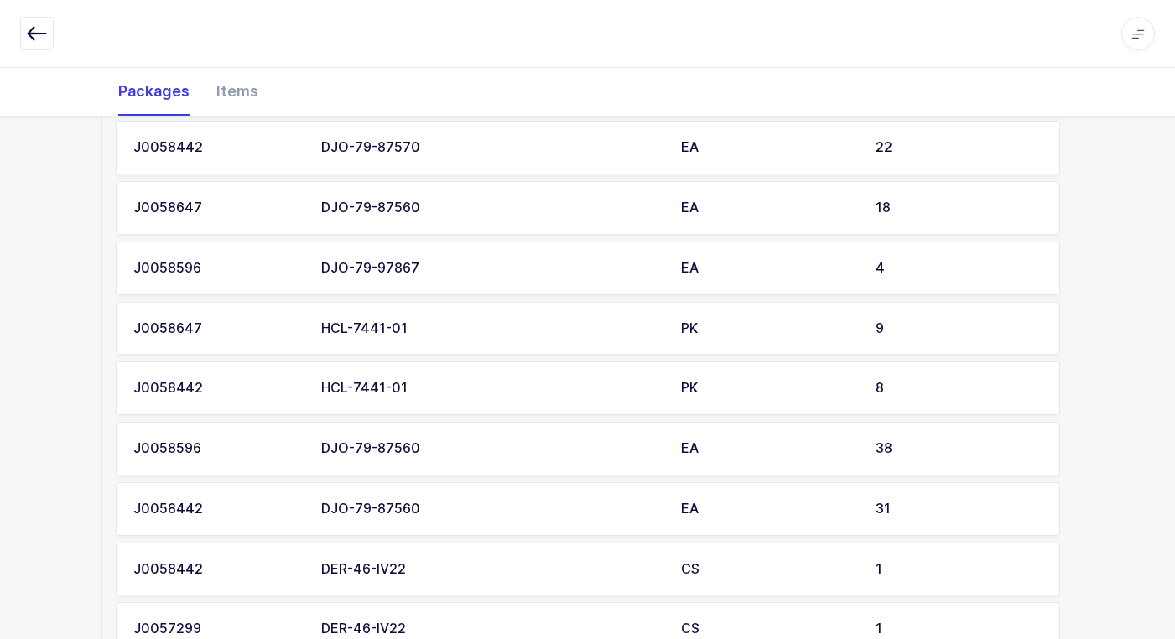
scroll to position [867, 0]
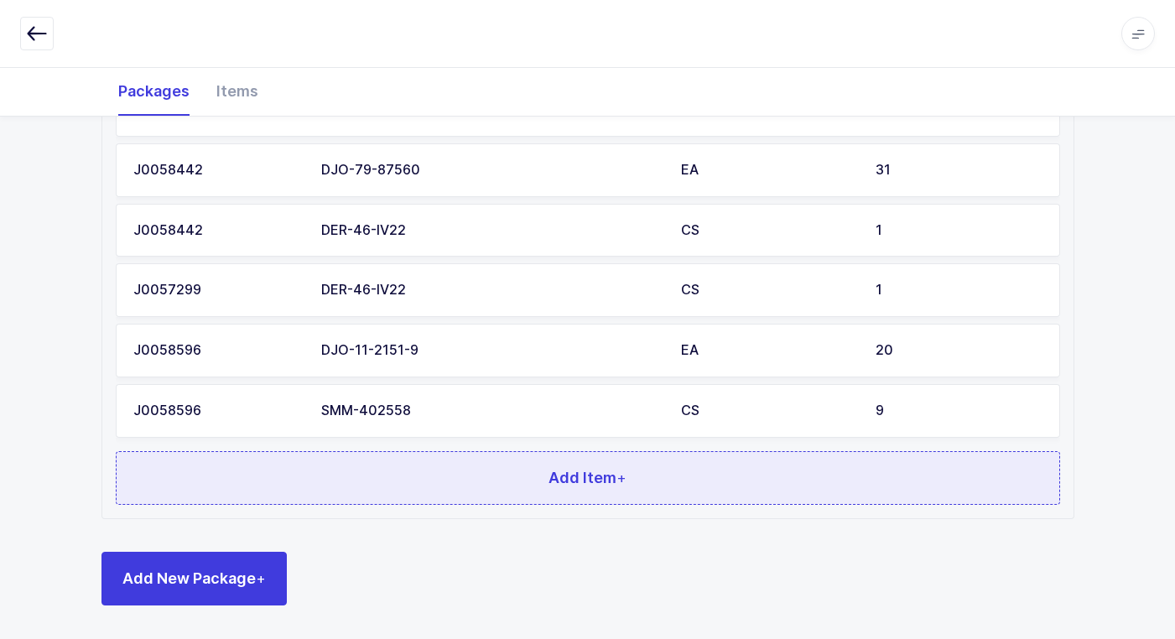
click at [472, 475] on button "Add Item +" at bounding box center [588, 478] width 944 height 54
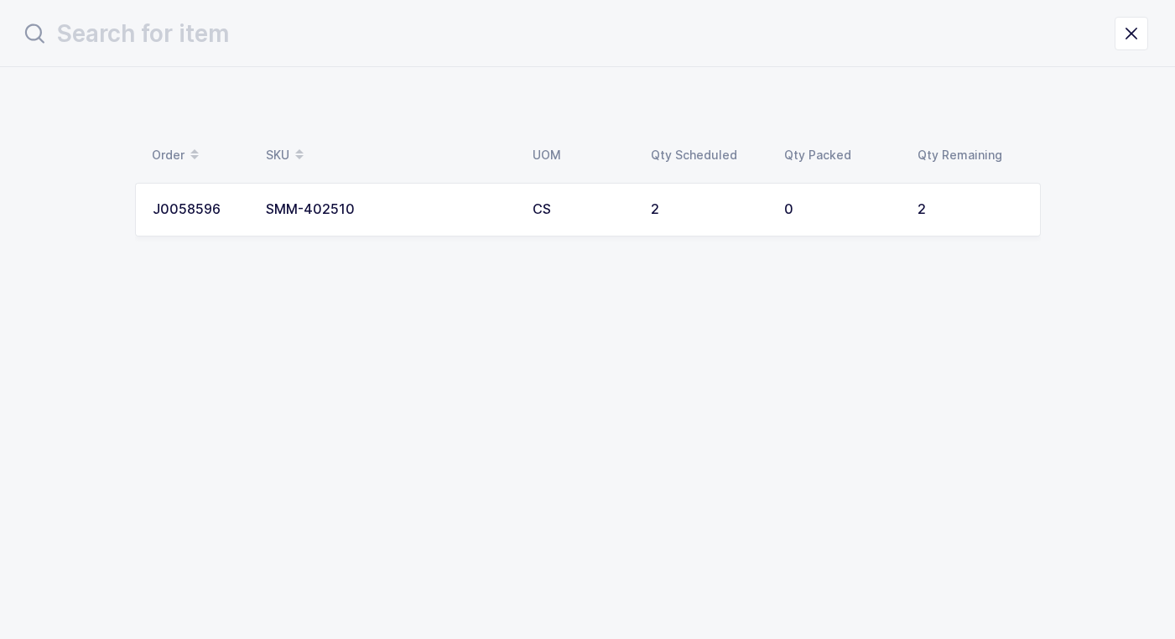
scroll to position [0, 0]
click at [445, 203] on td "SMM-402510" at bounding box center [395, 210] width 267 height 54
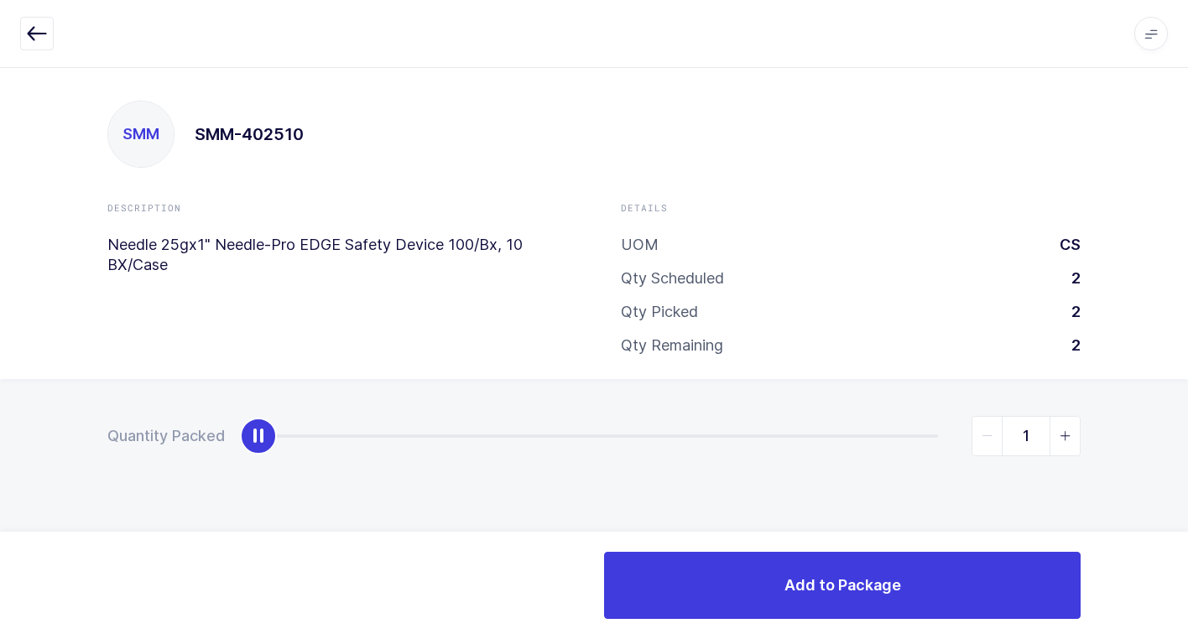
type input "2"
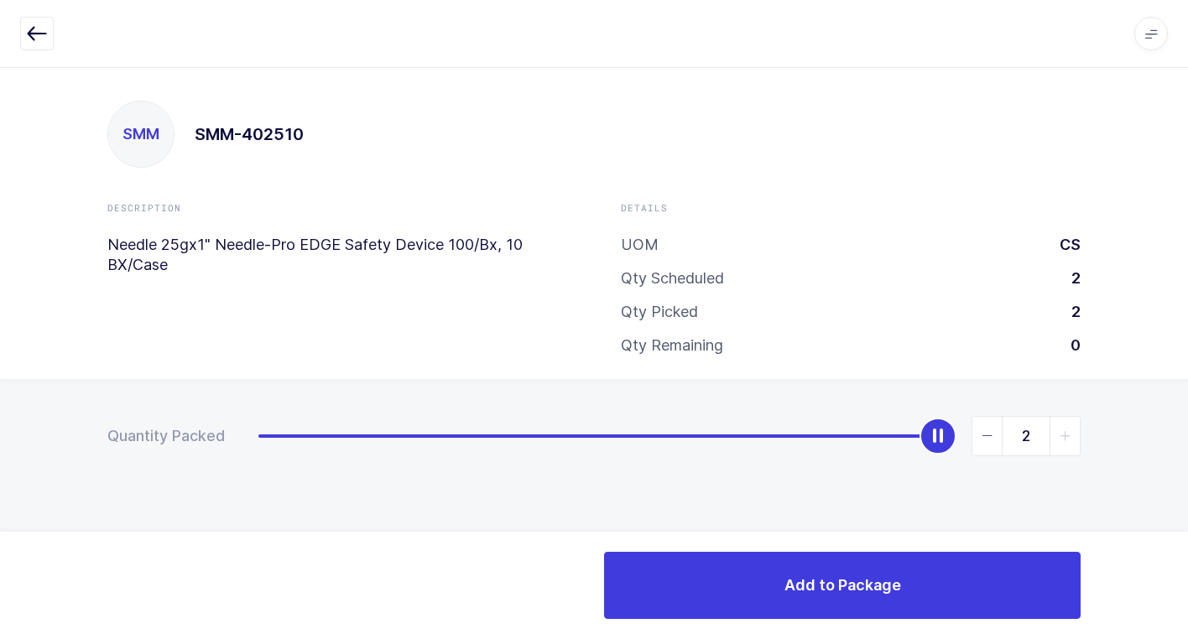
drag, startPoint x: 254, startPoint y: 435, endPoint x: 1197, endPoint y: 180, distance: 976.6
click at [1187, 180] on html "Apps Core Warehouse Admin Mission Control Purchasing Juan W. Logout Account Jua…" at bounding box center [594, 319] width 1188 height 639
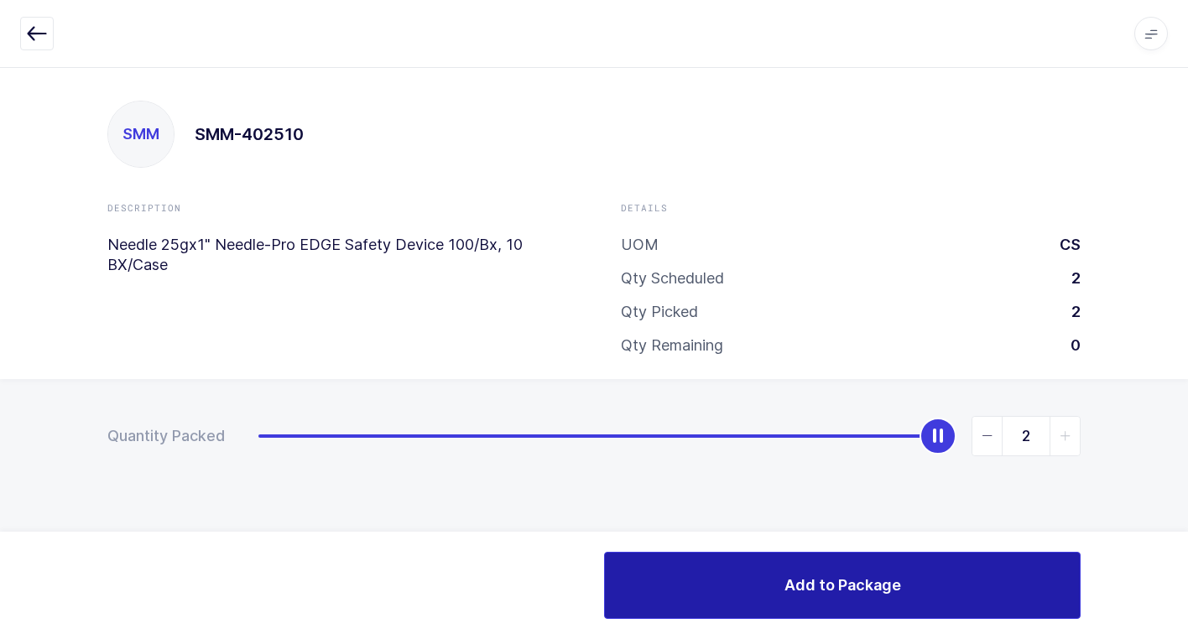
click at [727, 576] on button "Add to Package" at bounding box center [842, 585] width 476 height 67
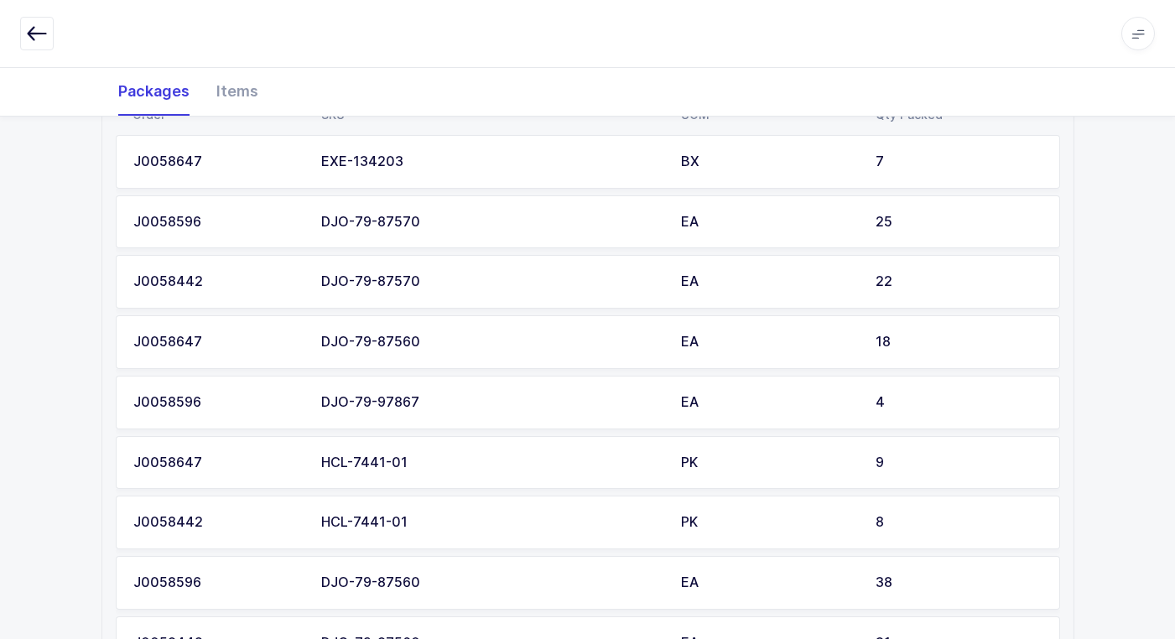
scroll to position [232, 0]
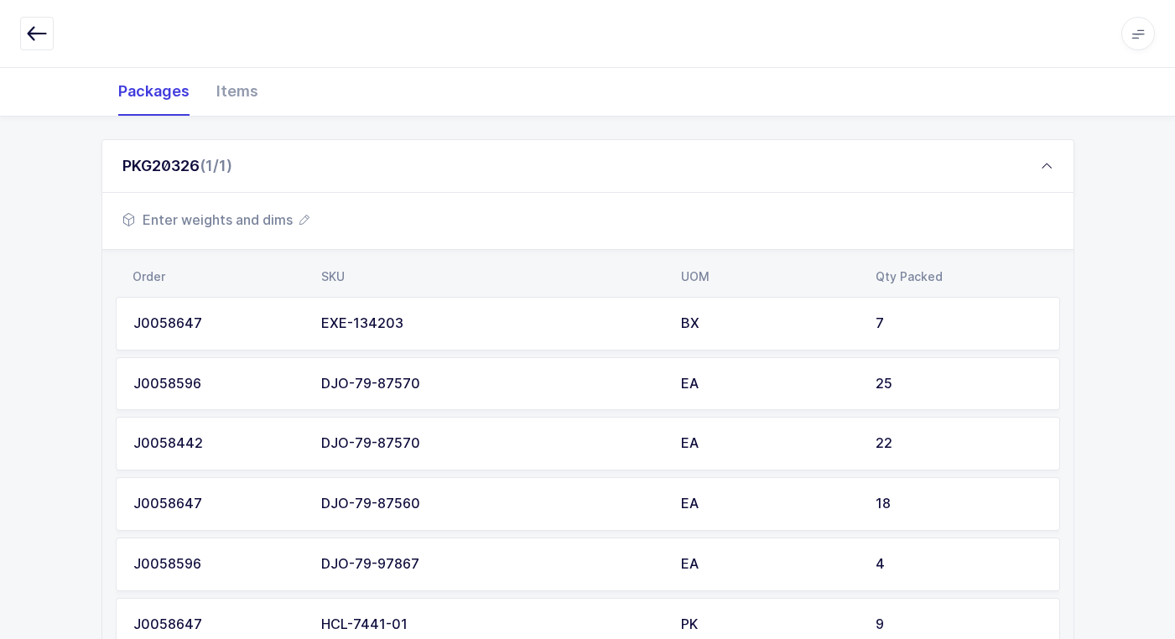
click at [275, 204] on div "Enter weights and dims" at bounding box center [587, 221] width 971 height 57
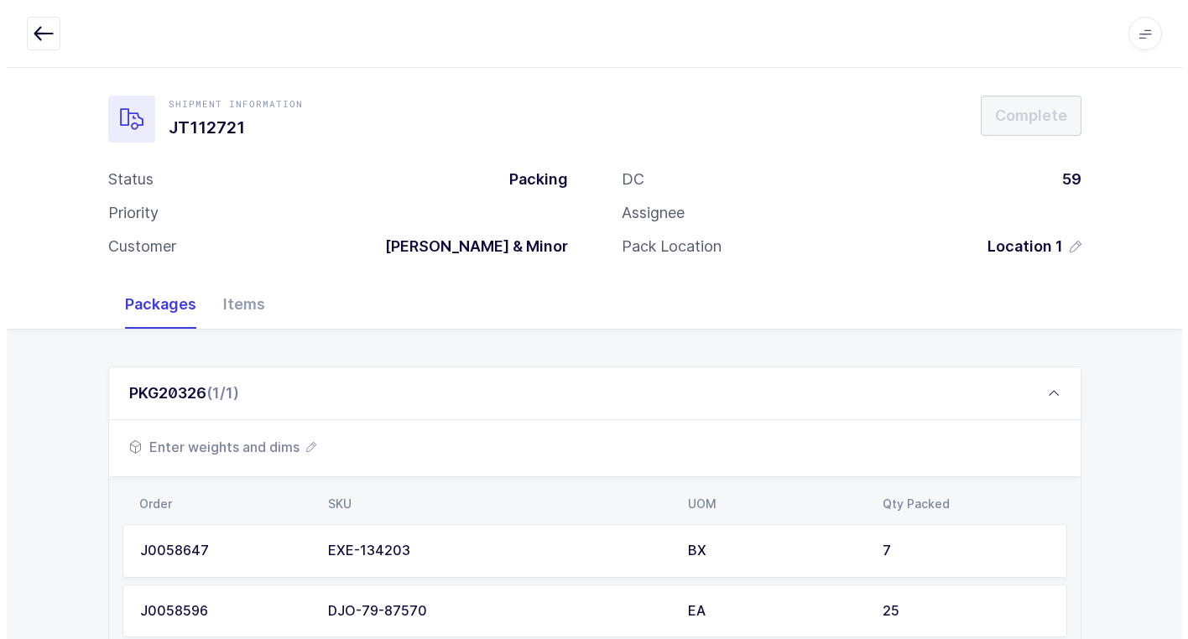
scroll to position [0, 0]
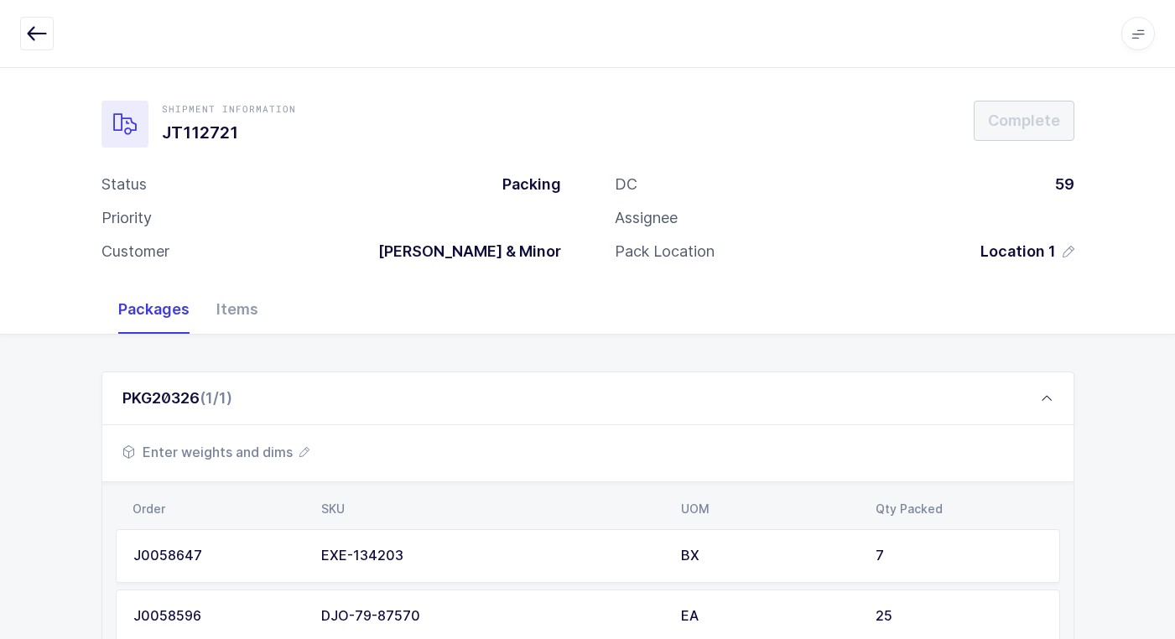
click at [246, 450] on span "Enter weights and dims" at bounding box center [215, 452] width 187 height 20
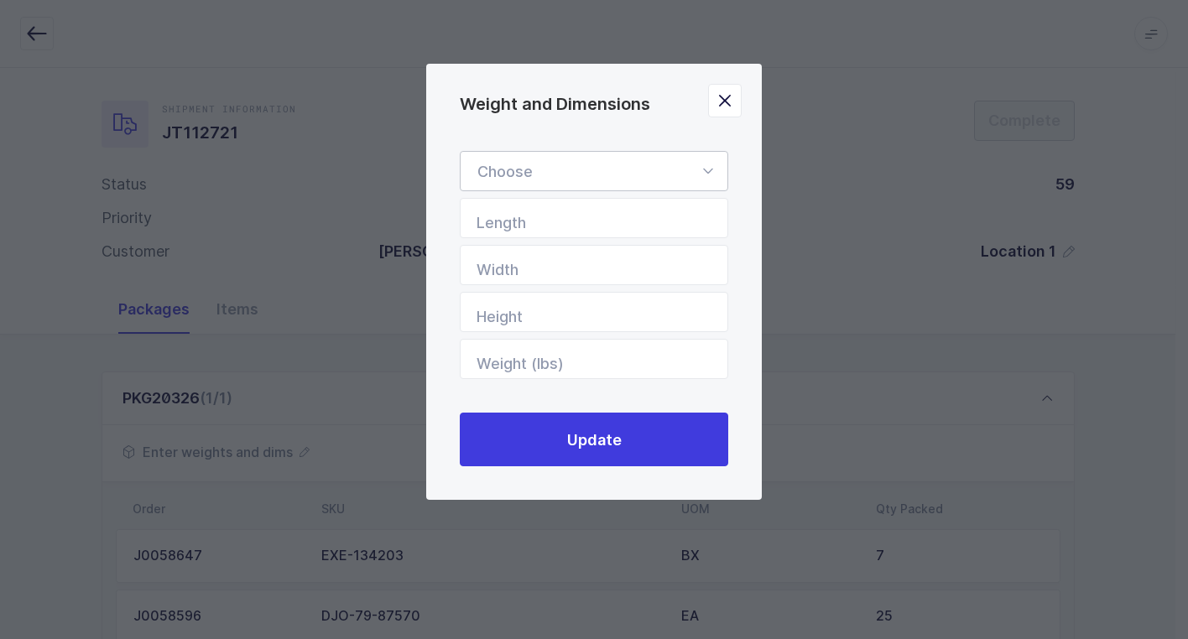
click at [711, 161] on icon "Weight and Dimensions" at bounding box center [707, 171] width 21 height 40
click at [565, 216] on span "Standard Pallet" at bounding box center [531, 220] width 108 height 18
type input "Standard Pallet"
type input "48"
type input "40"
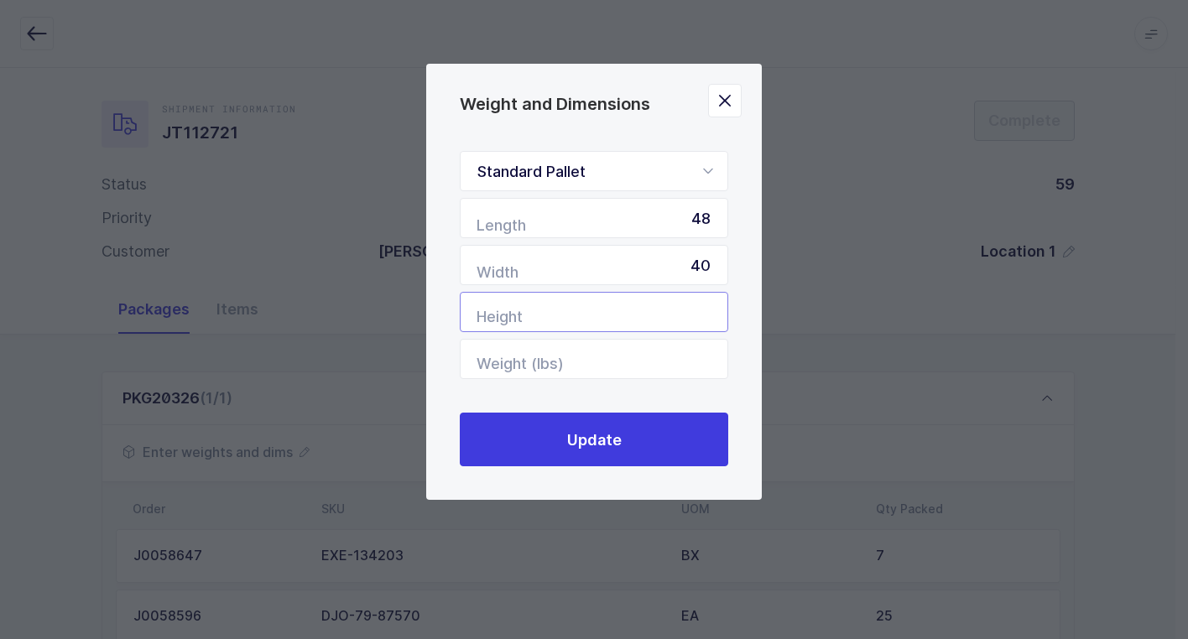
click at [637, 320] on input "Height" at bounding box center [594, 312] width 268 height 40
type input "39"
click at [615, 353] on input "Weight (lbs)" at bounding box center [594, 359] width 268 height 40
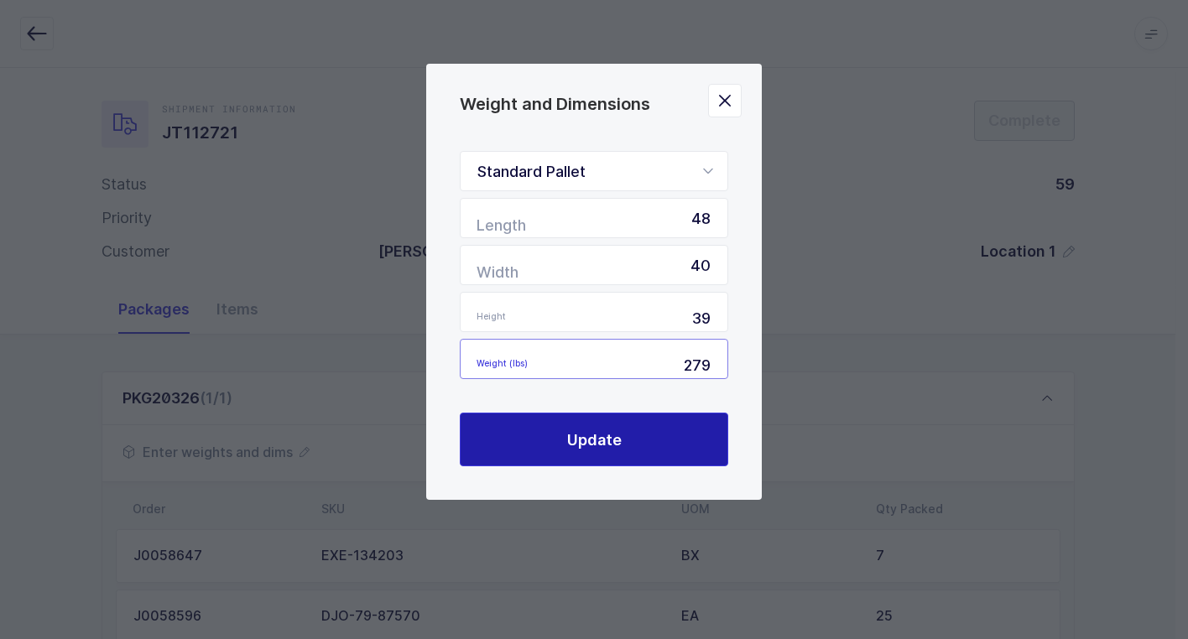
type input "279"
click at [603, 431] on span "Update" at bounding box center [594, 439] width 55 height 21
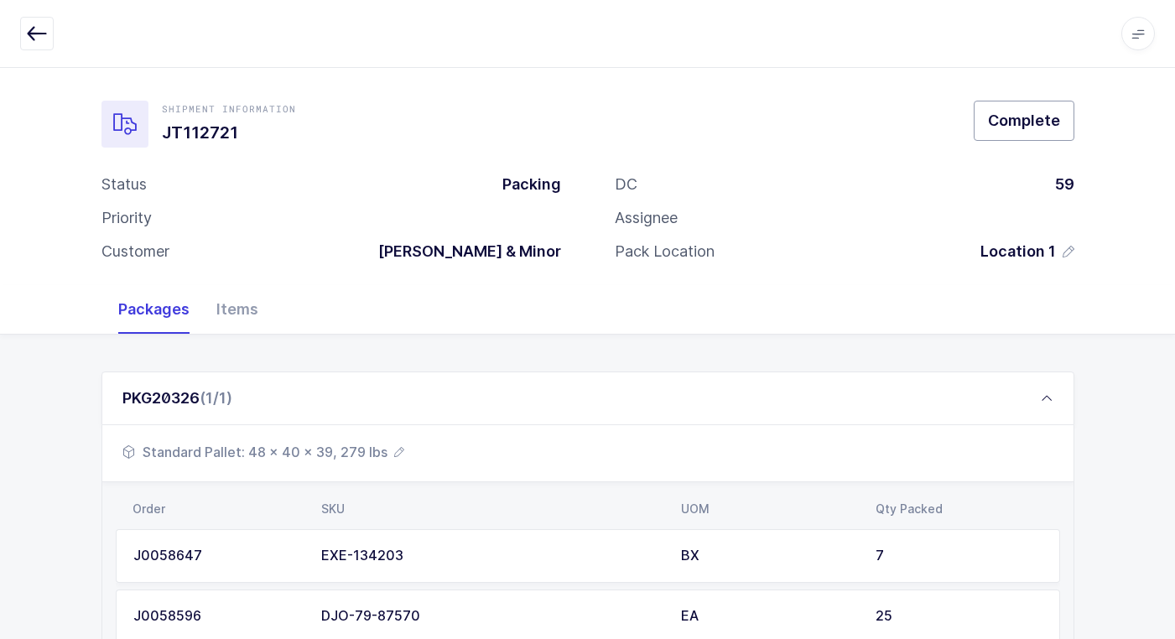
click at [1026, 139] on button "Complete" at bounding box center [1024, 121] width 101 height 40
